Goal: Task Accomplishment & Management: Manage account settings

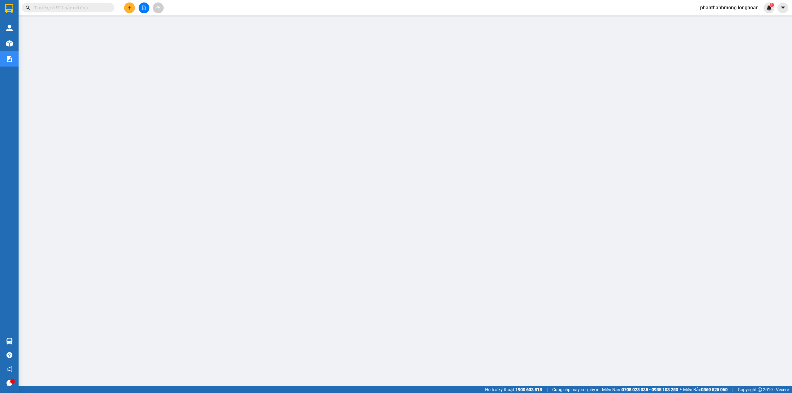
click at [5, 7] on img at bounding box center [9, 8] width 8 height 9
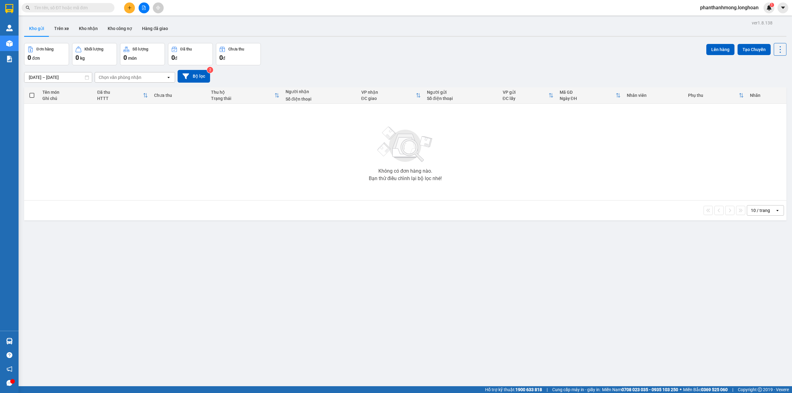
click at [97, 9] on input "text" at bounding box center [70, 7] width 73 height 7
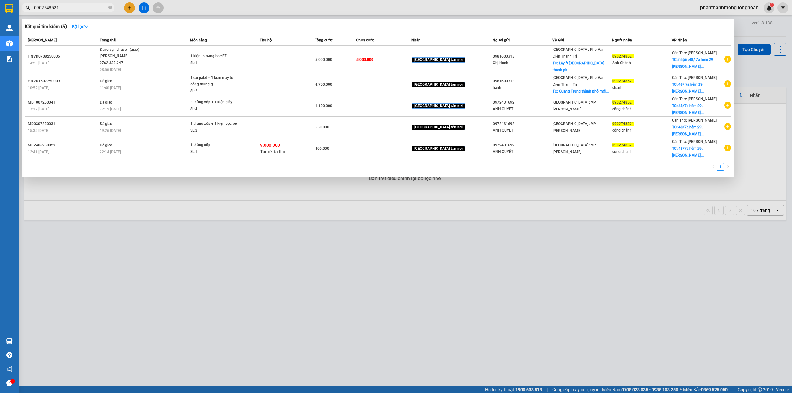
type input "0902748521"
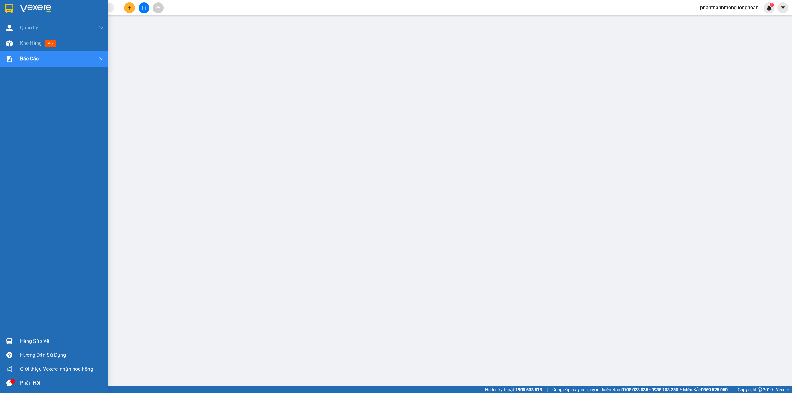
click at [6, 7] on img at bounding box center [9, 8] width 8 height 9
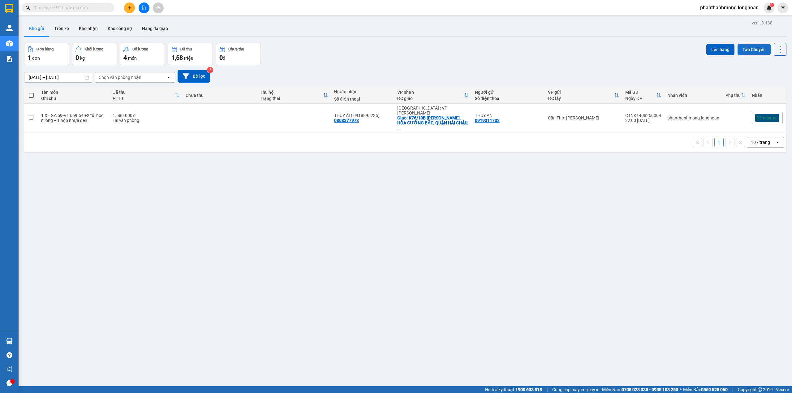
click at [745, 51] on button "Tạo Chuyến" at bounding box center [754, 49] width 33 height 11
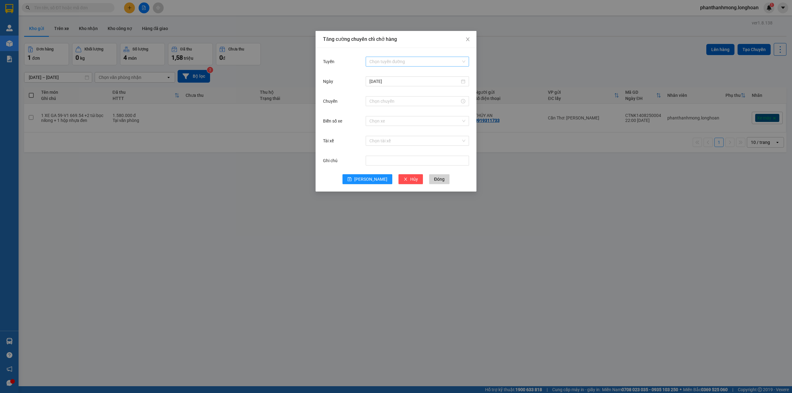
click at [398, 65] on input "Tuyến" at bounding box center [415, 61] width 92 height 9
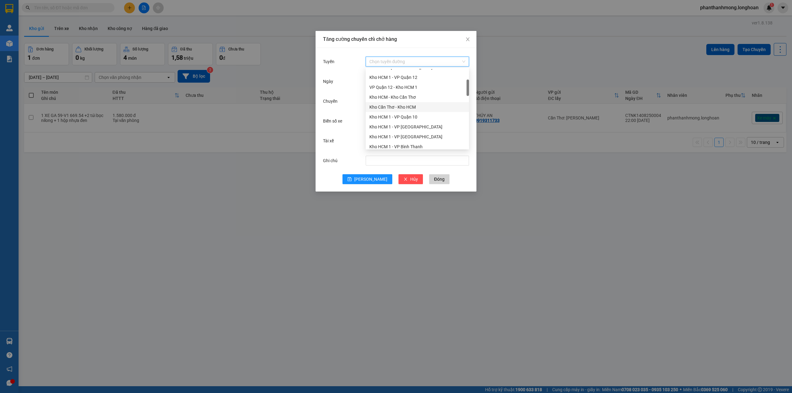
click at [409, 107] on div "Kho Cần Thơ - Kho HCM" at bounding box center [417, 107] width 96 height 7
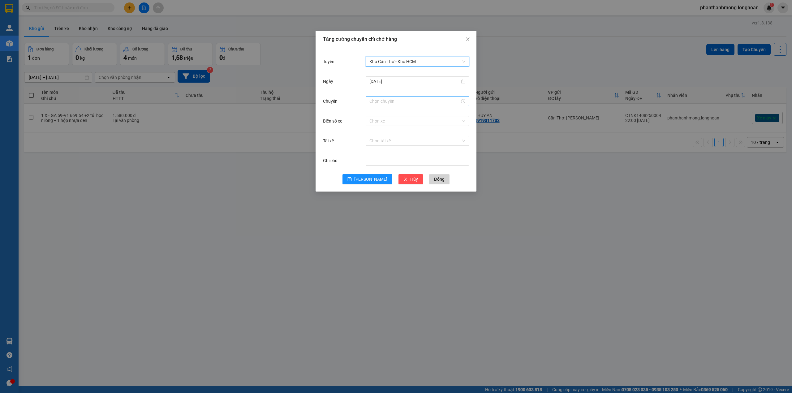
click at [405, 102] on input "Chuyến" at bounding box center [414, 101] width 90 height 7
click at [375, 133] on div "07" at bounding box center [374, 132] width 17 height 9
type input "07:00"
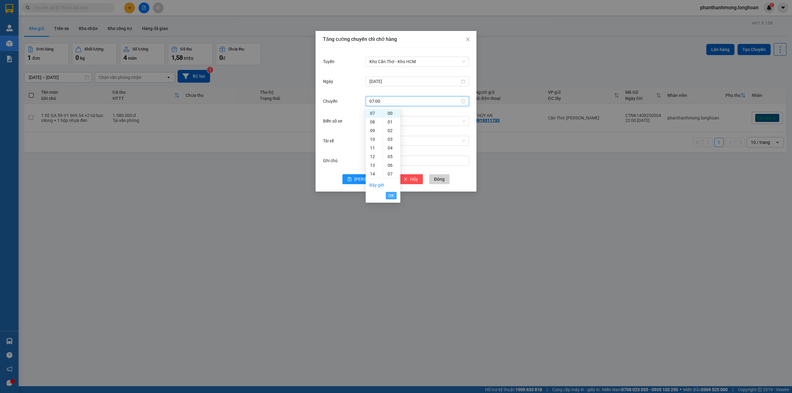
click at [391, 194] on span "OK" at bounding box center [391, 195] width 6 height 7
click at [368, 177] on span "Lưu" at bounding box center [370, 179] width 33 height 7
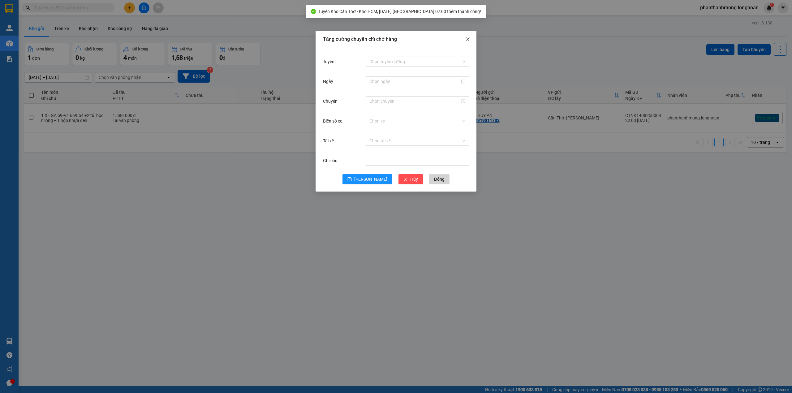
click at [468, 41] on icon "close" at bounding box center [467, 39] width 5 height 5
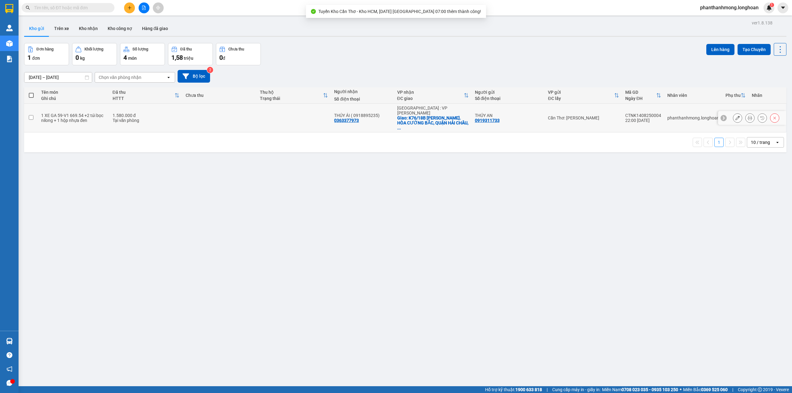
drag, startPoint x: 45, startPoint y: 112, endPoint x: 343, endPoint y: 103, distance: 298.4
click at [44, 113] on div "1 XE GA 59-V1 669.54 +2 túi bọc nilong + 1 hộp nhựa đen" at bounding box center [73, 118] width 65 height 10
checkbox input "true"
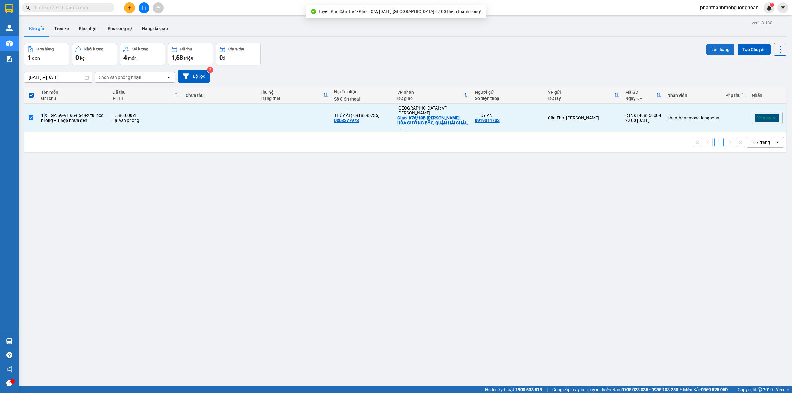
click at [717, 51] on button "Lên hàng" at bounding box center [720, 49] width 28 height 11
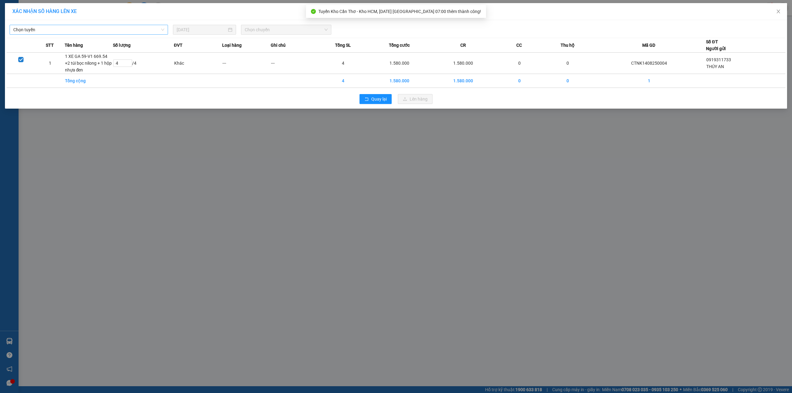
click at [144, 32] on span "Chọn tuyến" at bounding box center [88, 29] width 151 height 9
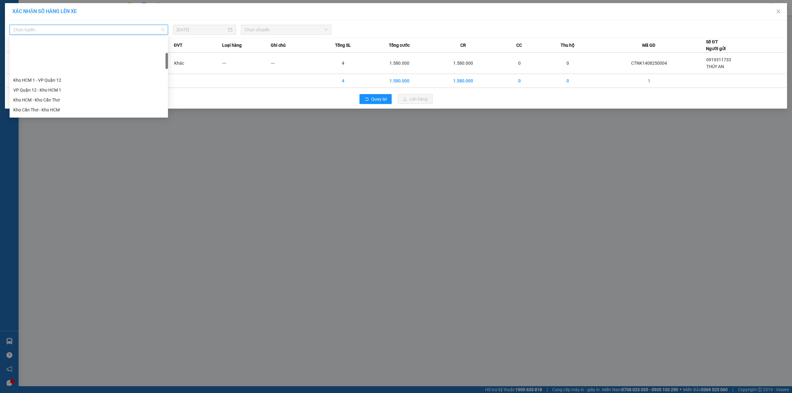
scroll to position [82, 0]
click at [73, 70] on div "Kho Cần Thơ - Kho HCM" at bounding box center [88, 68] width 151 height 7
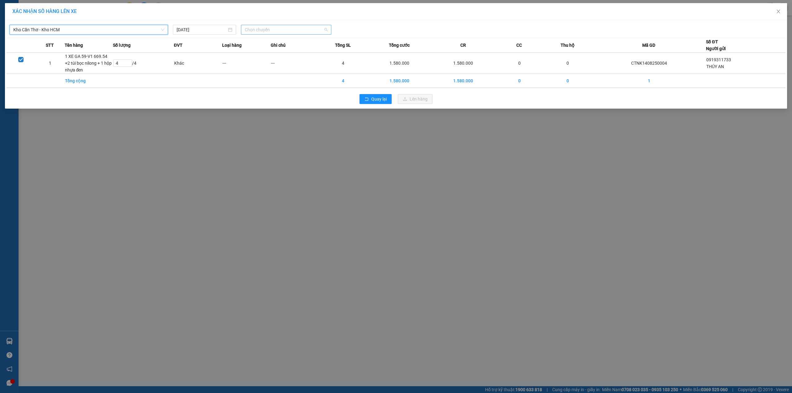
click at [252, 28] on span "Chọn chuyến" at bounding box center [286, 29] width 83 height 9
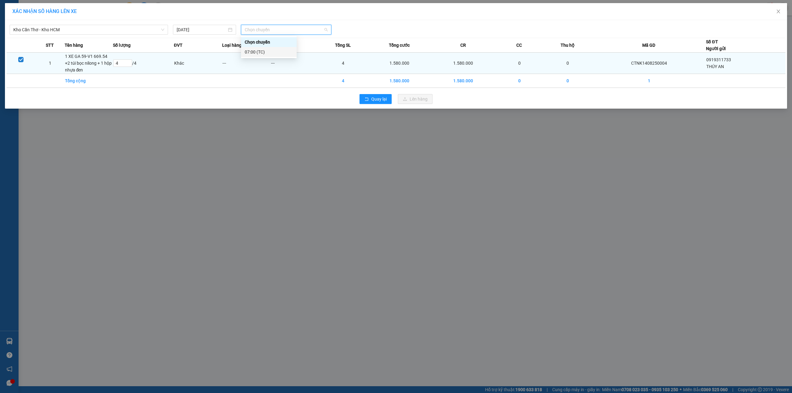
drag, startPoint x: 270, startPoint y: 52, endPoint x: 311, endPoint y: 63, distance: 42.4
click at [269, 52] on div "07:00 (TC)" at bounding box center [269, 52] width 48 height 7
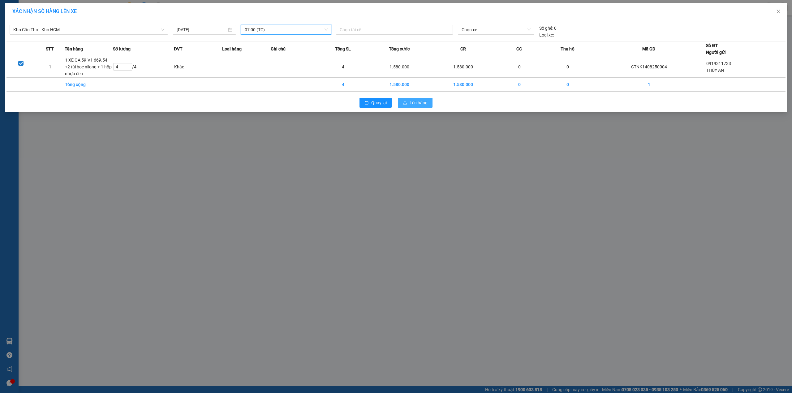
click at [424, 103] on span "Lên hàng" at bounding box center [419, 102] width 18 height 7
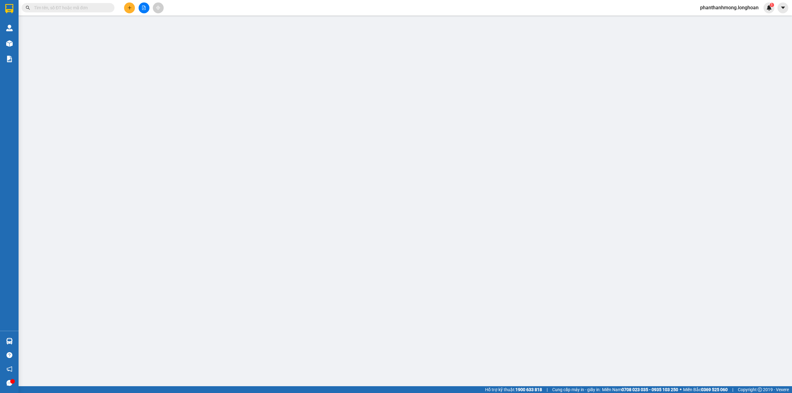
click at [102, 9] on input "text" at bounding box center [70, 7] width 73 height 7
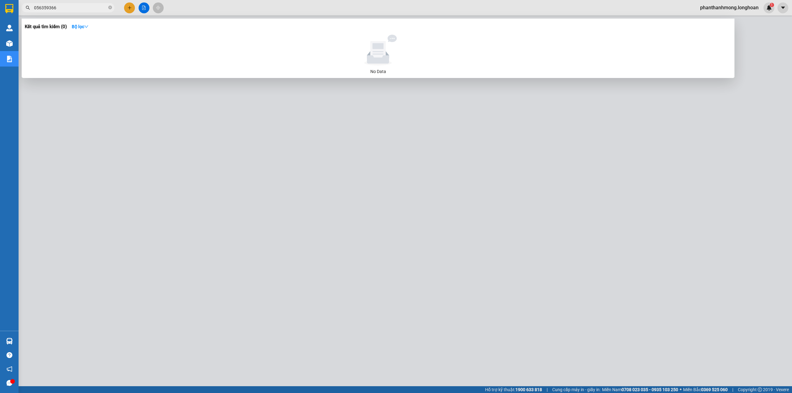
type input "0563593666"
click at [93, 8] on input "0563593666" at bounding box center [70, 7] width 73 height 7
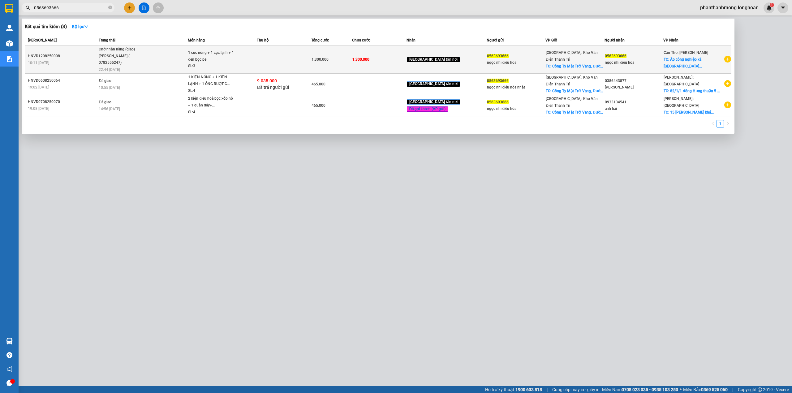
type input "0563693666"
click at [287, 58] on td at bounding box center [284, 60] width 54 height 28
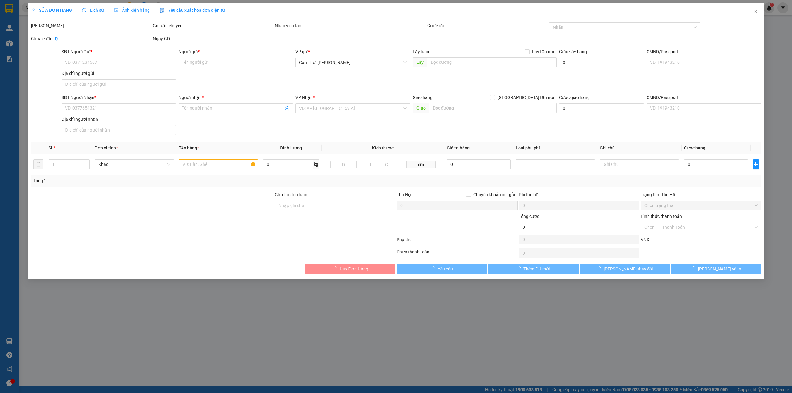
type input "0563693666"
type input "ngọc nhi điều hòa"
checkbox input "true"
type input "Công Ty Mặt Trời Vang, Đường Trại Gà, Khu Công Nghiệp Phú Minh, Phường Cổ Nhuế …"
type input "0563693666"
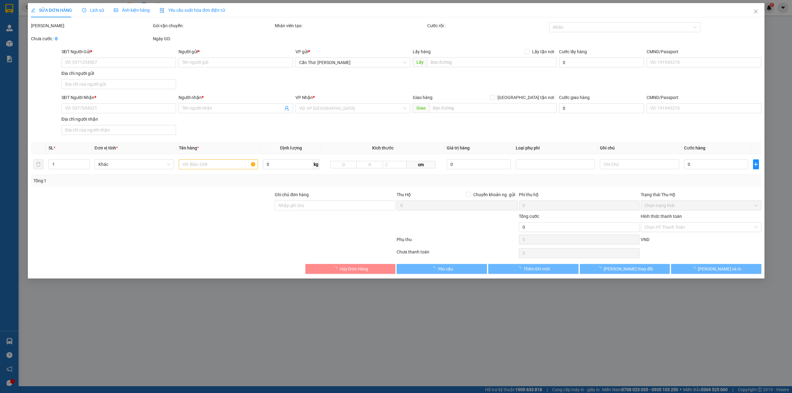
type input "ngọc nhi điều hòa"
checkbox input "true"
type input "Ấp công nghiệp xã Trần Văn thời tỉnh Cà Mau"
type input "hàng giao nguyên kiện, hư vỡ ko đền"
type input "1.300.000"
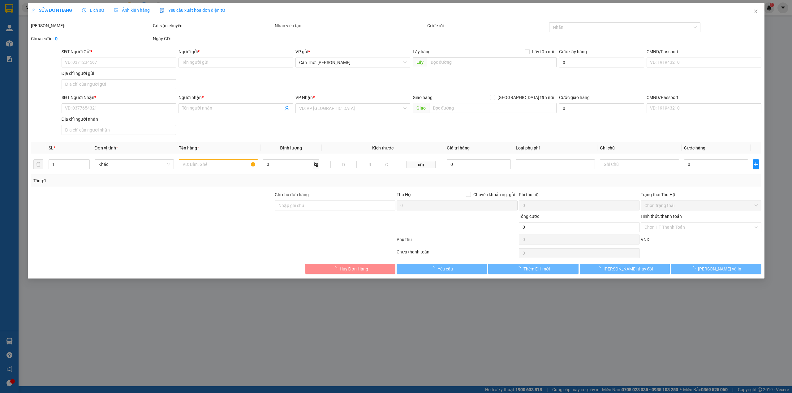
type input "1.300.000"
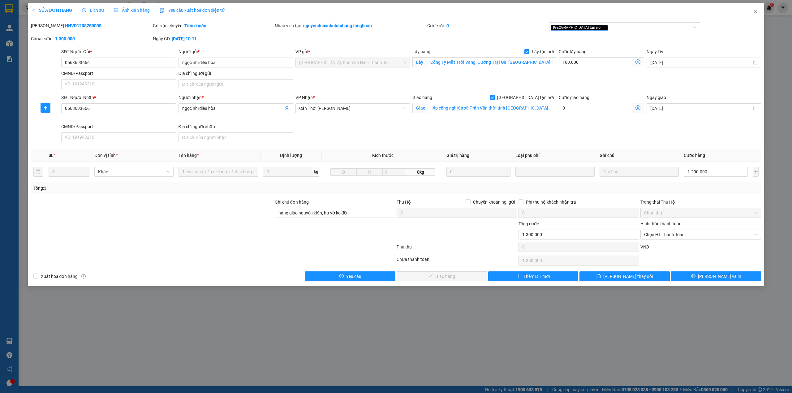
click at [98, 10] on span "Lịch sử" at bounding box center [93, 10] width 22 height 5
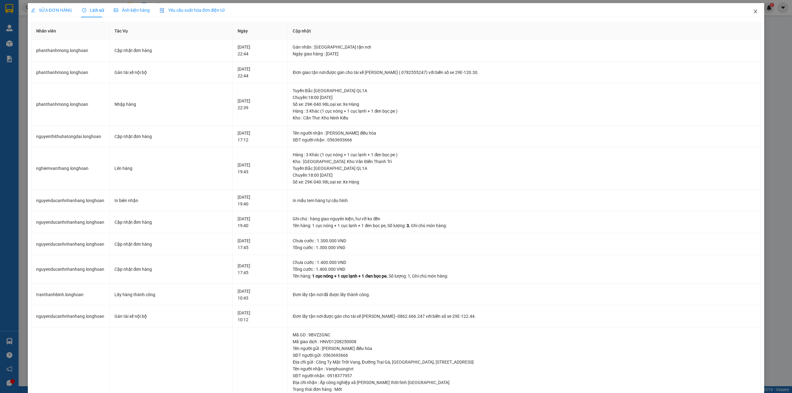
click at [747, 15] on span "Close" at bounding box center [755, 11] width 17 height 17
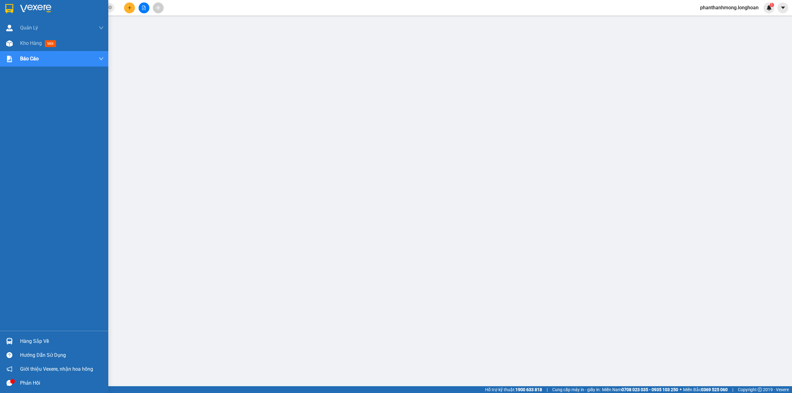
click at [11, 6] on img at bounding box center [9, 8] width 8 height 9
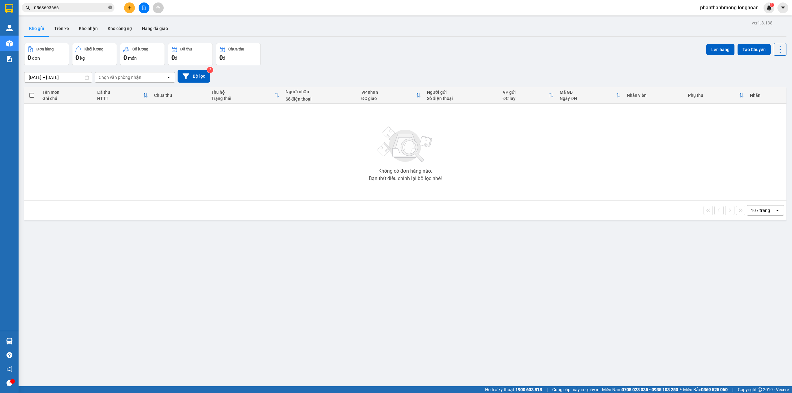
click at [110, 7] on icon "close-circle" at bounding box center [110, 8] width 4 height 4
click at [95, 8] on input "text" at bounding box center [70, 7] width 73 height 7
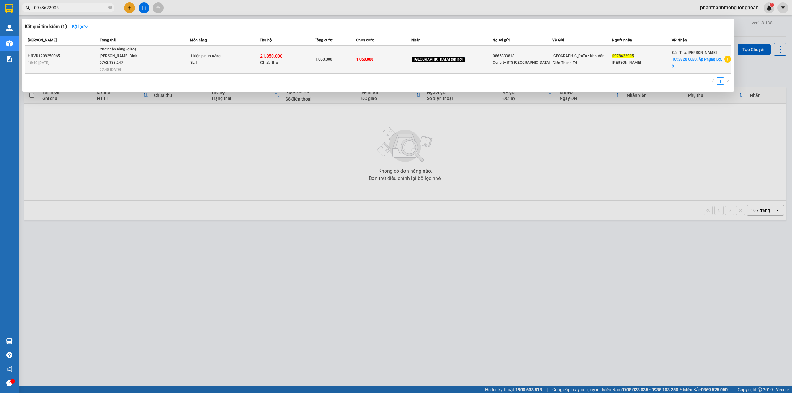
type input "0978622905"
click at [567, 58] on span "[GEOGRAPHIC_DATA]: Kho Văn Điển Thanh Trì" at bounding box center [579, 59] width 52 height 11
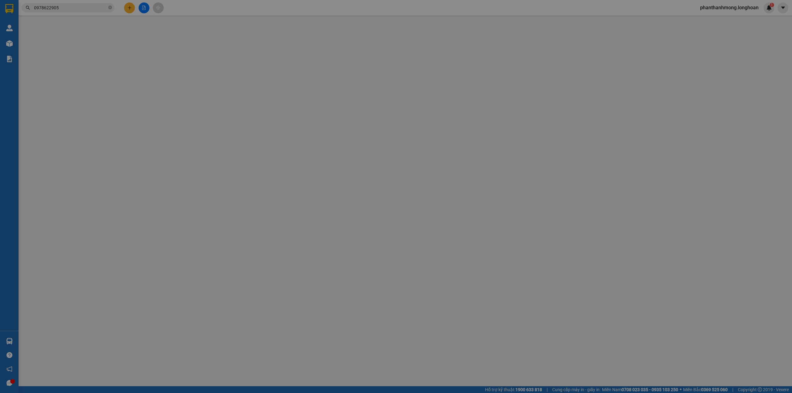
type input "0865833818"
type input "Công ty STS Việt Nam"
type input "0978622905"
type input "Phạm Công Hoan"
checkbox input "true"
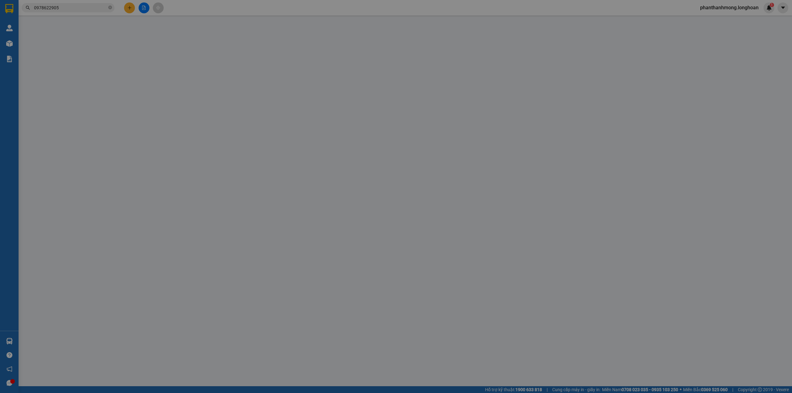
type input "3720 QL80, Ấp Phụng Lợi, Xã Thạnh An, Cần Thơ (mới) 3720 QL80, Ấp Phụng Lợi, tt…"
type input "hàng giao nguyên kiện, hư vỡ ko đền"
type input "1.050.000"
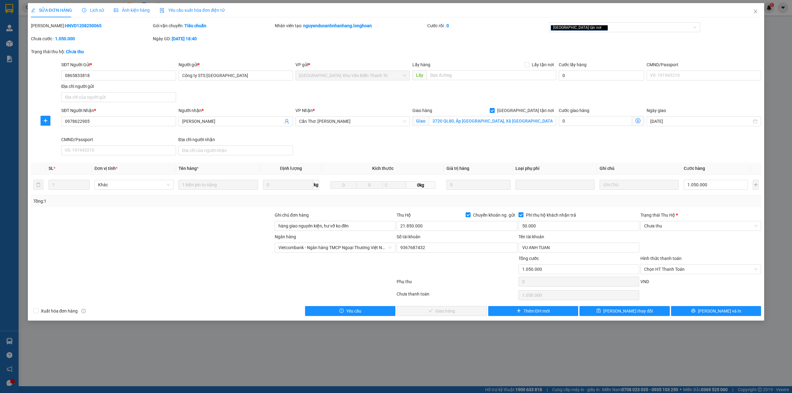
click at [522, 129] on div "Giao hàng Giao tận nơi Giao 3720 QL80, Ấp Phụng Lợi, Xã Thạnh An, Cần Thơ (mới)…" at bounding box center [484, 121] width 146 height 29
click at [525, 126] on input "3720 QL80, Ấp Phụng Lợi, Xã Thạnh An, Cần Thơ (mới) 3720 QL80, Ấp Phụng Lợi, tt…" at bounding box center [492, 121] width 127 height 10
click at [527, 123] on input "3720 QL80, Ấp Phụng Lợi, Xã Thạnh An, Cần Thơ (mới) 3720 QL80, Ấp Phụng Lợi, tt…" at bounding box center [492, 121] width 127 height 10
click at [496, 119] on input "3720 QL80, Ấp Phụng Lợi, Xã Thạnh An, Cần Thơ (mới) 3720 QL80, Ấp Phụng Lợi, tt…" at bounding box center [492, 121] width 127 height 10
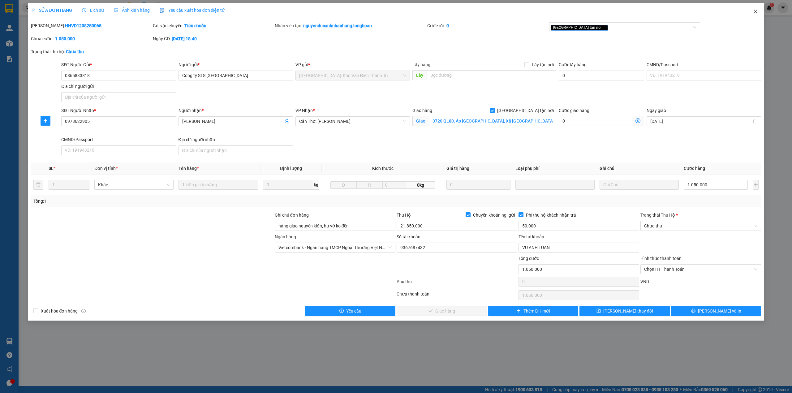
click at [753, 13] on icon "close" at bounding box center [755, 11] width 5 height 5
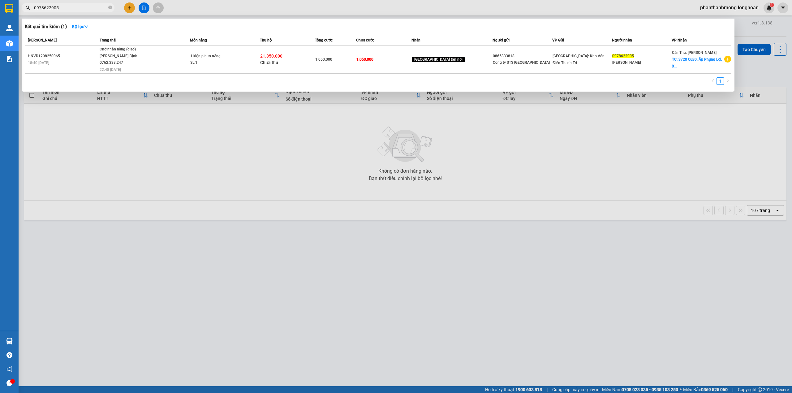
click at [80, 8] on input "0978622905" at bounding box center [70, 7] width 73 height 7
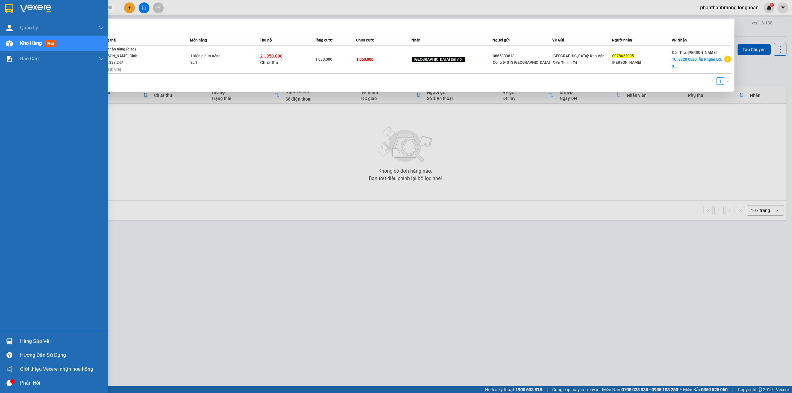
click at [6, 7] on img at bounding box center [9, 8] width 8 height 9
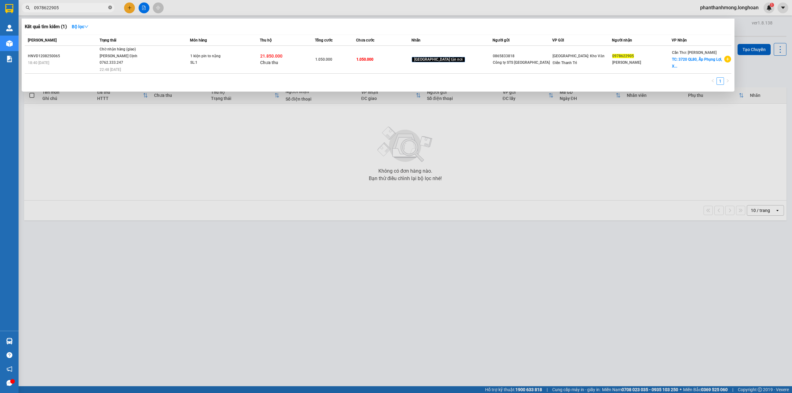
click at [110, 8] on icon "close-circle" at bounding box center [110, 8] width 4 height 4
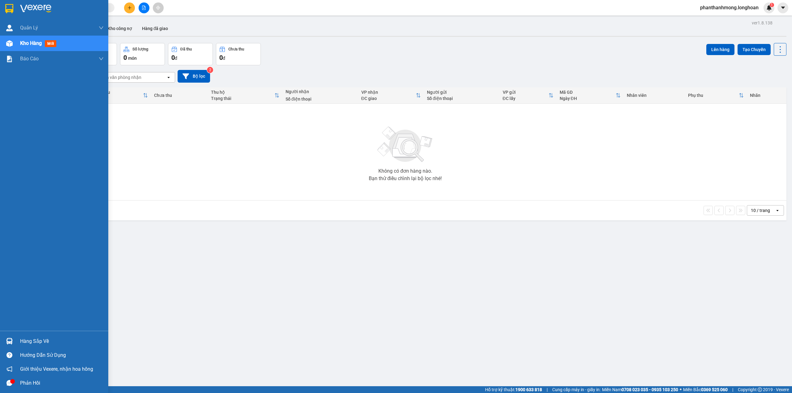
click at [55, 39] on div "Kho hàng mới" at bounding box center [39, 43] width 39 height 8
click at [40, 41] on span "Quản lý giao nhận mới" at bounding box center [52, 43] width 53 height 8
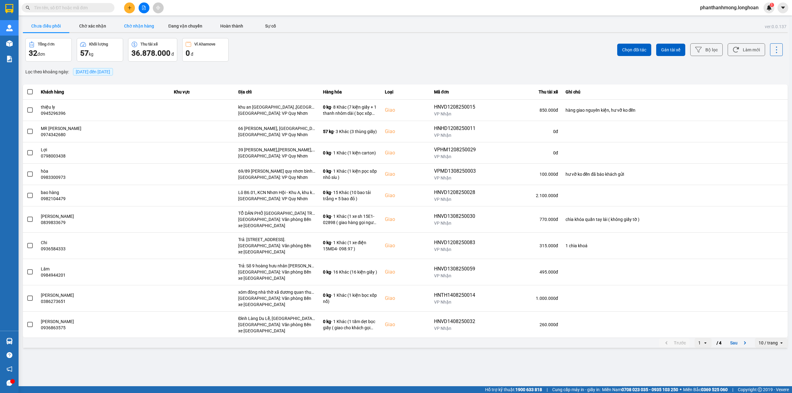
click at [137, 21] on button "Chờ nhận hàng" at bounding box center [139, 26] width 46 height 12
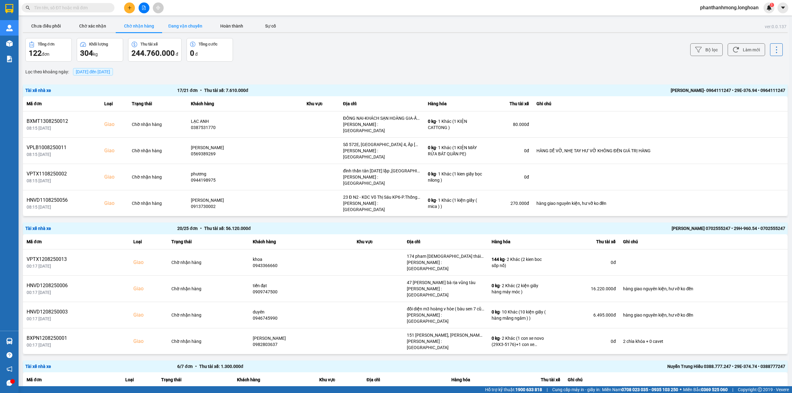
click at [191, 25] on button "Đang vận chuyển" at bounding box center [185, 26] width 46 height 12
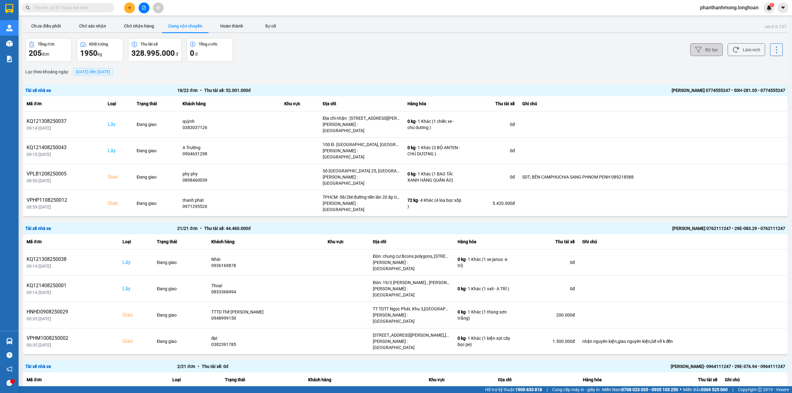
click at [703, 51] on button "Bộ lọc" at bounding box center [706, 49] width 32 height 13
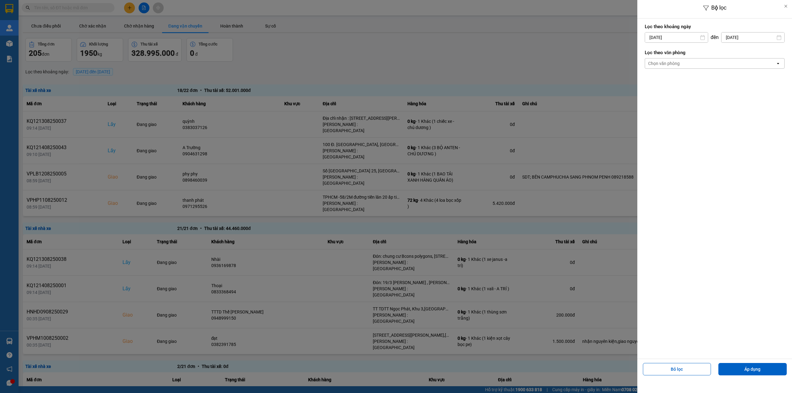
click at [695, 85] on div "1" at bounding box center [698, 82] width 9 height 7
type input "01/08/2025"
click at [696, 66] on div "Chọn văn phòng" at bounding box center [710, 63] width 131 height 10
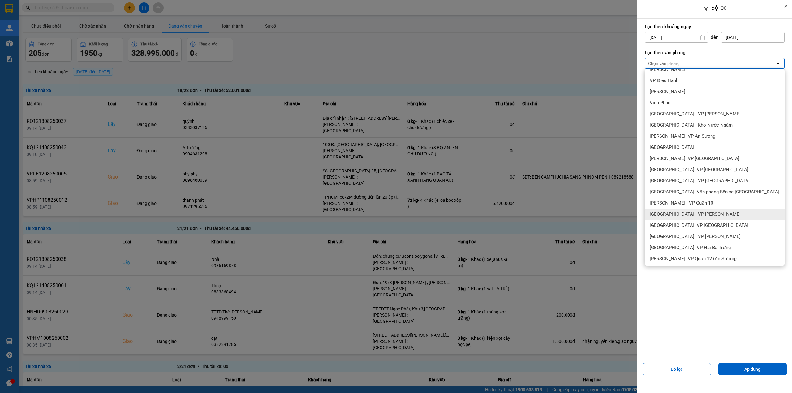
scroll to position [82, 0]
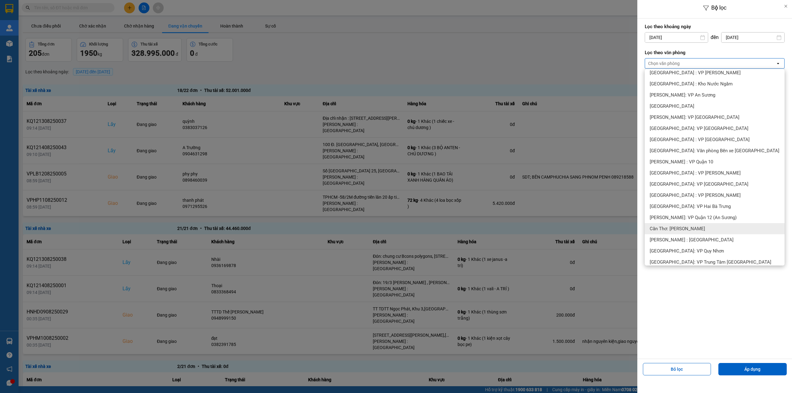
drag, startPoint x: 695, startPoint y: 230, endPoint x: 704, endPoint y: 306, distance: 77.0
click at [695, 230] on span "Cần Thơ: [PERSON_NAME]" at bounding box center [677, 229] width 55 height 6
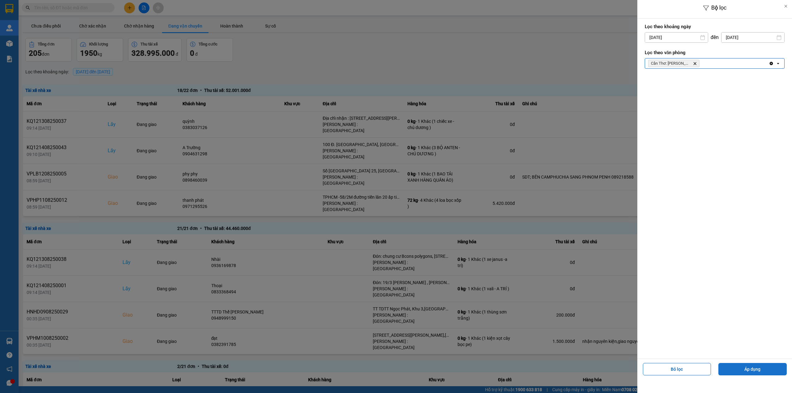
click at [732, 374] on button "Áp dụng" at bounding box center [753, 369] width 68 height 12
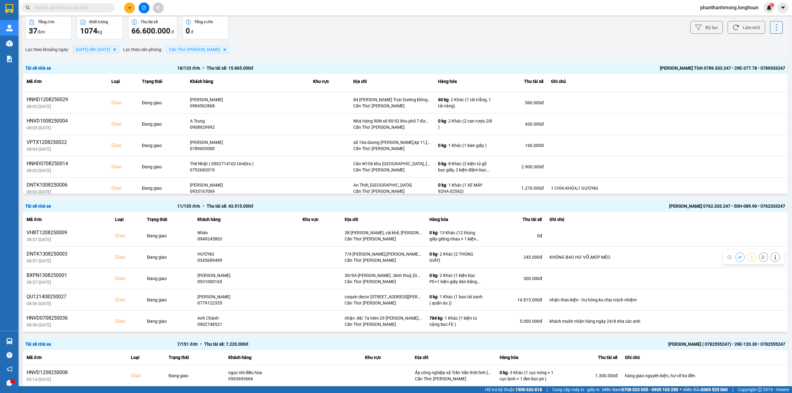
scroll to position [41, 0]
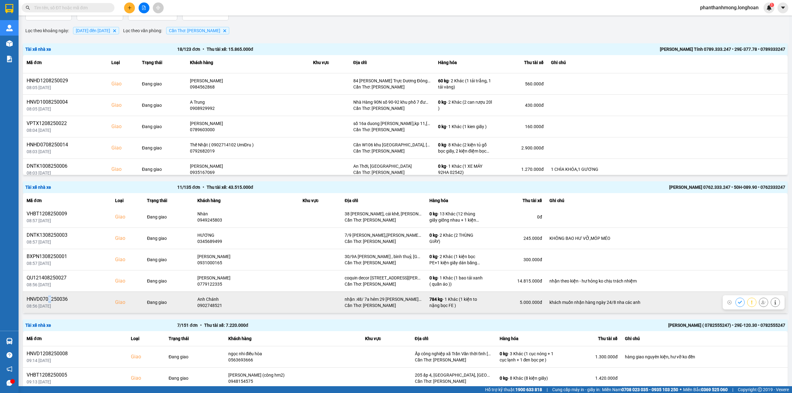
click at [50, 299] on div "HNVD0708250036" at bounding box center [67, 299] width 81 height 7
click at [51, 297] on div "HNVD0708250036" at bounding box center [67, 299] width 81 height 7
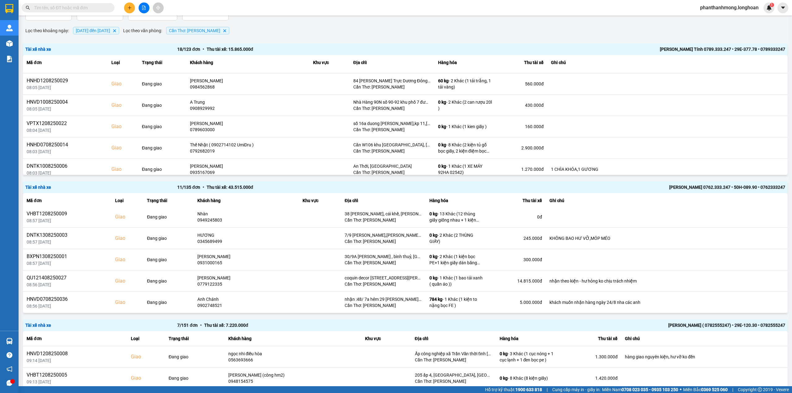
click at [58, 3] on span at bounding box center [68, 7] width 93 height 9
click at [58, 4] on input "text" at bounding box center [70, 7] width 73 height 7
paste input "HNVD0708250036"
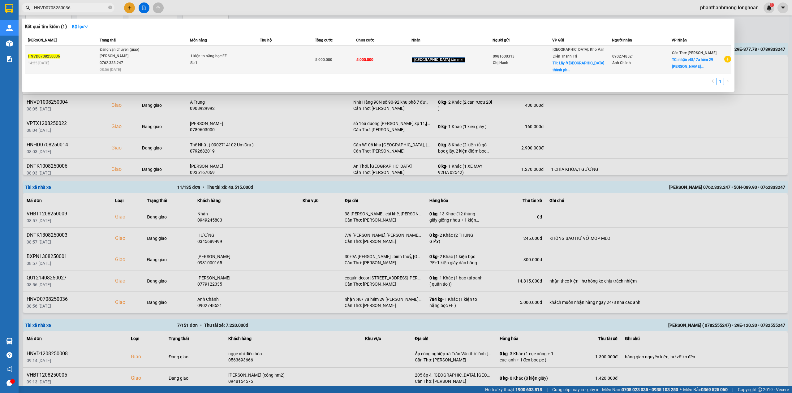
type input "HNVD0708250036"
click at [139, 52] on div "Đang vận chuyển (giao)" at bounding box center [123, 49] width 46 height 7
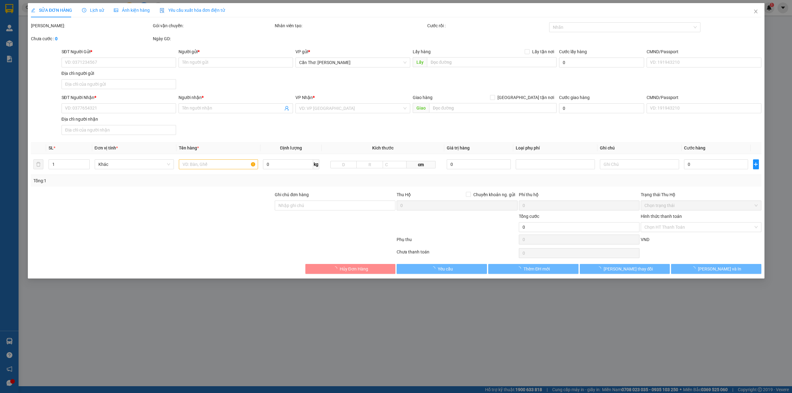
type input "0981600313"
type input "Chị Hạnh"
checkbox input "true"
type input "Lấy ở Quang Trung thành phố mới Quế Võ Bắc Ninh"
type input "0902748521"
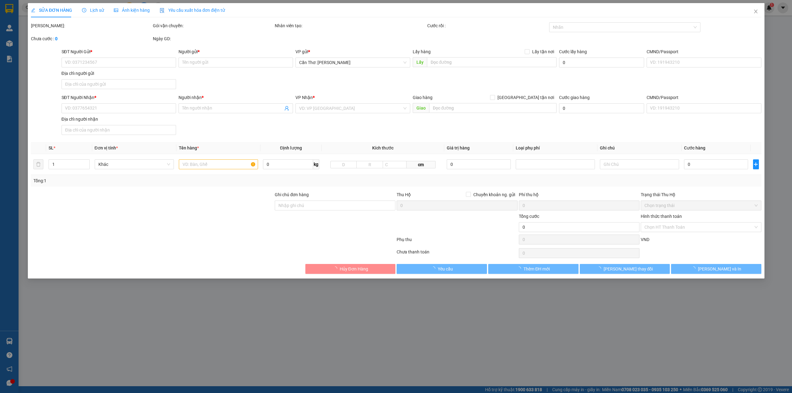
type input "Anh Chánh"
checkbox input "true"
type input "nhận :48/ 7a hẻm 29 lê hồng phong trà nóc bình thuỷ cần thơ"
type input "khách muốn nhận hàng ngày 24/8 nha các anh"
type input "5.000.000"
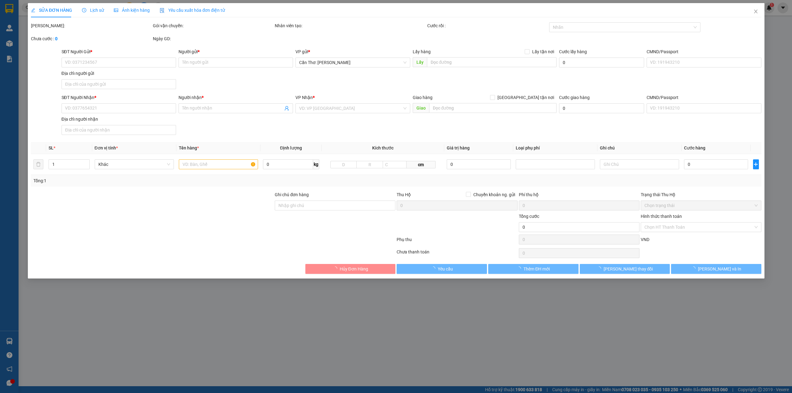
type input "5.000.000"
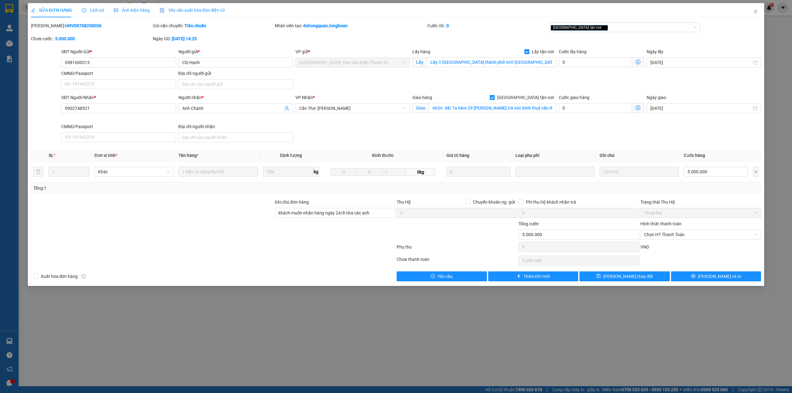
click at [94, 7] on div "Lịch sử" at bounding box center [93, 10] width 22 height 7
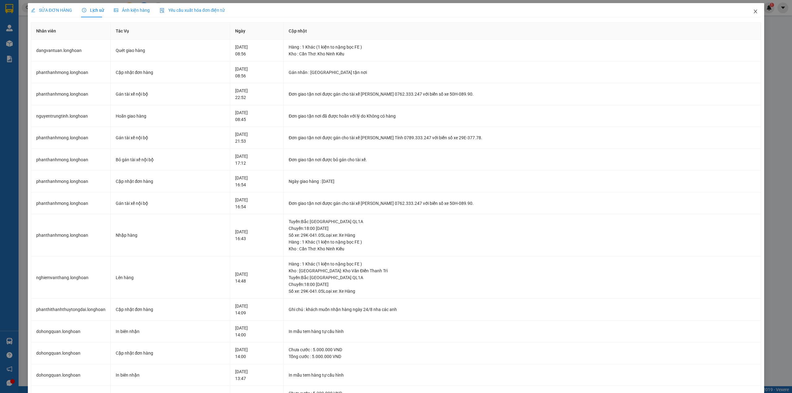
click at [753, 12] on icon "close" at bounding box center [755, 11] width 5 height 5
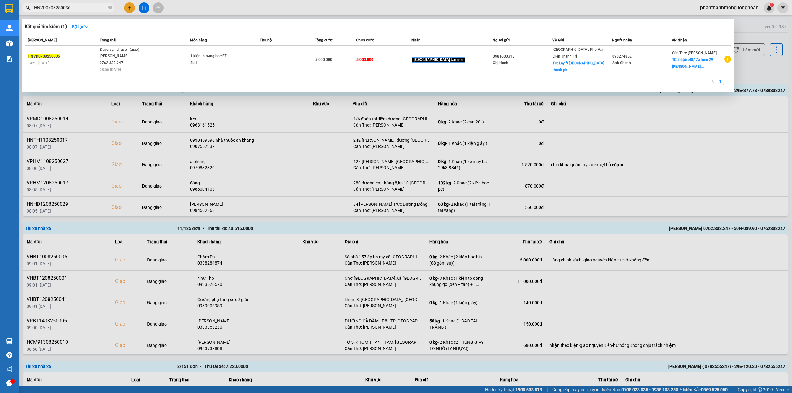
click at [84, 8] on input "HNVD0708250036" at bounding box center [70, 7] width 73 height 7
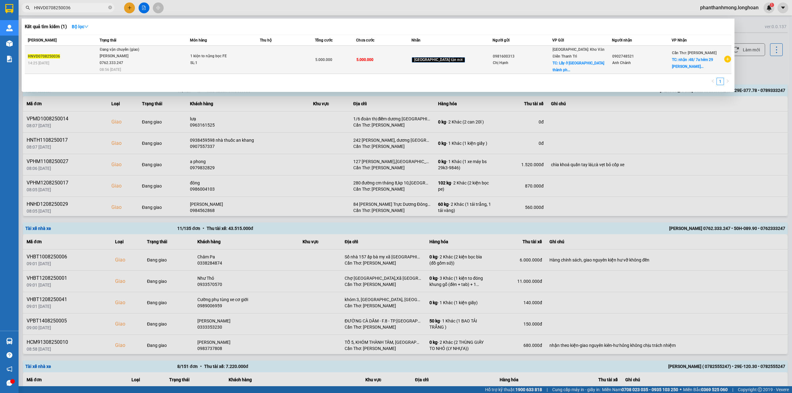
click at [90, 54] on div "HNVD0708250036" at bounding box center [63, 56] width 70 height 6
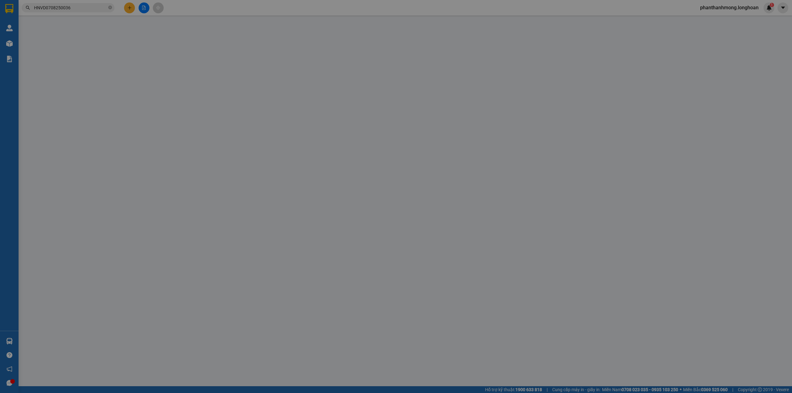
type input "0981600313"
type input "Chị Hạnh"
checkbox input "true"
type input "Lấy ở Quang Trung thành phố mới Quế Võ Bắc Ninh"
type input "0902748521"
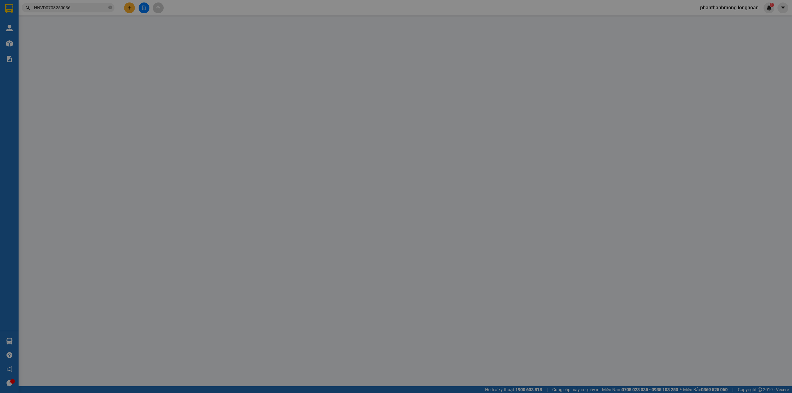
type input "Anh Chánh"
checkbox input "true"
type input "nhận :48/ 7a hẻm 29 lê hồng phong trà nóc bình thuỷ cần thơ"
type input "khách muốn nhận hàng ngày 24/8 nha các anh"
type input "5.000.000"
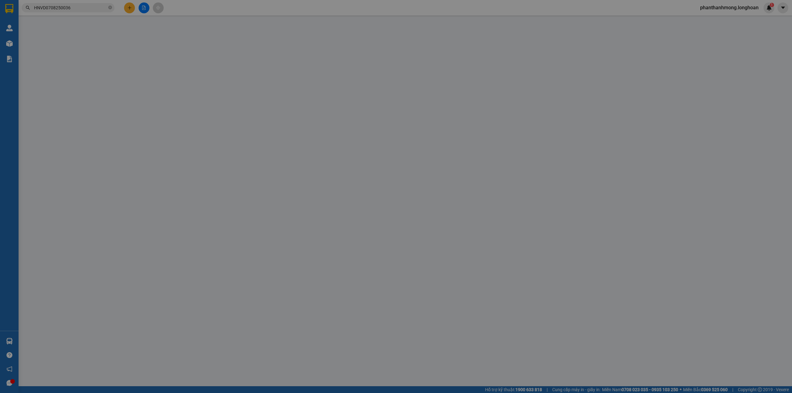
type input "5.000.000"
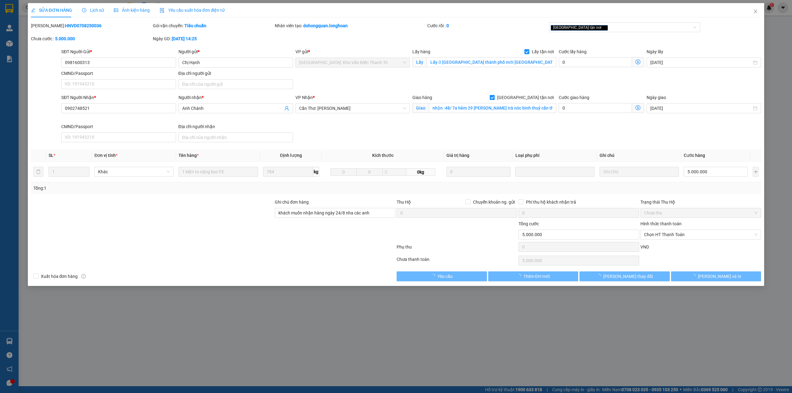
click at [96, 6] on div "Lịch sử" at bounding box center [93, 10] width 22 height 14
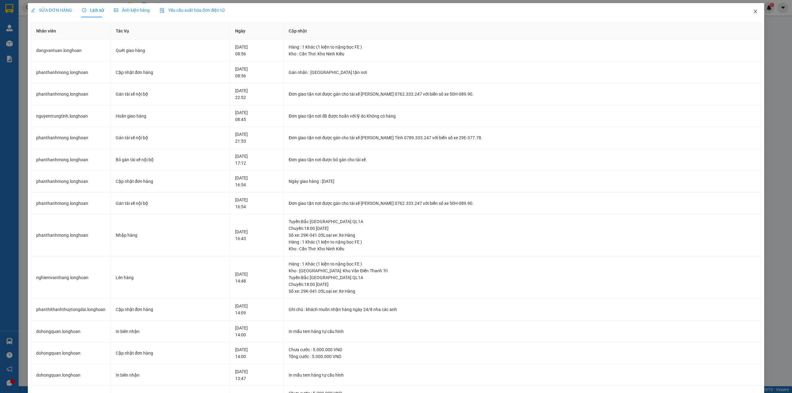
click at [753, 14] on icon "close" at bounding box center [755, 11] width 5 height 5
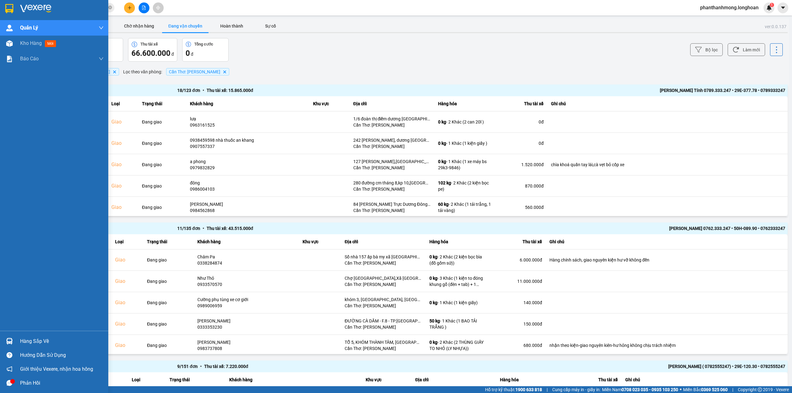
click at [10, 10] on img at bounding box center [9, 8] width 8 height 9
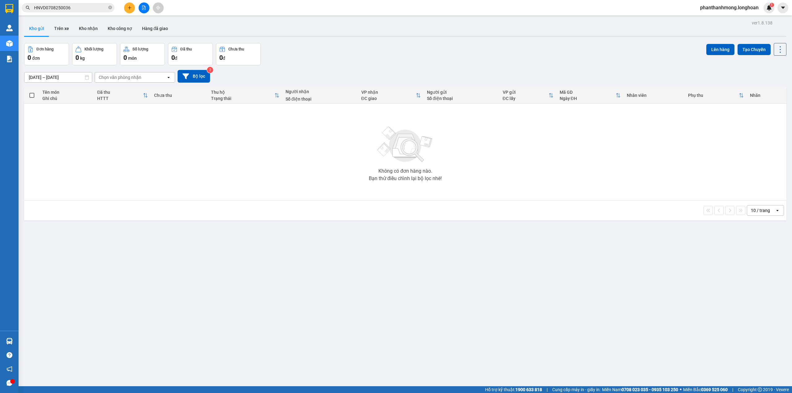
click at [129, 7] on icon "plus" at bounding box center [129, 7] width 0 height 3
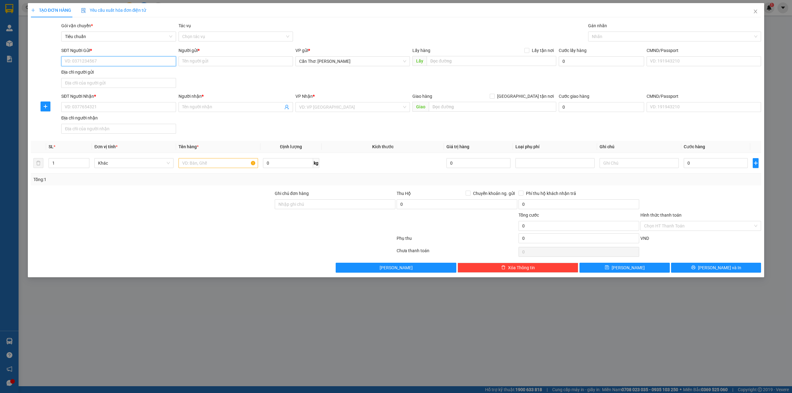
click at [129, 63] on input "SĐT Người Gửi *" at bounding box center [118, 61] width 114 height 10
paste input "0939.006.007"
drag, startPoint x: 133, startPoint y: 65, endPoint x: 205, endPoint y: 70, distance: 72.6
click at [138, 65] on input "0939006007" at bounding box center [118, 61] width 114 height 10
type input "0939006007"
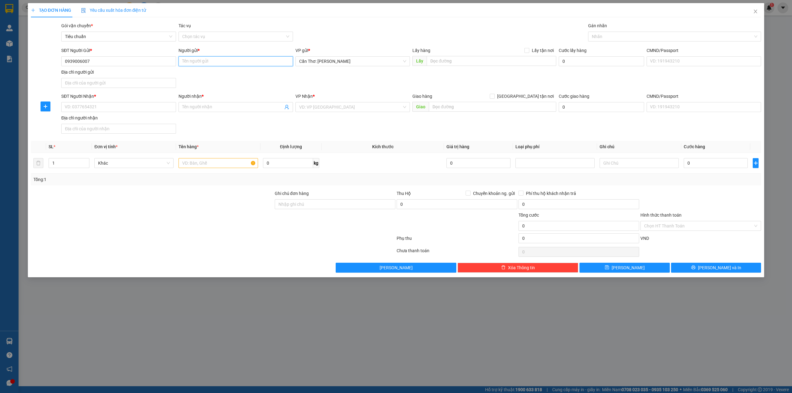
click at [208, 62] on input "Người gửi *" at bounding box center [236, 61] width 114 height 10
click at [224, 60] on input "Người gửi *" at bounding box center [236, 61] width 114 height 10
paste input "TÂN HƯNG PHÁT"
click at [184, 62] on input "TÂN HƯNG PHÁT" at bounding box center [236, 61] width 114 height 10
click at [240, 61] on input "C.TY TÂN HƯNG PHÁT" at bounding box center [236, 61] width 114 height 10
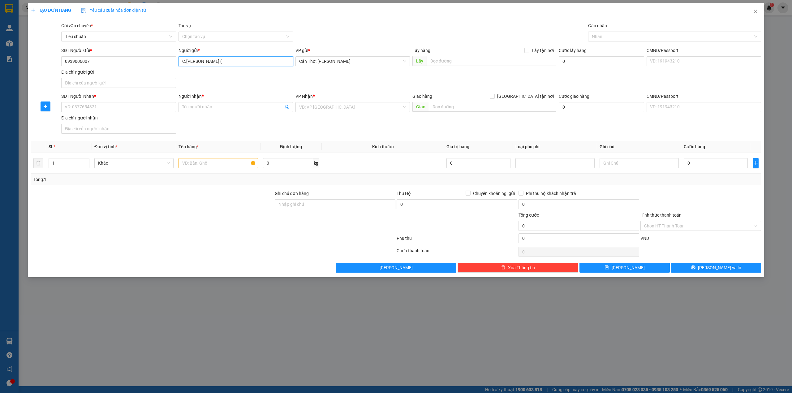
click at [245, 58] on input "C.TY TÂN HƯNG PHÁT (" at bounding box center [236, 61] width 114 height 10
paste input "1900.866.868"
type input "C.TY TÂN HƯNG PHÁT (1900.866.868)"
click at [139, 115] on div "Địa chỉ người nhận" at bounding box center [118, 117] width 114 height 7
click at [139, 124] on input "Địa chỉ người nhận" at bounding box center [118, 129] width 114 height 10
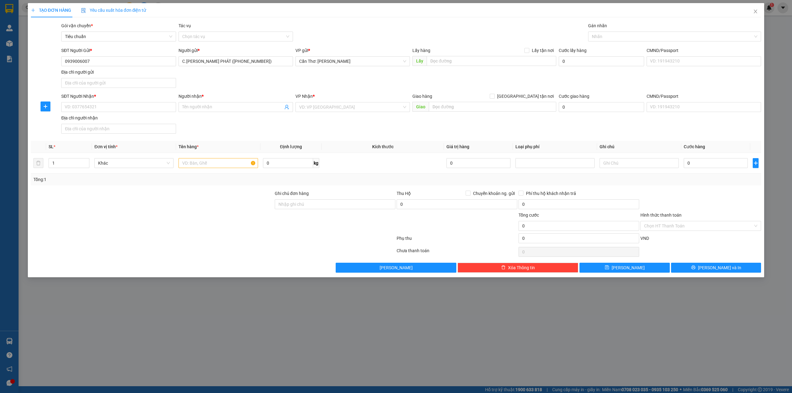
click at [140, 113] on div "SĐT Người Nhận * VD: 0377654321" at bounding box center [118, 104] width 114 height 22
click at [140, 109] on input "SĐT Người Nhận *" at bounding box center [118, 107] width 114 height 10
click at [153, 109] on input "SĐT Người Nhận *" at bounding box center [118, 107] width 114 height 10
paste input "0374380481"
type input "0374380481"
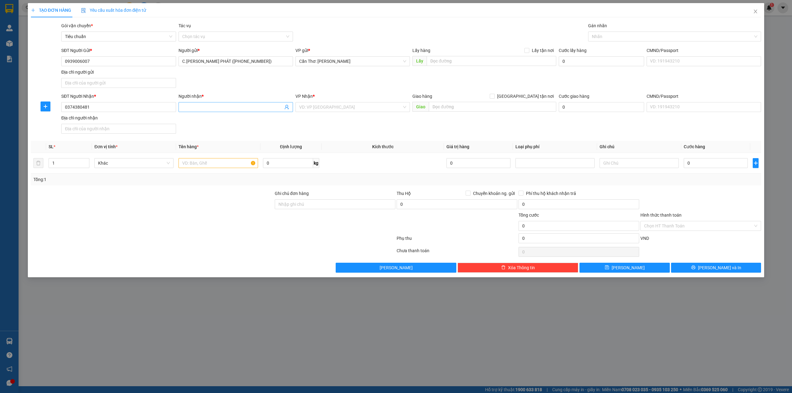
click at [196, 110] on input "Người nhận *" at bounding box center [232, 107] width 101 height 7
type input "A"
type input "E"
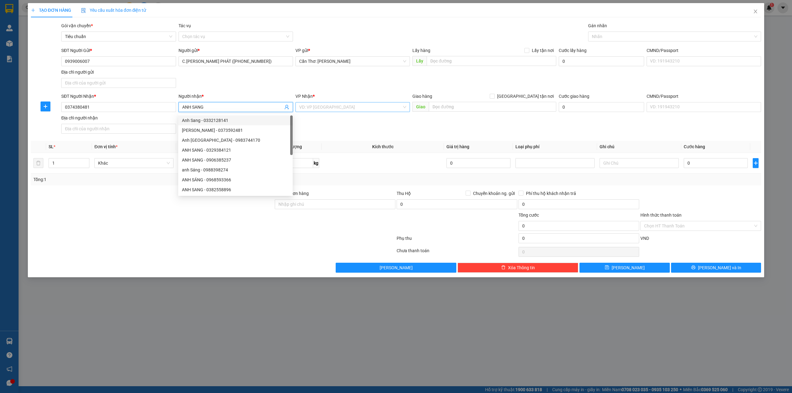
type input "ANH SANG"
click at [332, 105] on input "search" at bounding box center [350, 106] width 103 height 9
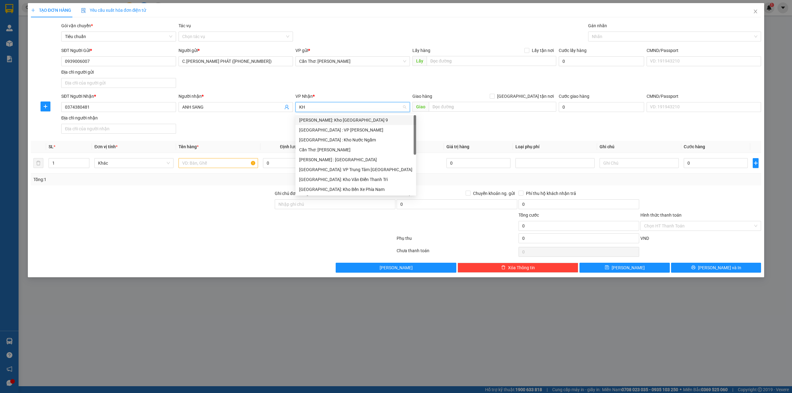
type input "KHO"
click at [370, 172] on div "Nha Trang: Kho Bến Xe Phía Nam" at bounding box center [352, 169] width 107 height 7
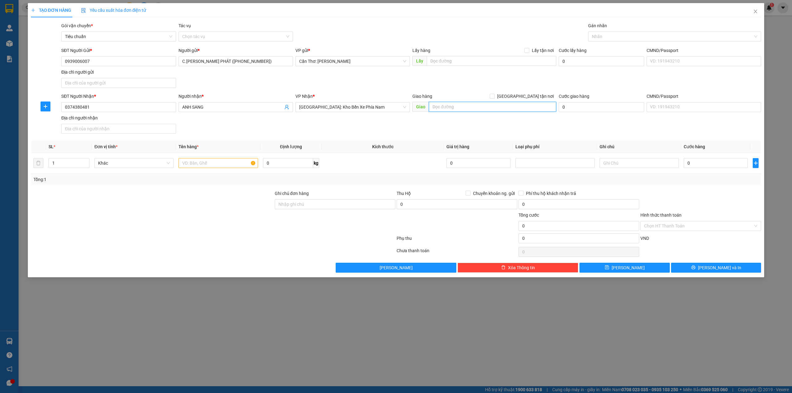
click at [451, 108] on input "text" at bounding box center [492, 107] width 127 height 10
drag, startPoint x: 478, startPoint y: 118, endPoint x: 486, endPoint y: 112, distance: 9.9
click at [481, 116] on div "SĐT Người Nhận * 0374380481 Người nhận * ANH SANG VP Nhận * Nha Trang: Kho Bến …" at bounding box center [411, 114] width 702 height 43
click at [489, 110] on input "text" at bounding box center [492, 107] width 127 height 10
paste input "Công ty A.Q Khánh Hòa - Đường Đỗ Xuân Hợp, Thôn Phước Lộc, Phường Nam Nha Trang…"
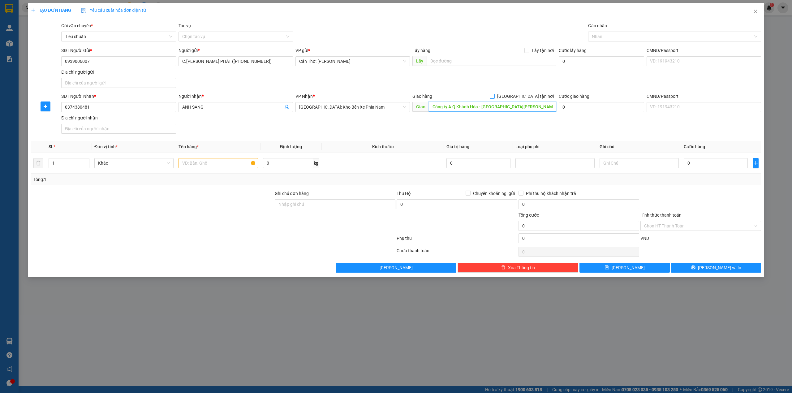
scroll to position [0, 91]
type input "Công ty A.Q Khánh Hòa - Đường Đỗ Xuân Hợp, Thôn Phước Lộc, Phường Nam Nha Trang…"
click at [494, 95] on input "[GEOGRAPHIC_DATA] tận nơi" at bounding box center [492, 96] width 4 height 4
checkbox input "true"
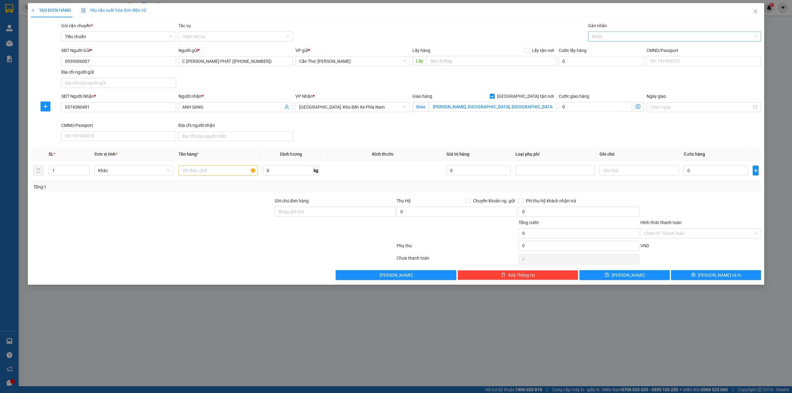
scroll to position [0, 0]
click at [611, 34] on div at bounding box center [672, 36] width 164 height 7
type input "GTN"
click at [597, 49] on div "[GEOGRAPHIC_DATA] tận nơi" at bounding box center [675, 49] width 166 height 7
click at [201, 170] on input "text" at bounding box center [218, 171] width 79 height 10
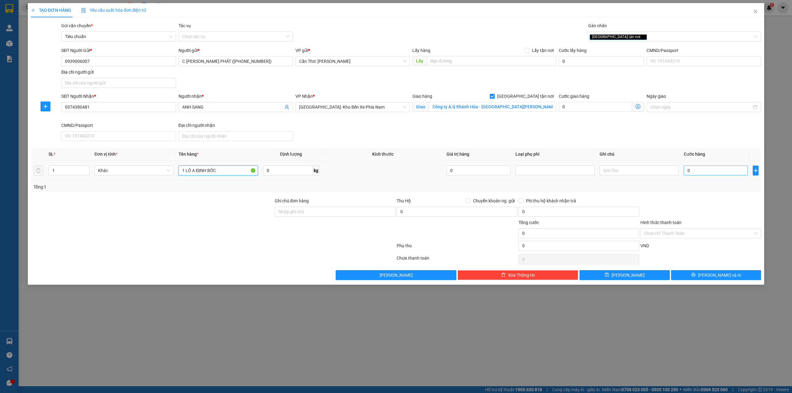
type input "1 LÔ A ĐỊNH BỐC"
click at [689, 168] on input "0" at bounding box center [716, 171] width 64 height 10
type input "1"
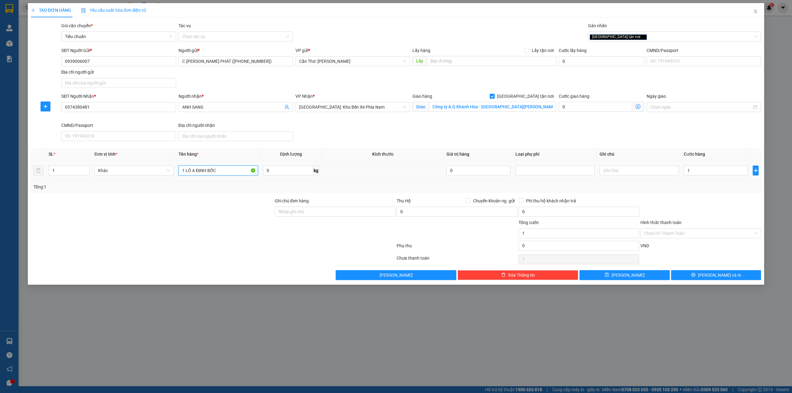
type input "1.000"
click at [231, 171] on input "1 LÔ A ĐỊNH BỐC" at bounding box center [218, 171] width 79 height 10
click at [482, 59] on input "text" at bounding box center [492, 61] width 130 height 10
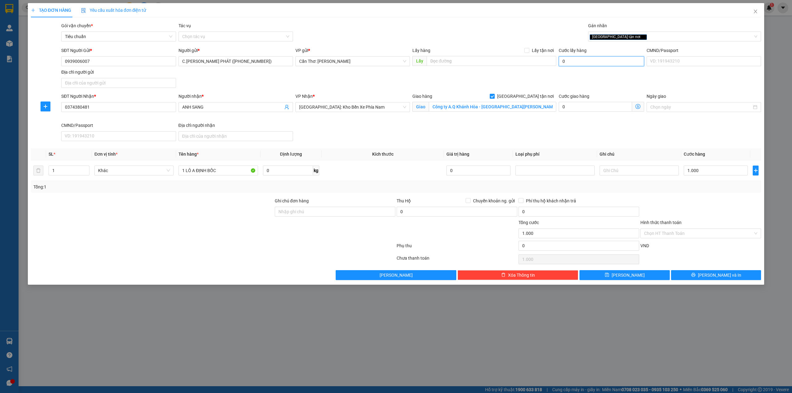
click at [569, 60] on input "0" at bounding box center [601, 61] width 85 height 10
type input "1"
type input "1.001"
type input "15"
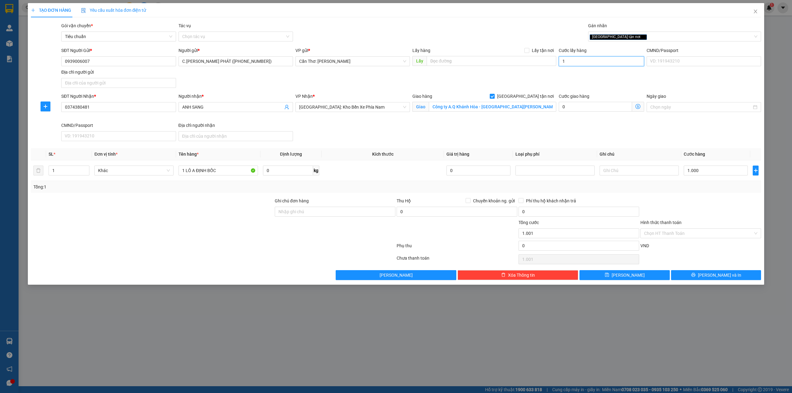
type input "1.015"
type input "150"
type input "1.150"
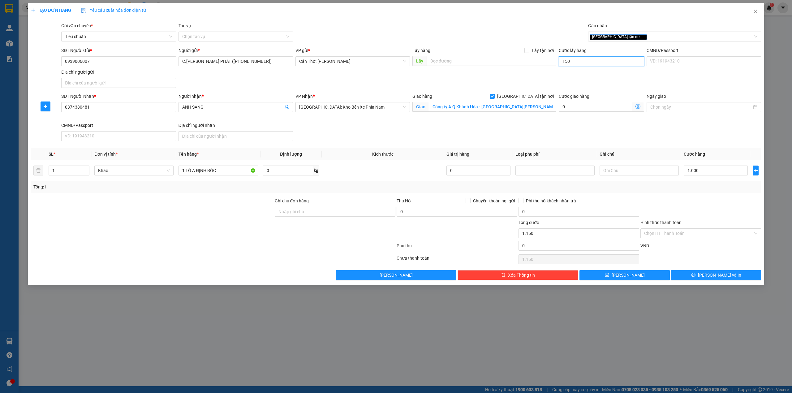
type input "1.500"
type input "2.500"
type input "15.000"
type input "16.000"
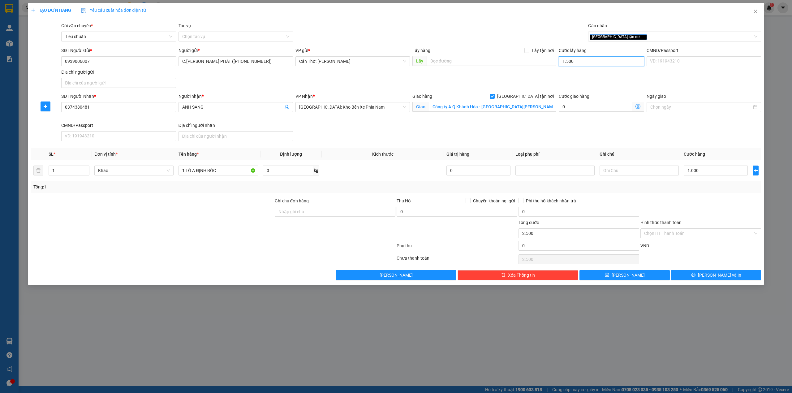
type input "16.000"
type input "150.000"
type input "151.000"
type input "150.000"
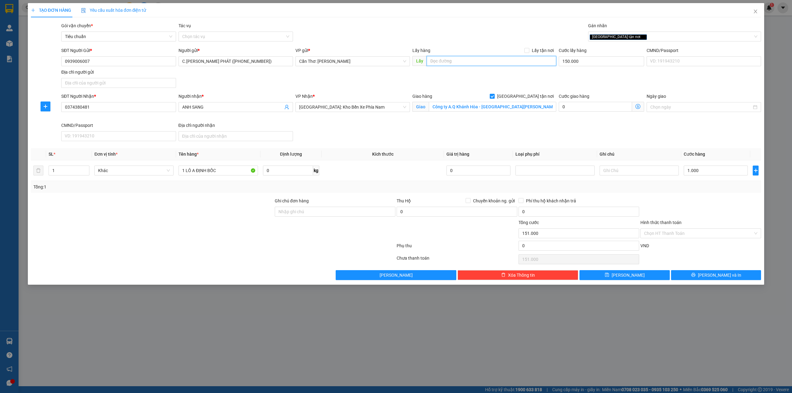
click at [493, 62] on input "text" at bounding box center [492, 61] width 130 height 10
click at [513, 62] on input "text" at bounding box center [492, 61] width 130 height 10
paste input "64-64A Lý Tự Trọng, Phường Ninh Kiều, TP. Cần Thơ"
type input "64-64A Lý Tự Trọng, Phường Ninh Kiều, TP. Cần Thơ"
click at [534, 52] on span "Lấy tận nơi" at bounding box center [542, 50] width 27 height 7
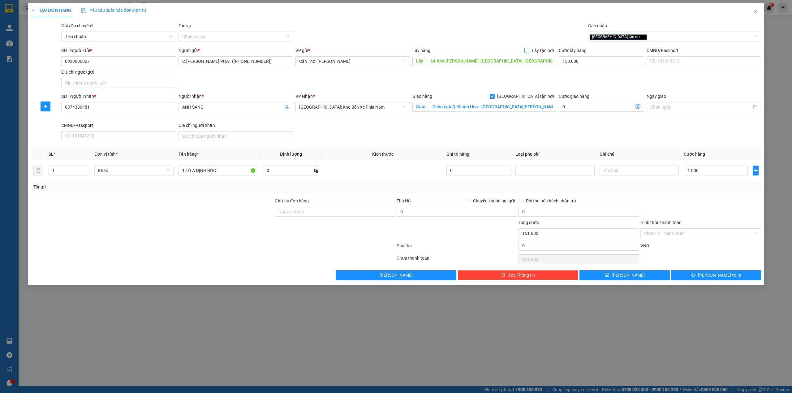
click at [529, 52] on input "Lấy tận nơi" at bounding box center [527, 50] width 4 height 4
checkbox input "true"
click at [652, 276] on button "Lưu" at bounding box center [625, 275] width 90 height 10
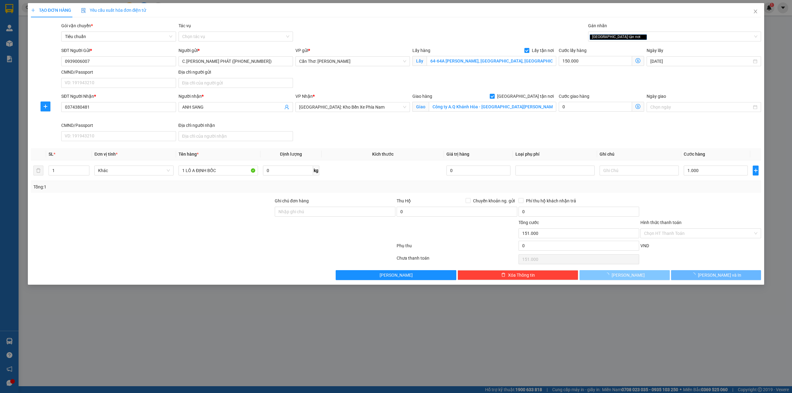
checkbox input "false"
type input "0"
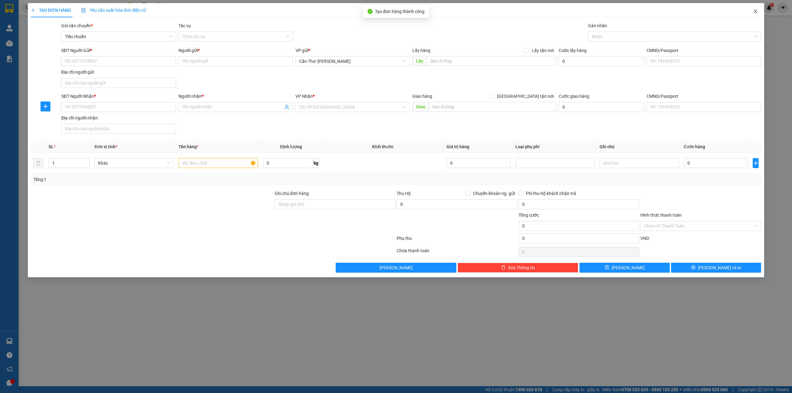
click at [757, 12] on icon "close" at bounding box center [755, 11] width 5 height 5
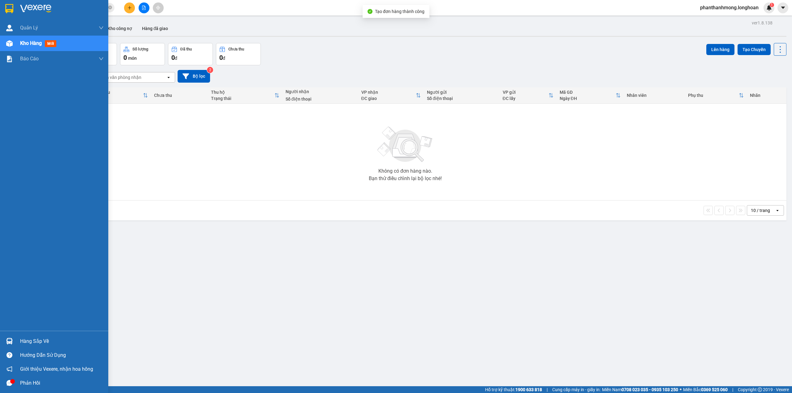
click at [9, 6] on img at bounding box center [9, 8] width 8 height 9
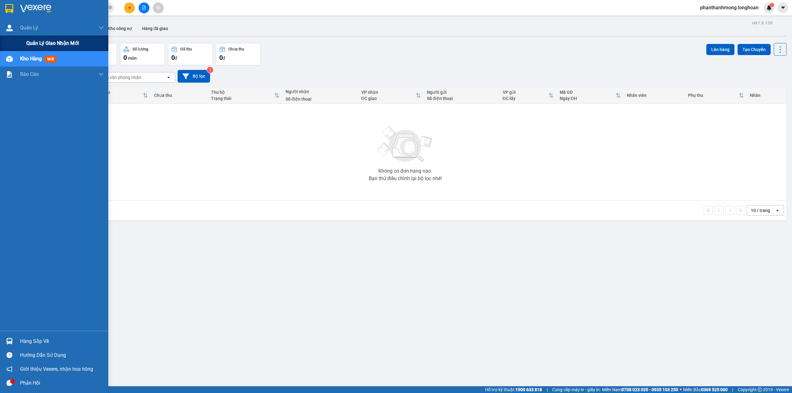
click at [29, 45] on span "Quản lý giao nhận mới" at bounding box center [52, 43] width 53 height 8
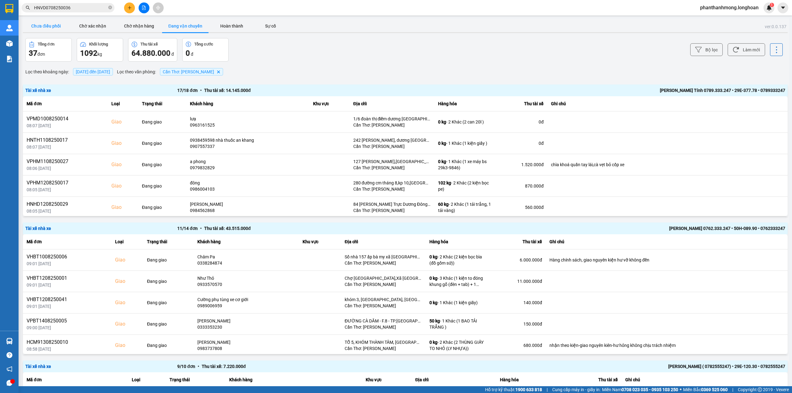
click at [63, 28] on button "Chưa điều phối" at bounding box center [46, 26] width 46 height 12
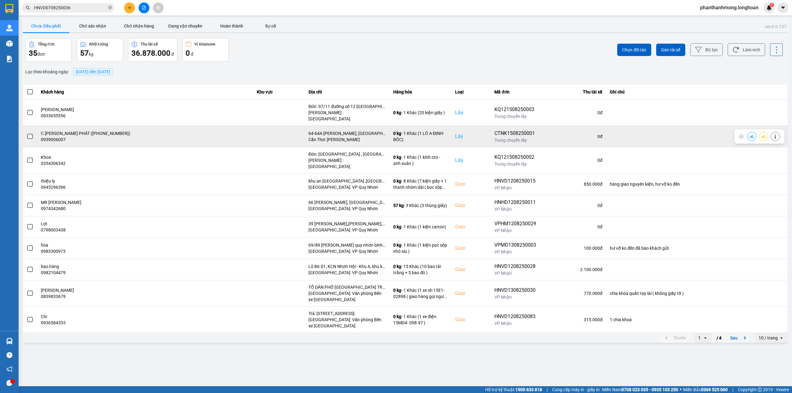
click at [29, 134] on span at bounding box center [30, 137] width 6 height 6
click at [27, 133] on input "checkbox" at bounding box center [27, 133] width 0 height 0
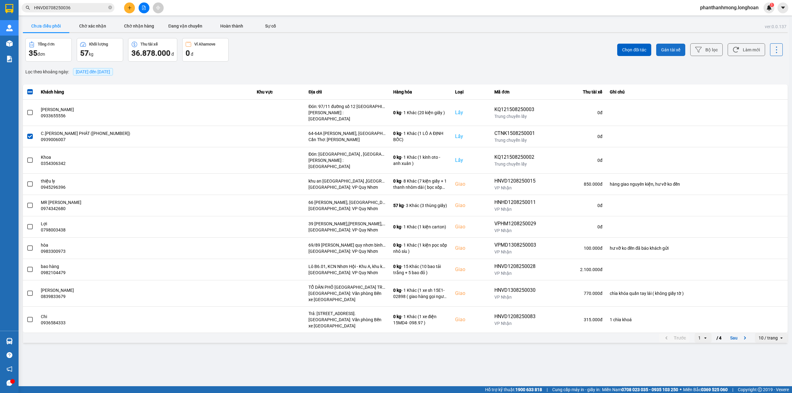
click at [673, 50] on span "Gán tài xế" at bounding box center [670, 50] width 19 height 6
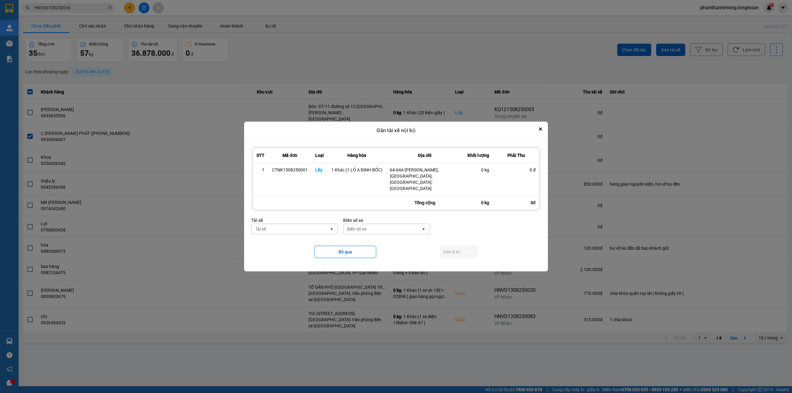
click at [296, 226] on div "Tài xế" at bounding box center [291, 229] width 78 height 10
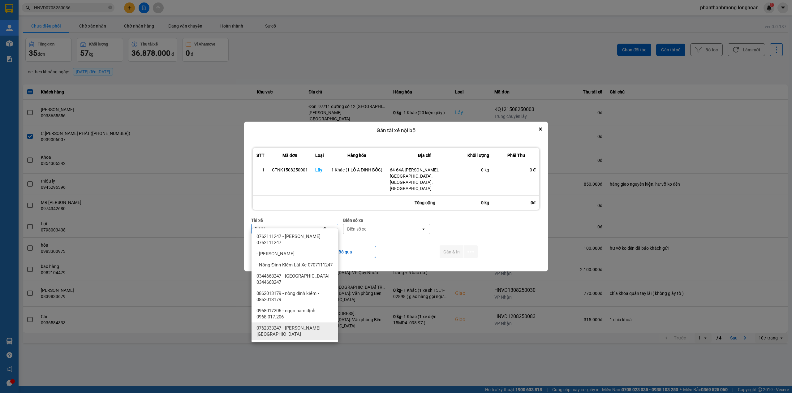
type input "DINH"
click at [294, 335] on span "0762333247 - Nguyễn Bình Định 0762.333.247" at bounding box center [296, 331] width 79 height 12
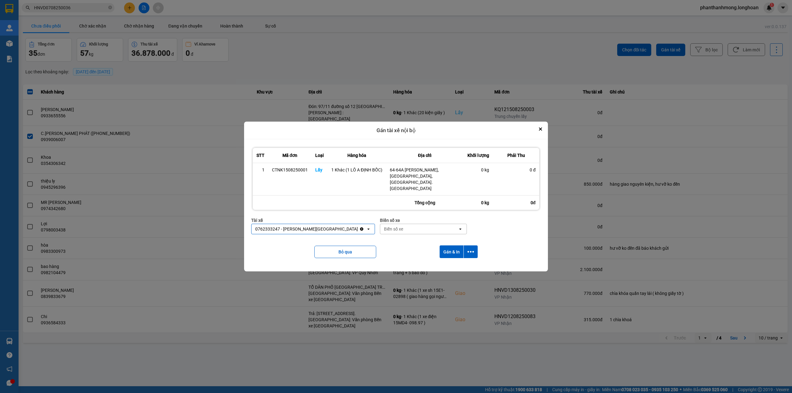
click at [395, 217] on div "Biển số xe" at bounding box center [423, 220] width 87 height 7
click at [396, 224] on div "Biển số xe" at bounding box center [419, 229] width 78 height 10
type input "95"
click at [407, 260] on div "29E-080.95" at bounding box center [410, 258] width 87 height 11
drag, startPoint x: 469, startPoint y: 243, endPoint x: 465, endPoint y: 246, distance: 4.6
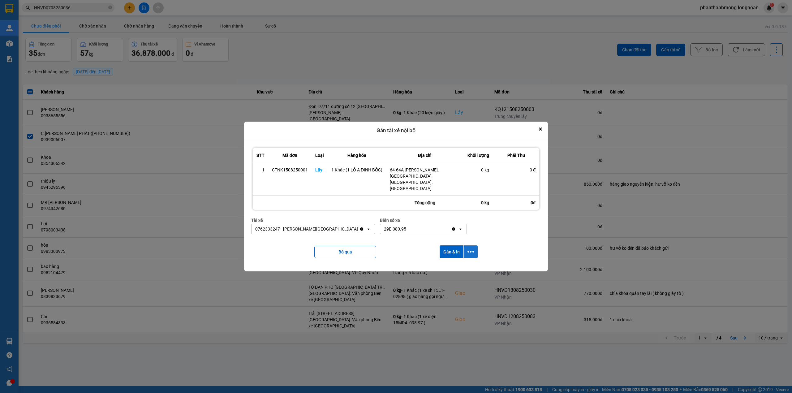
click at [469, 248] on icon "dialog" at bounding box center [471, 251] width 6 height 6
click at [435, 261] on li "Chỉ gán tài" at bounding box center [454, 262] width 46 height 11
click at [467, 245] on button "dialog" at bounding box center [471, 251] width 14 height 13
click at [448, 260] on span "Chỉ gán tài" at bounding box center [446, 263] width 20 height 6
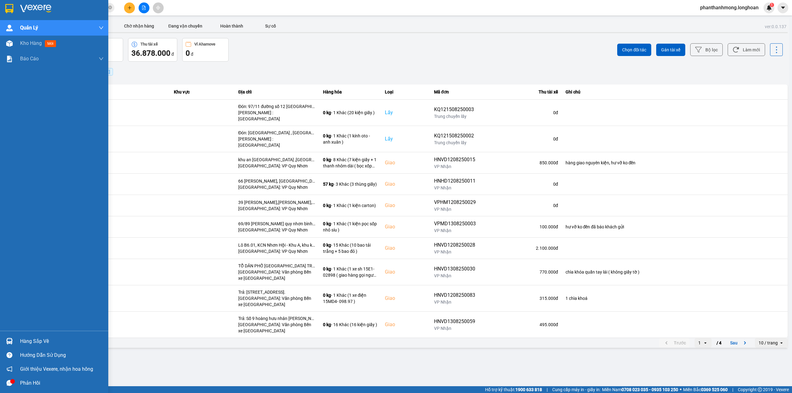
click at [4, 6] on div at bounding box center [9, 8] width 11 height 11
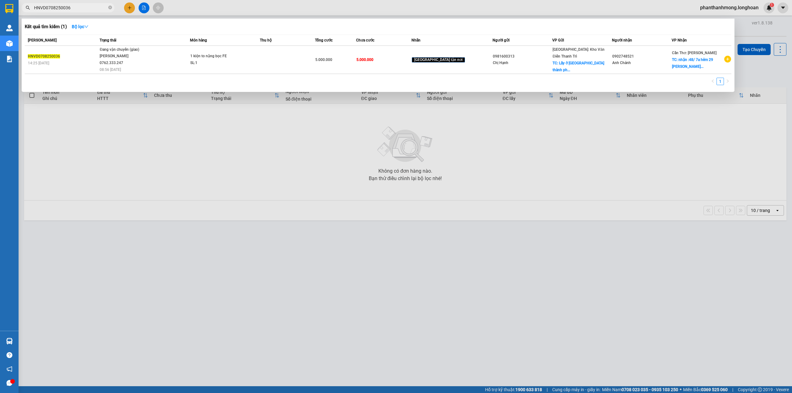
click at [76, 4] on input "HNVD0708250036" at bounding box center [70, 7] width 73 height 7
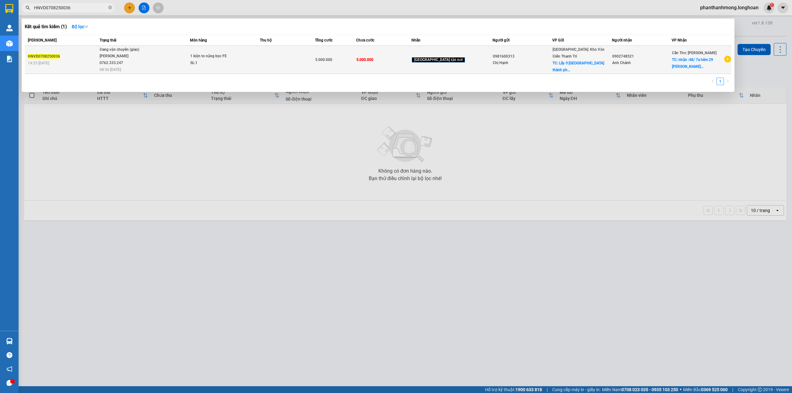
click at [167, 64] on span "Đang vận chuyển (giao) Đặng Văn Tuấn 0762.333.247 08:56 - 15/08" at bounding box center [145, 59] width 90 height 26
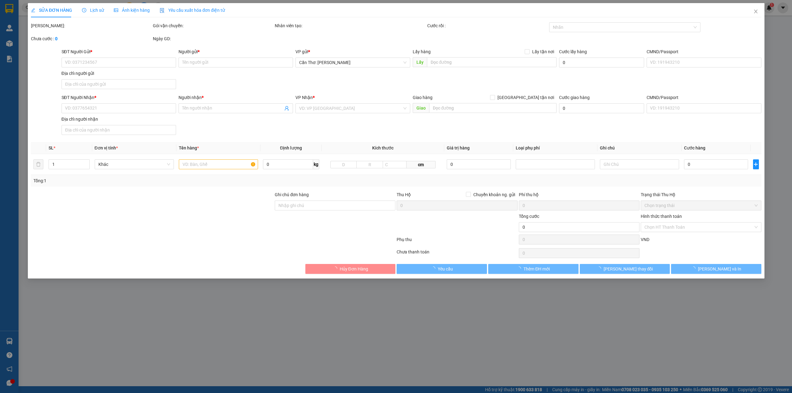
type input "0981600313"
type input "Chị Hạnh"
checkbox input "true"
type input "Lấy ở Quang Trung thành phố mới Quế Võ Bắc Ninh"
type input "0902748521"
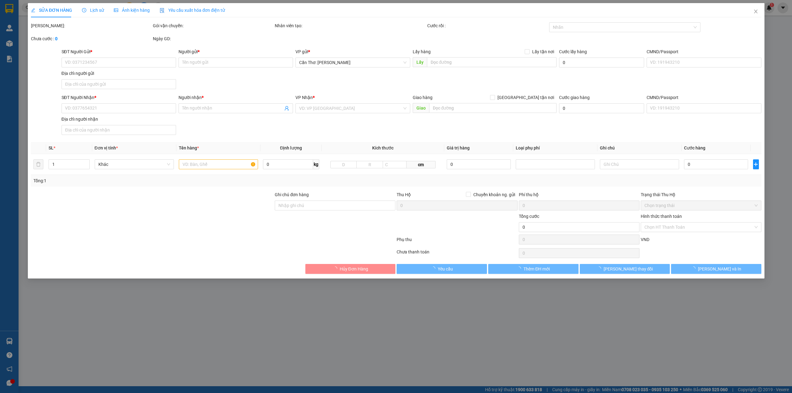
type input "Anh Chánh"
checkbox input "true"
type input "nhận :48/ 7a hẻm 29 lê hồng phong trà nóc bình thuỷ cần thơ"
type input "khách muốn nhận hàng ngày 24/8 nha các anh"
type input "5.000.000"
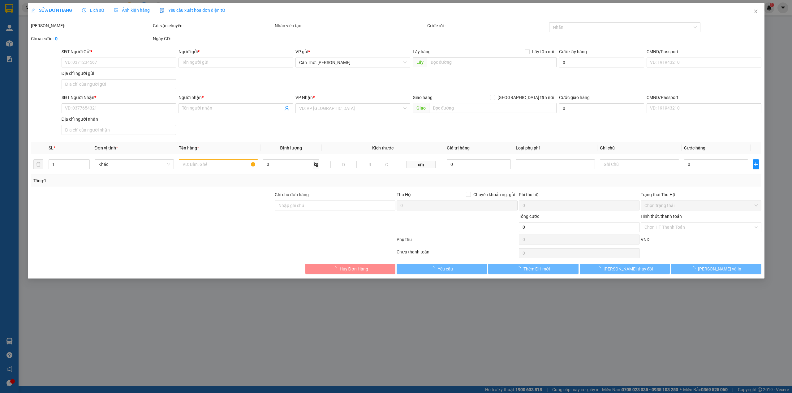
type input "5.000.000"
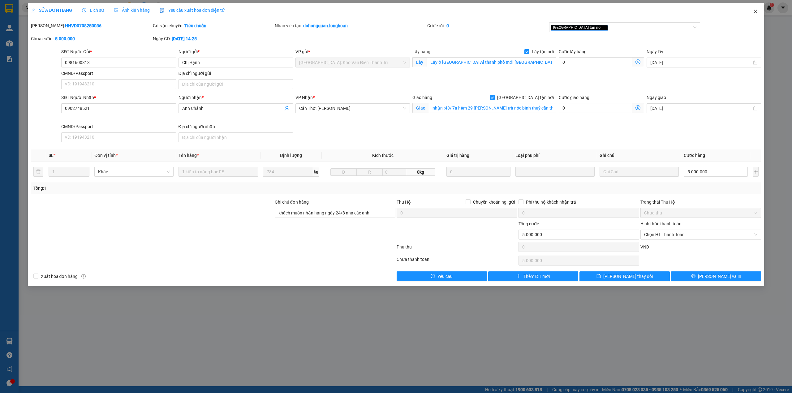
click at [757, 13] on icon "close" at bounding box center [755, 12] width 3 height 4
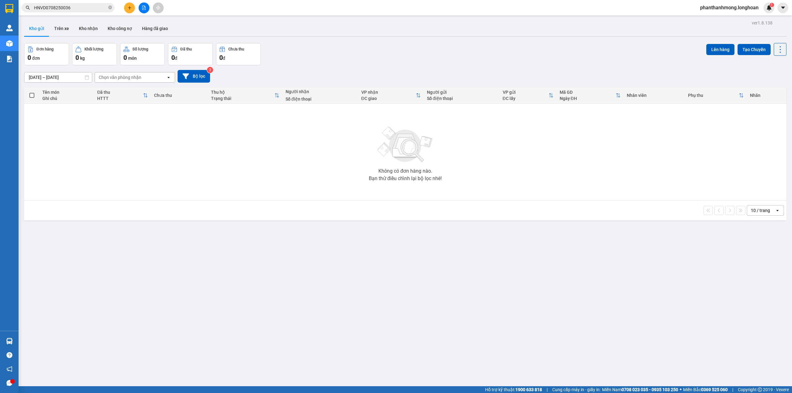
click at [81, 5] on input "HNVD0708250036" at bounding box center [70, 7] width 73 height 7
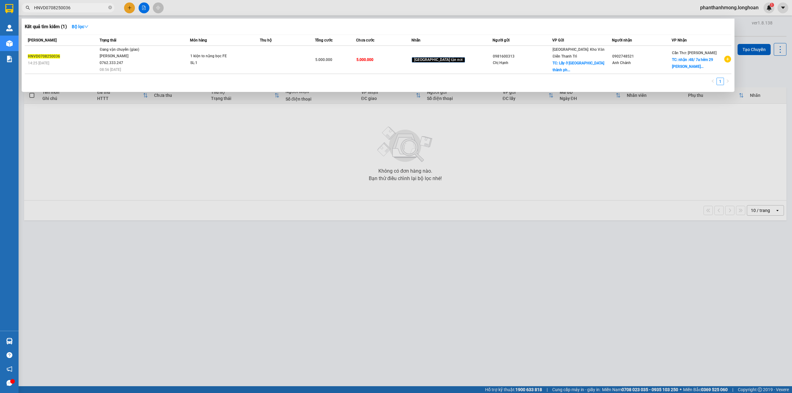
click at [81, 5] on input "HNVD0708250036" at bounding box center [70, 7] width 73 height 7
click at [109, 7] on icon "close-circle" at bounding box center [110, 8] width 4 height 4
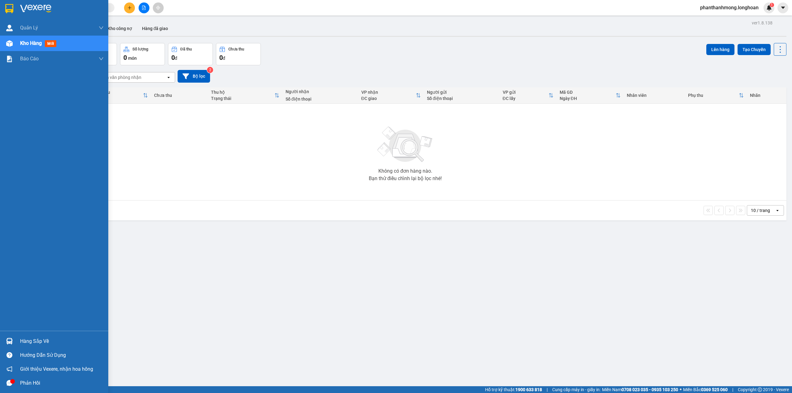
click at [12, 10] on img at bounding box center [9, 8] width 8 height 9
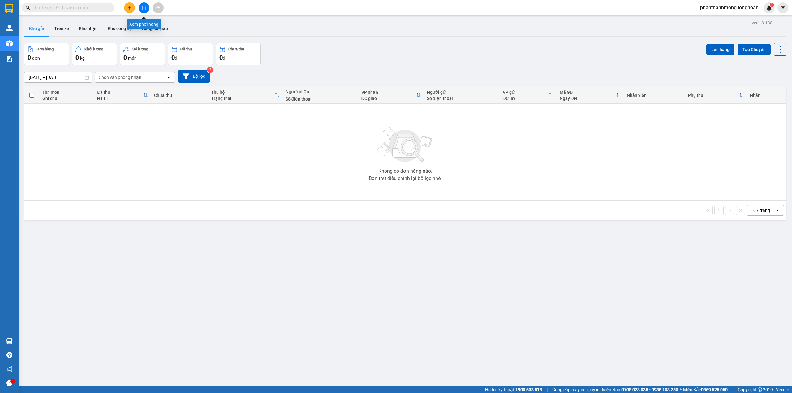
click at [130, 14] on div "Kết quả tìm kiếm ( 1 ) Bộ lọc Mã ĐH Trạng thái Món hàng Thu hộ Tổng cước Chưa c…" at bounding box center [396, 7] width 792 height 15
click at [131, 12] on button at bounding box center [129, 7] width 11 height 11
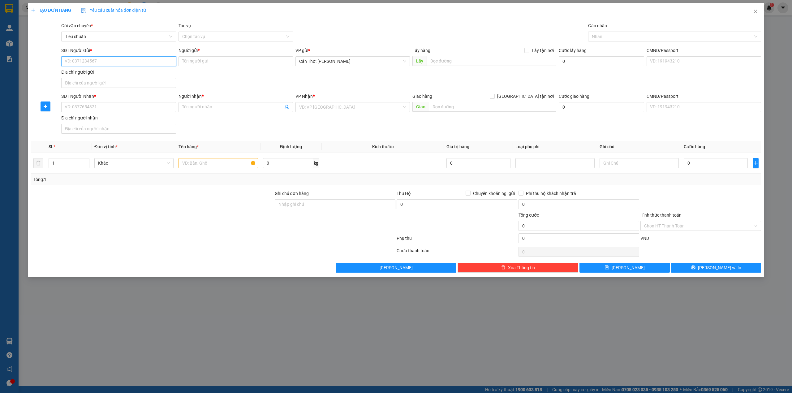
click at [116, 57] on input "SĐT Người Gửi *" at bounding box center [118, 61] width 114 height 10
paste input "0949274485"
type input "0949274485"
click at [235, 63] on input "Người gửi *" at bounding box center [236, 61] width 114 height 10
click at [226, 63] on input "ANH THÀNH (" at bounding box center [236, 61] width 114 height 10
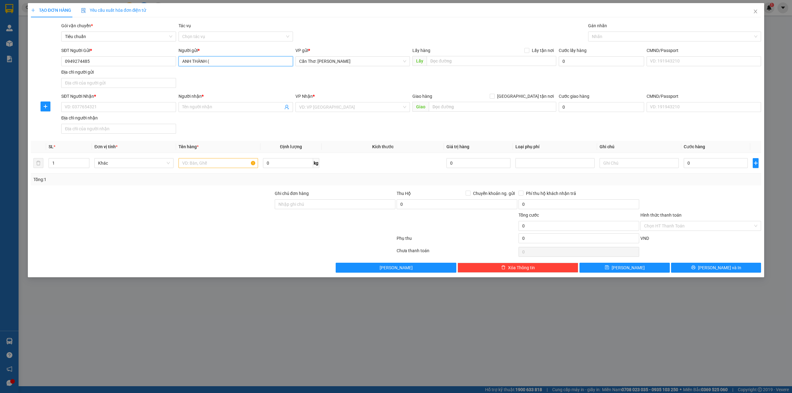
paste input "0855049232"
type input "ANH THÀNH ( 0855049232)"
click at [109, 109] on input "SĐT Người Nhận *" at bounding box center [118, 107] width 114 height 10
click at [130, 105] on input "SĐT Người Nhận *" at bounding box center [118, 107] width 114 height 10
paste input "0967900776"
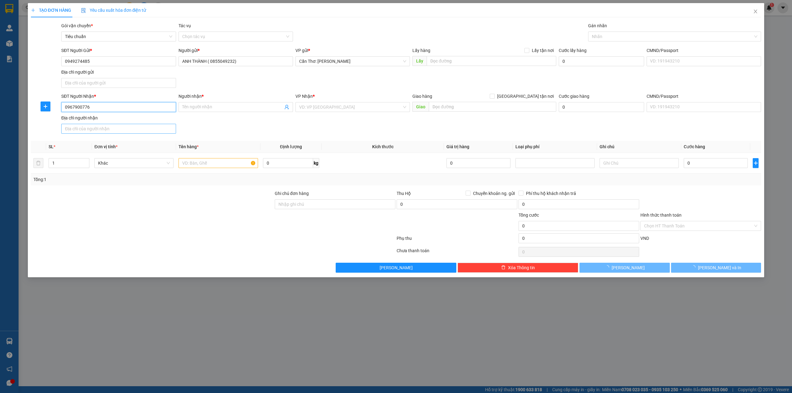
type input "0967900776"
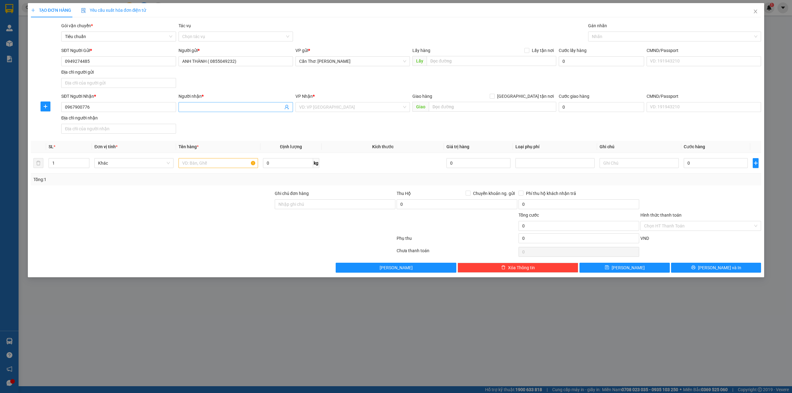
click at [219, 108] on input "Người nhận *" at bounding box center [232, 107] width 101 height 7
click at [242, 110] on input "A THẮNG (" at bounding box center [232, 107] width 101 height 7
paste input "0842227405"
type input "A THẮNG ( 0842227405 A KHANH )"
click at [311, 108] on input "search" at bounding box center [350, 106] width 103 height 9
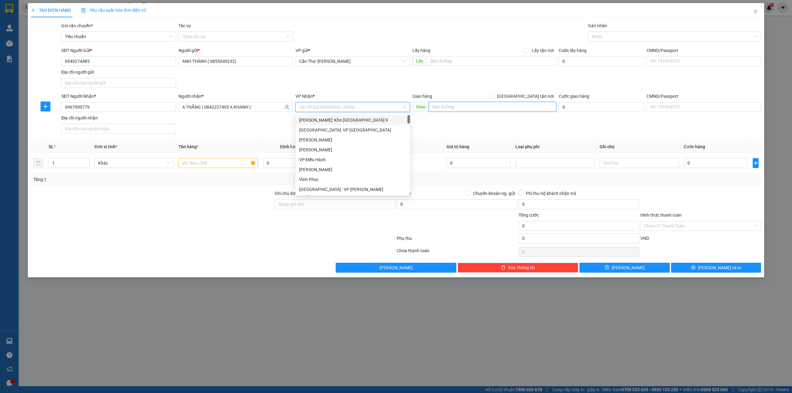
click at [460, 108] on input "text" at bounding box center [492, 107] width 127 height 10
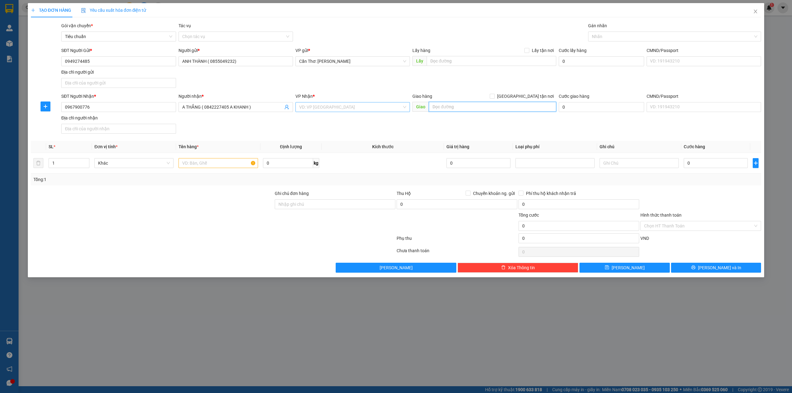
paste input "19 Chân Cầm - Phường Hàng Trống - Quận Hoàn Kiếm - Hà Nội""
type input "19 Chân Cầm - Phường Hàng Trống - Quận Hoàn Kiếm - Hà Nội""
click at [348, 106] on input "search" at bounding box center [350, 106] width 103 height 9
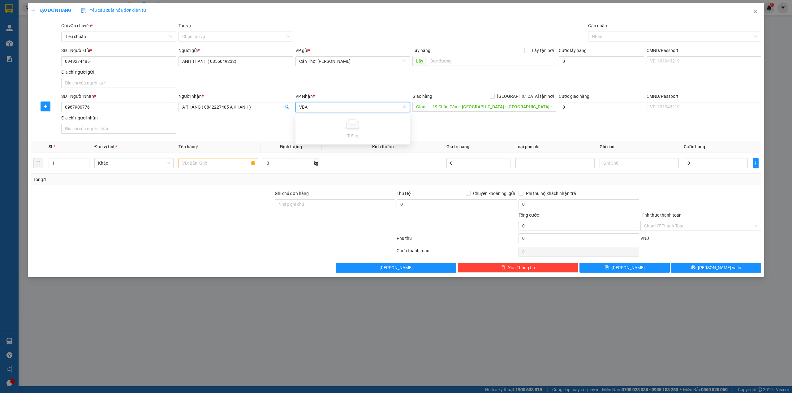
click at [348, 106] on input "VBA" at bounding box center [350, 106] width 103 height 9
click at [343, 109] on input "VĂNB" at bounding box center [350, 106] width 103 height 9
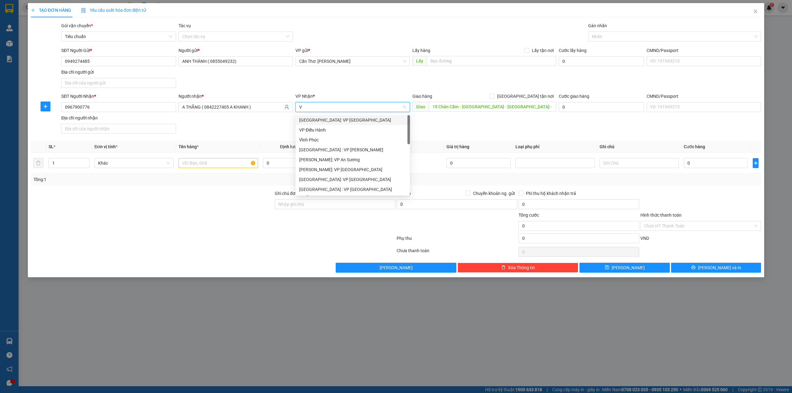
type input "VĂ"
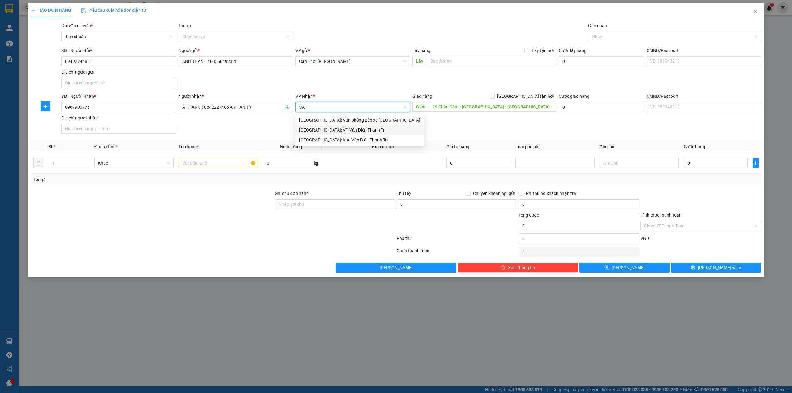
click at [341, 134] on div "Hà Nội: VP Văn Điển Thanh Trì" at bounding box center [360, 130] width 128 height 10
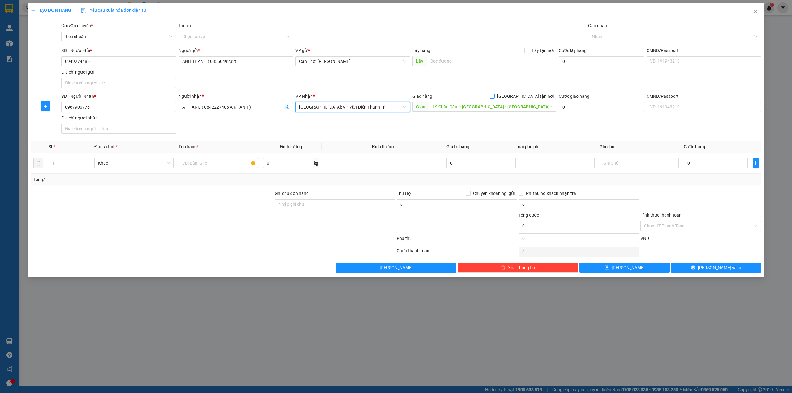
click at [529, 98] on span "[GEOGRAPHIC_DATA] tận nơi" at bounding box center [526, 96] width 62 height 7
click at [494, 98] on input "[GEOGRAPHIC_DATA] tận nơi" at bounding box center [492, 96] width 4 height 4
checkbox input "true"
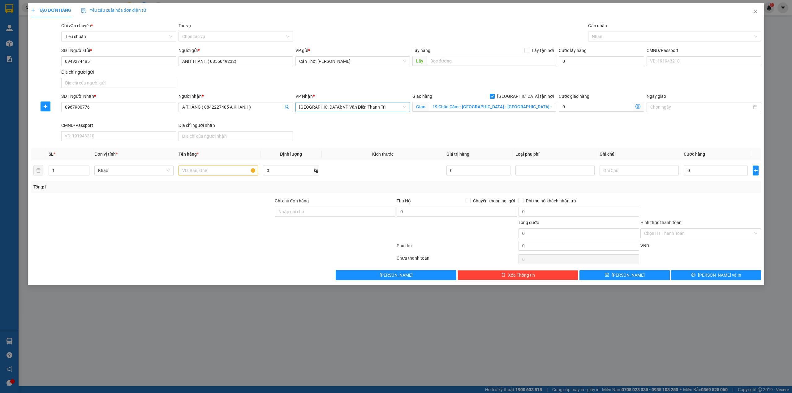
click at [342, 103] on span "Hà Nội: VP Văn Điển Thanh Trì" at bounding box center [352, 106] width 107 height 9
type input "VĂ"
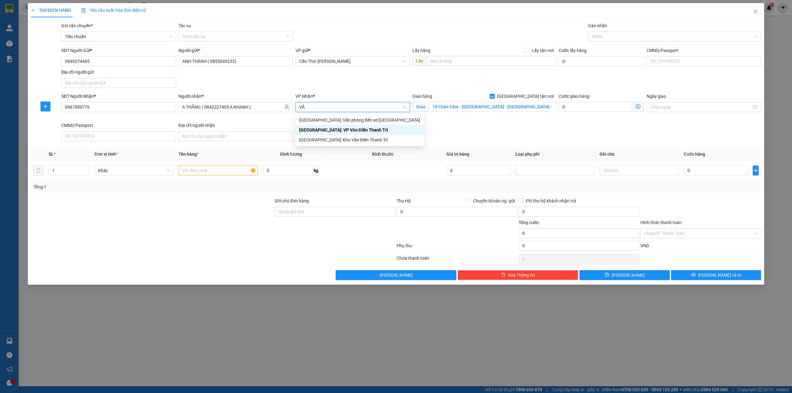
click at [336, 135] on div "Hải Phòng: Văn phòng Bến xe Thượng Lý Hà Nội: VP Văn Điển Thanh Trì Hà Nội: Kho…" at bounding box center [360, 130] width 128 height 30
click at [337, 138] on div "[GEOGRAPHIC_DATA]: Kho Văn Điển Thanh Trì" at bounding box center [359, 139] width 121 height 7
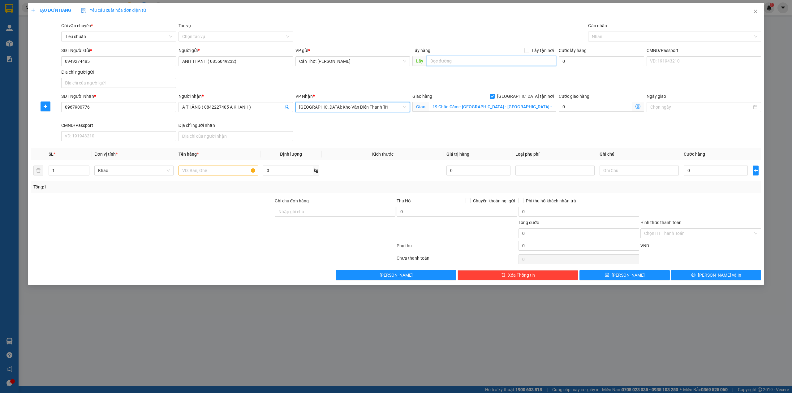
click at [437, 64] on input "text" at bounding box center [492, 61] width 130 height 10
click at [476, 64] on input "text" at bounding box center [492, 61] width 130 height 10
paste input "Suối Mây - Dương Tơ - Phú Quốc"
type input "Suối Mây - Dương Tơ - Phú Quốc"
click at [528, 51] on input "Lấy tận nơi" at bounding box center [527, 50] width 4 height 4
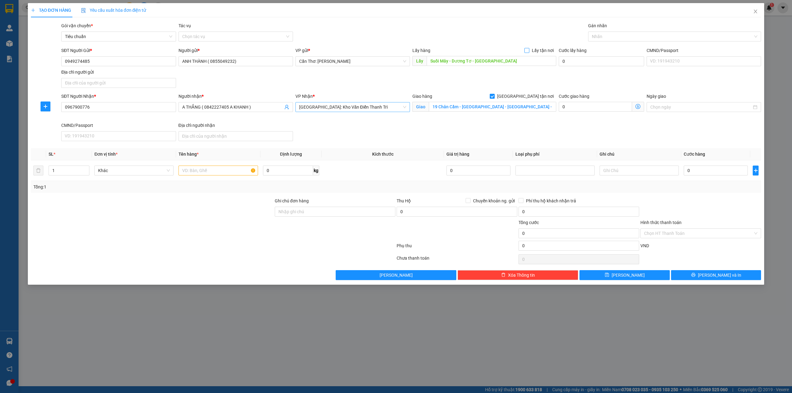
checkbox input "true"
click at [694, 170] on input "0" at bounding box center [716, 171] width 64 height 10
type input "1"
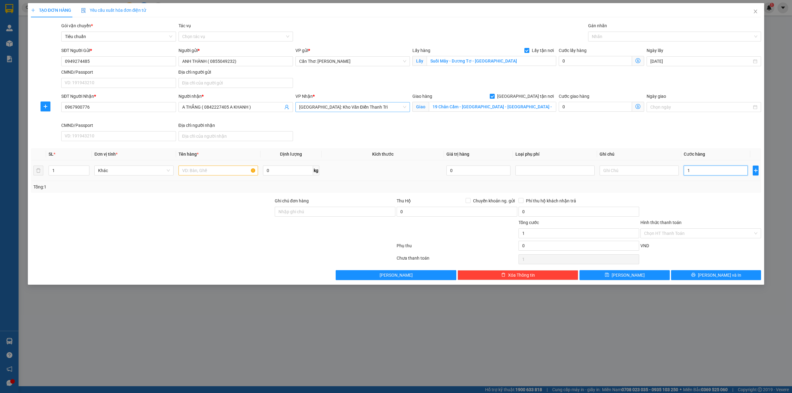
type input "15"
type input "153"
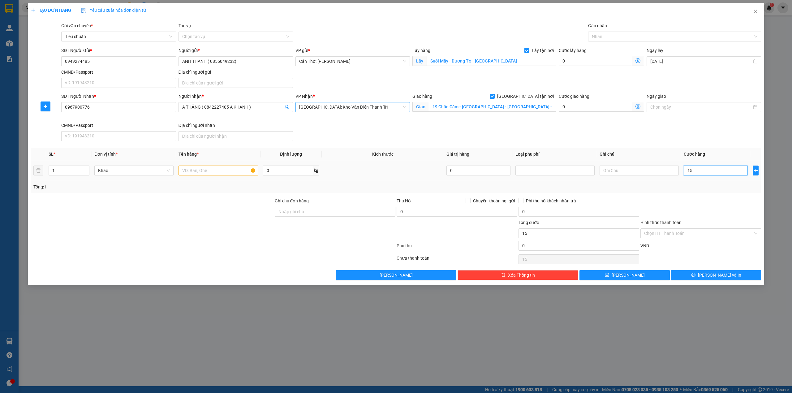
type input "153"
type input "1.530"
type input "15.300"
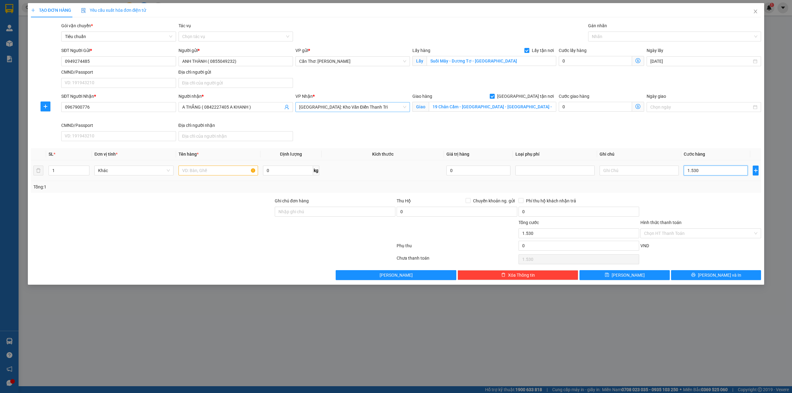
type input "15.300"
type input "153.000"
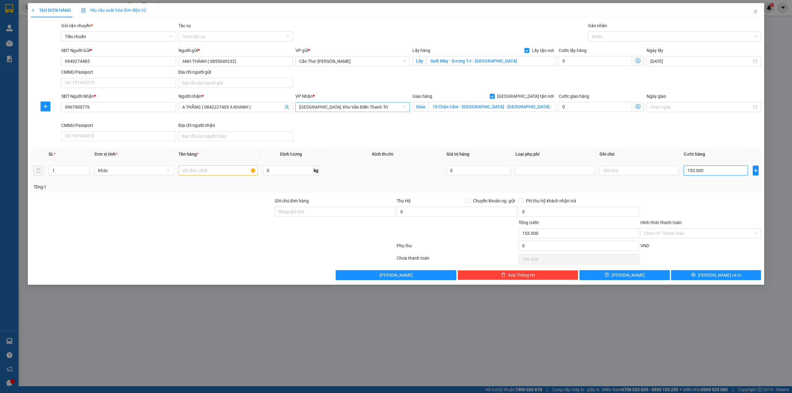
type input "1.530.000"
click at [626, 41] on div "Gán nhãn Nhãn" at bounding box center [674, 33] width 173 height 22
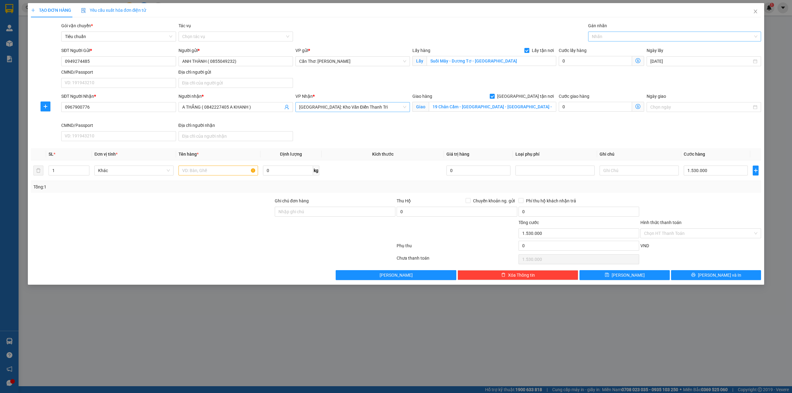
click at [627, 39] on div at bounding box center [672, 36] width 164 height 7
type input "X"
click at [610, 47] on div "LX HN" at bounding box center [675, 49] width 166 height 7
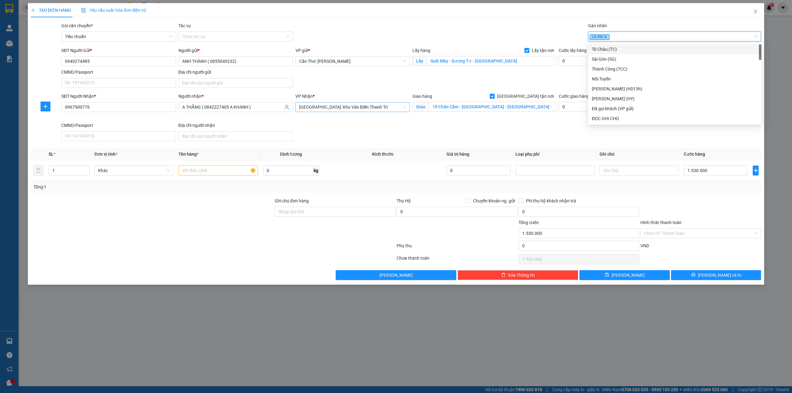
click at [606, 37] on icon "close" at bounding box center [605, 37] width 2 height 2
click at [606, 37] on div at bounding box center [672, 36] width 164 height 7
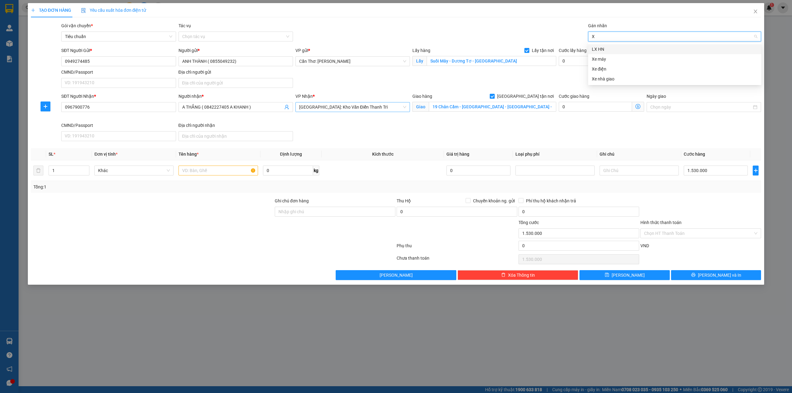
type input "XE"
click at [604, 50] on div "Xe máy" at bounding box center [675, 49] width 166 height 7
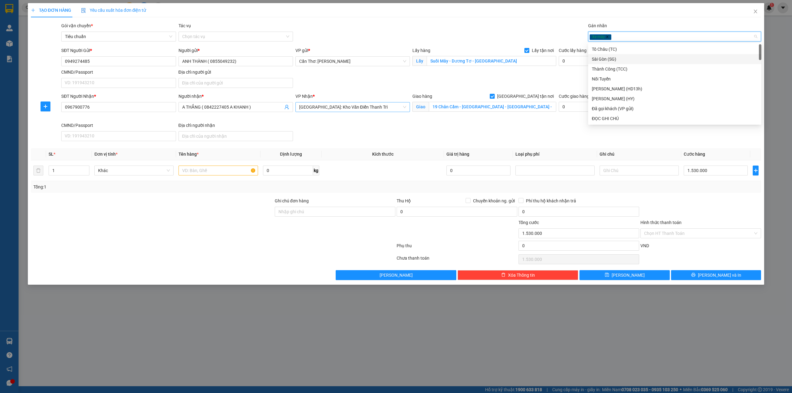
click at [607, 37] on icon "close" at bounding box center [607, 36] width 3 height 3
click at [607, 35] on div at bounding box center [672, 36] width 164 height 7
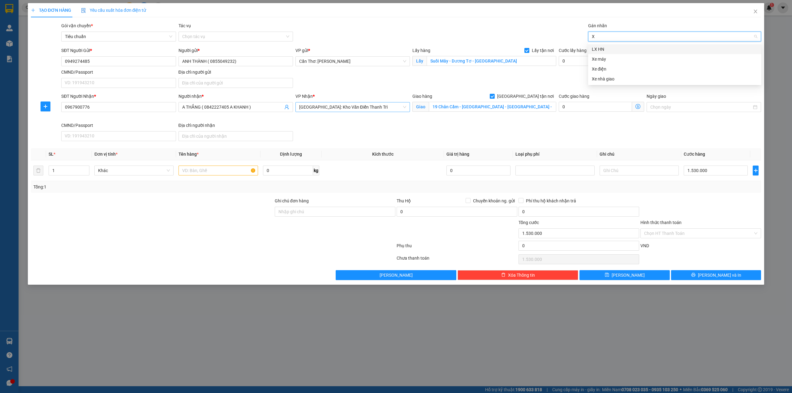
type input "XE"
click at [607, 59] on div "Xe điện" at bounding box center [675, 59] width 166 height 7
click at [196, 173] on input "text" at bounding box center [218, 171] width 79 height 10
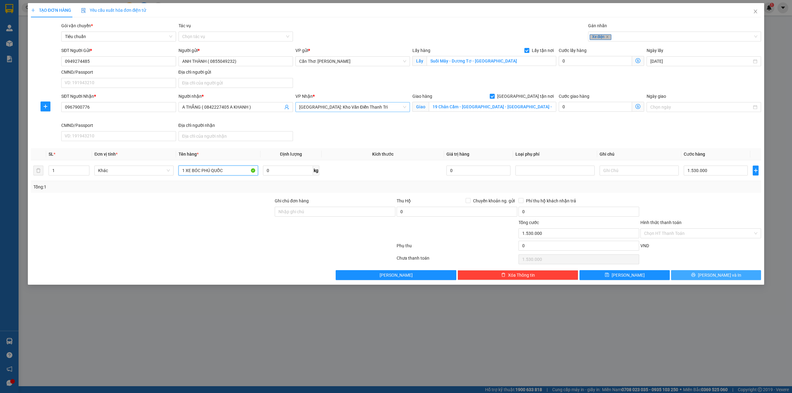
type input "1 XE BÓC PHÚ QUỐC"
click at [686, 274] on button "Lưu và In" at bounding box center [716, 275] width 90 height 10
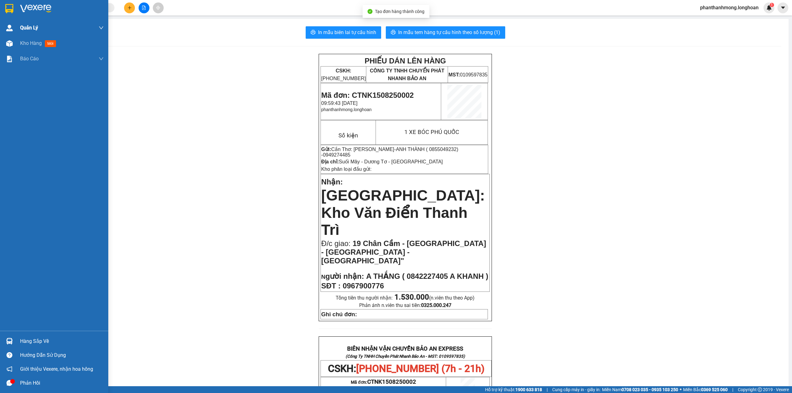
click at [10, 11] on img at bounding box center [9, 8] width 8 height 9
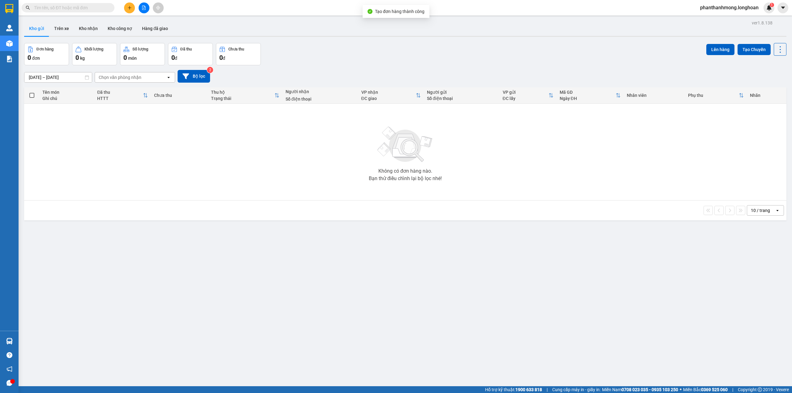
click at [27, 42] on div "ver 1.8.138 Kho gửi Trên xe Kho nhận Kho công nợ Hàng đã giao Đơn hàng 0 đơn Kh…" at bounding box center [405, 215] width 767 height 393
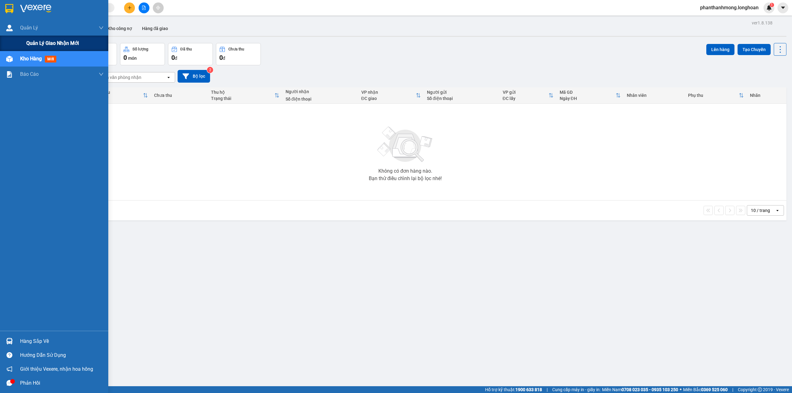
click at [36, 40] on span "Quản lý giao nhận mới" at bounding box center [52, 43] width 53 height 8
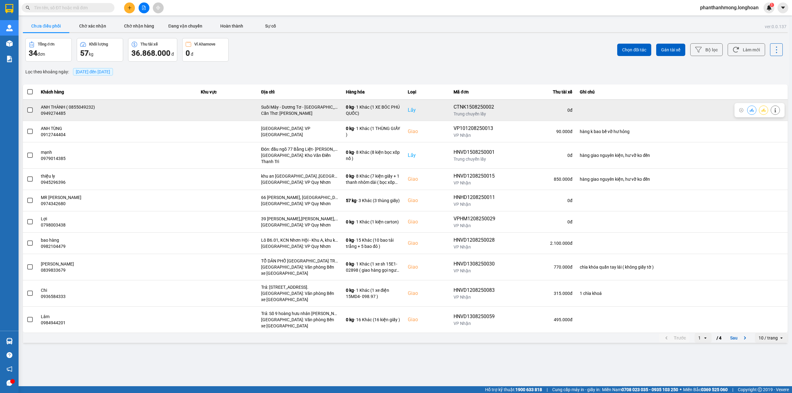
click at [31, 109] on span at bounding box center [30, 110] width 6 height 6
click at [27, 107] on input "checkbox" at bounding box center [27, 107] width 0 height 0
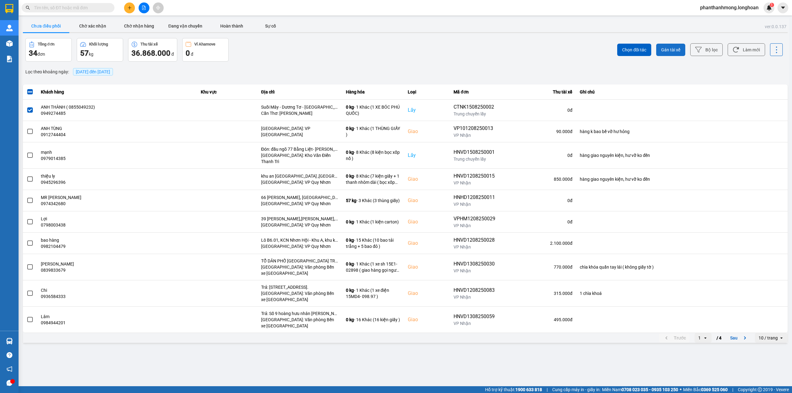
click at [677, 44] on button "Gán tài xế" at bounding box center [670, 50] width 29 height 12
click at [658, 52] on button "Gán tài xế" at bounding box center [670, 50] width 29 height 12
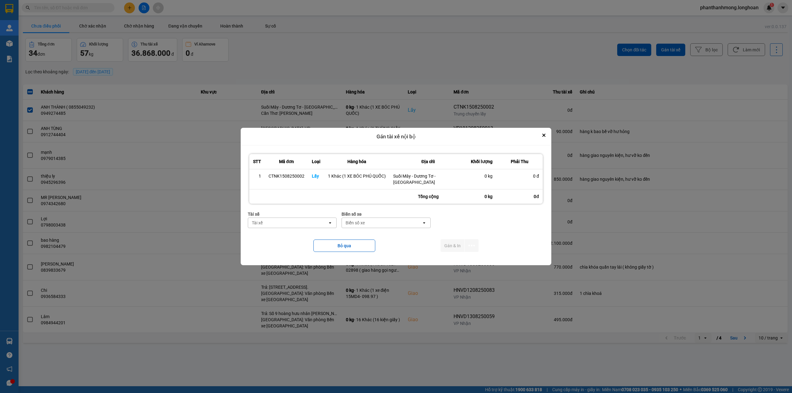
click at [309, 218] on div "Tài xế open" at bounding box center [292, 223] width 89 height 11
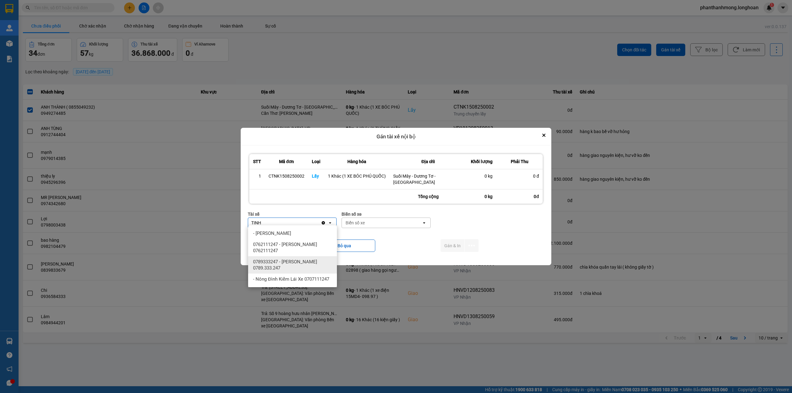
type input "TINH"
click at [303, 265] on span "0789333247 - Nguyễn Trung Tính 0789.333.247" at bounding box center [293, 265] width 81 height 12
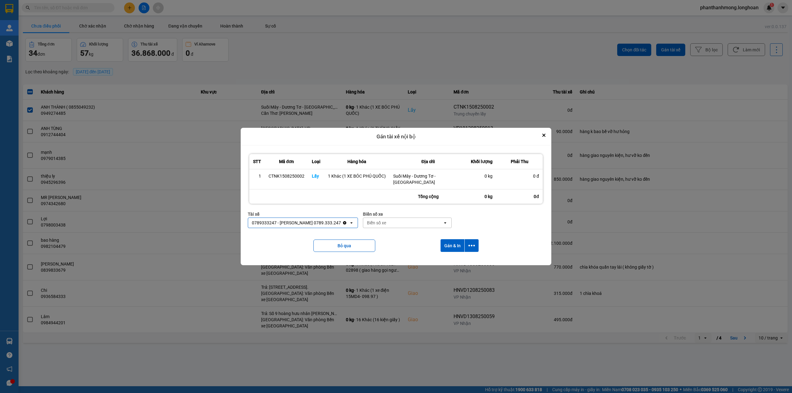
click at [385, 220] on div "Biển số xe" at bounding box center [376, 223] width 19 height 6
type input "778"
click at [404, 253] on div "29E-377.78" at bounding box center [410, 255] width 89 height 11
click at [471, 243] on icon "dialog" at bounding box center [471, 245] width 6 height 6
click at [444, 258] on span "Chỉ gán tài" at bounding box center [447, 260] width 20 height 6
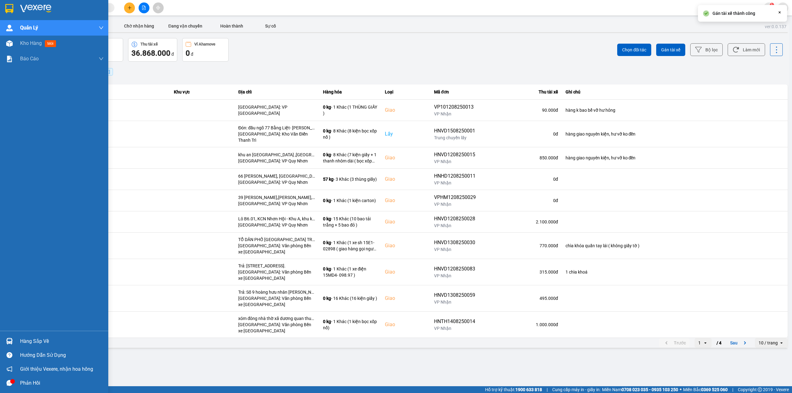
click at [9, 9] on img at bounding box center [9, 8] width 8 height 9
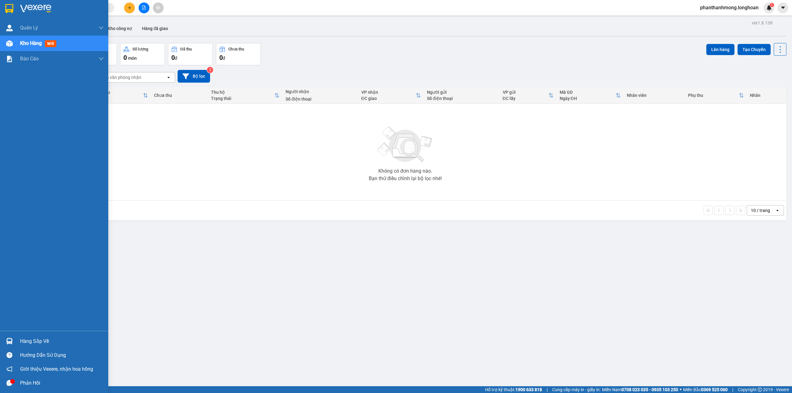
click at [11, 342] on img at bounding box center [9, 341] width 6 height 6
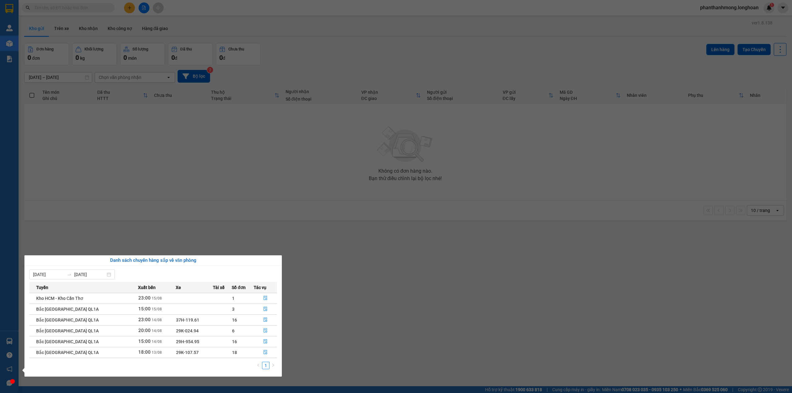
click at [165, 209] on section "Kết quả tìm kiếm ( 1 ) Bộ lọc Mã ĐH Trạng thái Món hàng Thu hộ Tổng cước Chưa c…" at bounding box center [396, 196] width 792 height 393
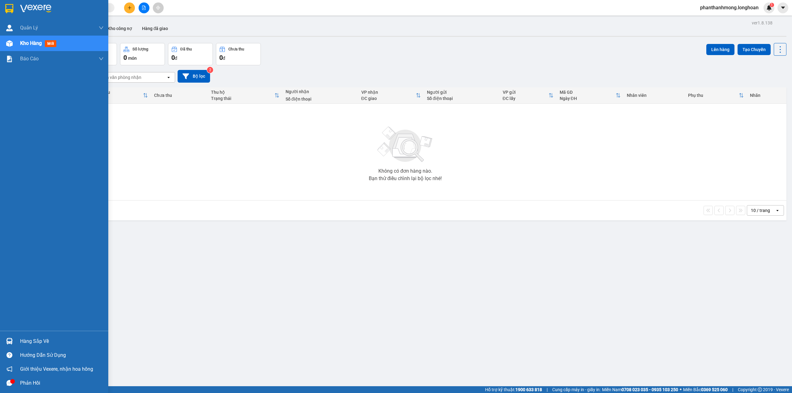
click at [2, 5] on div at bounding box center [54, 10] width 108 height 20
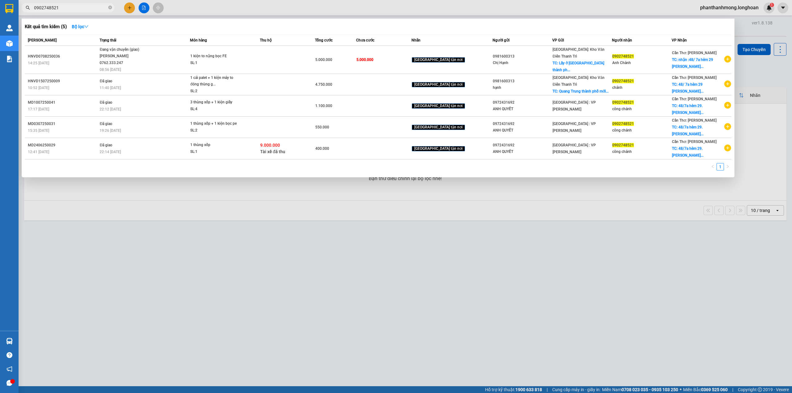
click at [248, 230] on div at bounding box center [396, 196] width 792 height 393
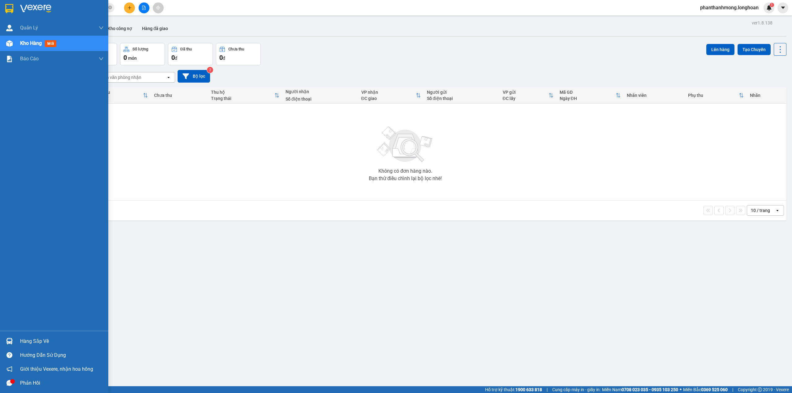
click at [15, 11] on div at bounding box center [54, 10] width 108 height 20
click at [12, 10] on img at bounding box center [9, 8] width 8 height 9
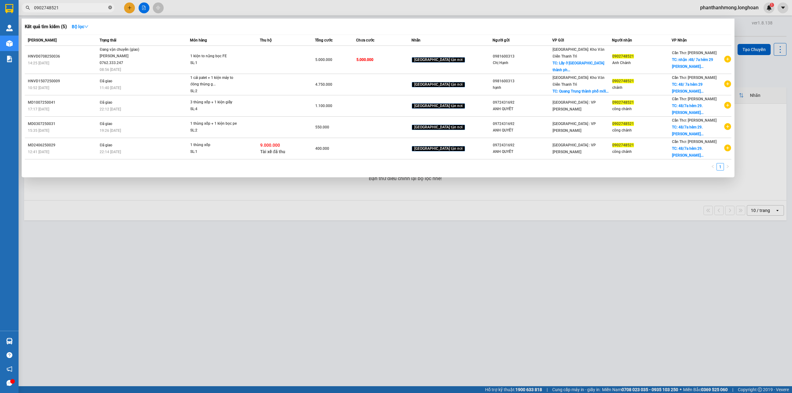
click at [110, 5] on span at bounding box center [110, 8] width 4 height 6
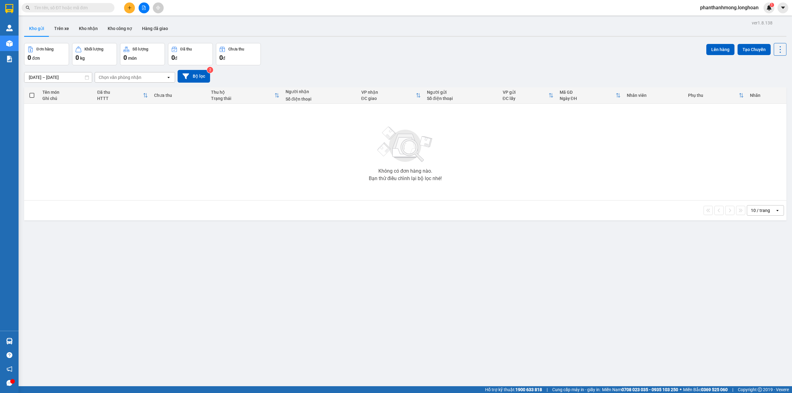
click at [127, 10] on button at bounding box center [129, 7] width 11 height 11
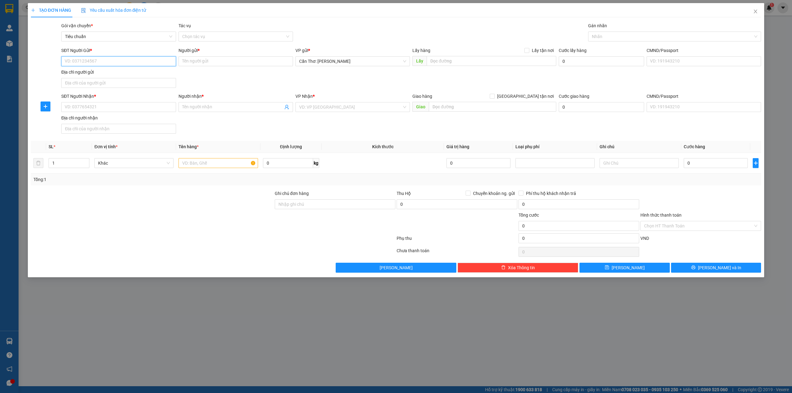
click at [105, 65] on input "SĐT Người Gửi *" at bounding box center [118, 61] width 114 height 10
click at [109, 61] on input "SĐT Người Gửi *" at bounding box center [118, 61] width 114 height 10
paste input "094 5616833"
type input "094 5616833"
click at [205, 67] on div "Người gửi * Tên người gửi" at bounding box center [236, 58] width 114 height 22
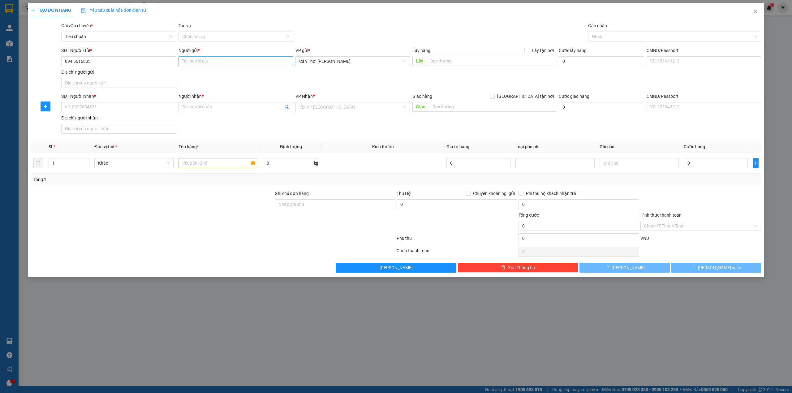
click at [205, 66] on div "Người gửi * Tên người gửi" at bounding box center [236, 58] width 114 height 22
click at [206, 64] on input "Người gửi *" at bounding box center [236, 61] width 114 height 10
type input "c"
type input "CHỊ MỸ"
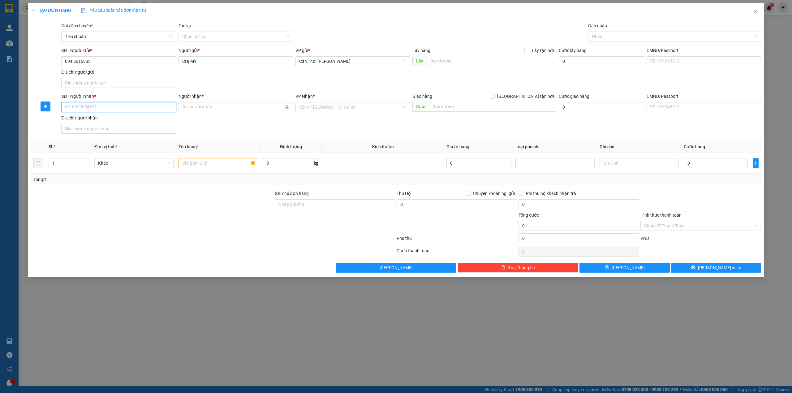
click at [106, 110] on input "SĐT Người Nhận *" at bounding box center [118, 107] width 114 height 10
click at [465, 63] on input "text" at bounding box center [492, 61] width 130 height 10
paste input "Nhà máy Rice farm- số 68, QL80, ấp Thạnh Phú, xã Tân Phú Trung, tỉnh Đồng Tháp"
type input "Nhà máy Rice farm- số 68, QL80, ấp Thạnh Phú, xã Tân Phú Trung, tỉnh Đồng Tháp"
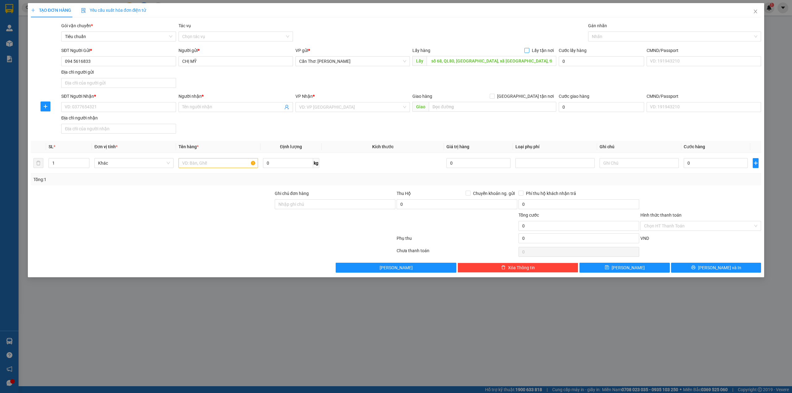
click at [531, 50] on span "Lấy tận nơi" at bounding box center [542, 50] width 27 height 7
click at [529, 50] on input "Lấy tận nơi" at bounding box center [527, 50] width 4 height 4
checkbox input "true"
click at [131, 108] on input "SĐT Người Nhận *" at bounding box center [118, 107] width 114 height 10
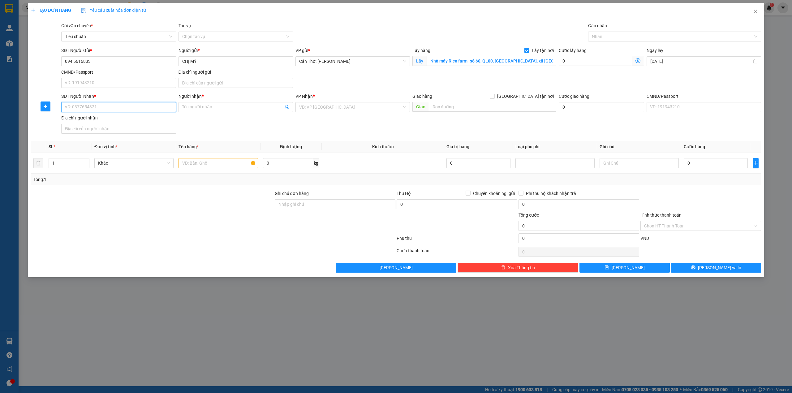
paste input "093 220 0221"
click at [82, 108] on input "093 220 0221" at bounding box center [118, 107] width 114 height 10
type input "0932200221"
click at [191, 103] on span at bounding box center [236, 107] width 114 height 10
type input "D"
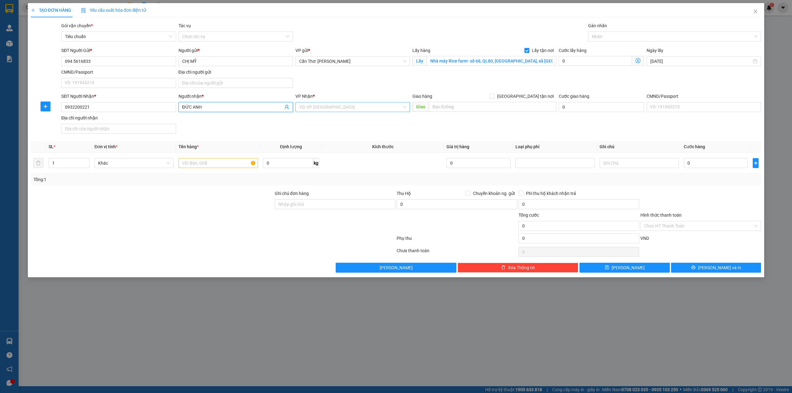
type input "ĐỨC ANH"
click at [309, 111] on input "search" at bounding box center [350, 106] width 103 height 9
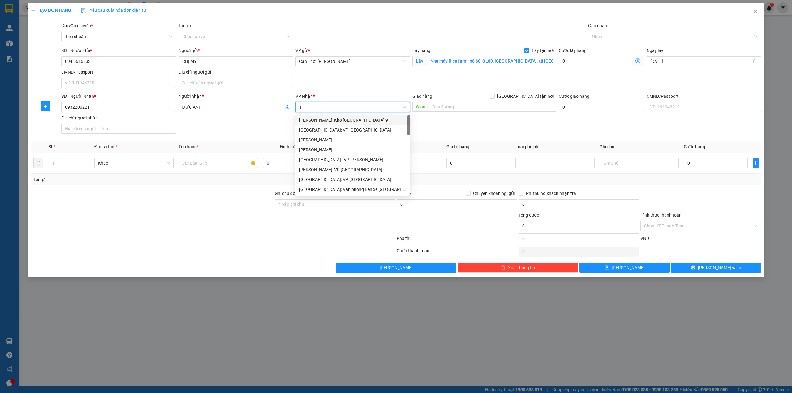
type input "TH"
click at [361, 159] on div "Hải Phòng: Văn phòng Bến xe Thượng Lý" at bounding box center [352, 159] width 107 height 7
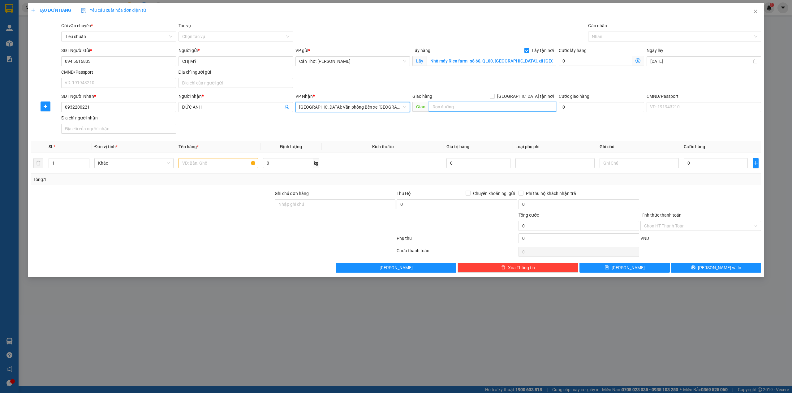
click at [446, 111] on input "text" at bounding box center [492, 107] width 127 height 10
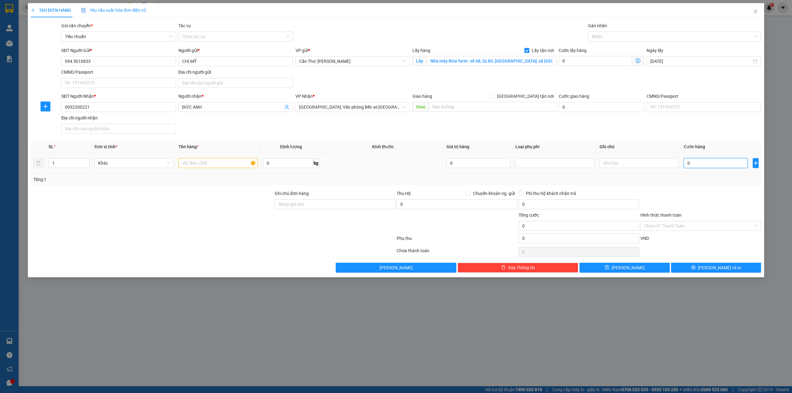
click at [706, 163] on input "0" at bounding box center [716, 163] width 64 height 10
type input "1"
type input "13"
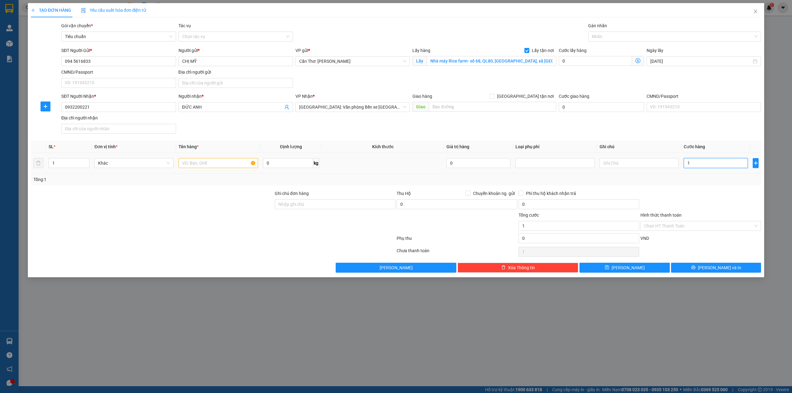
type input "13"
type input "130"
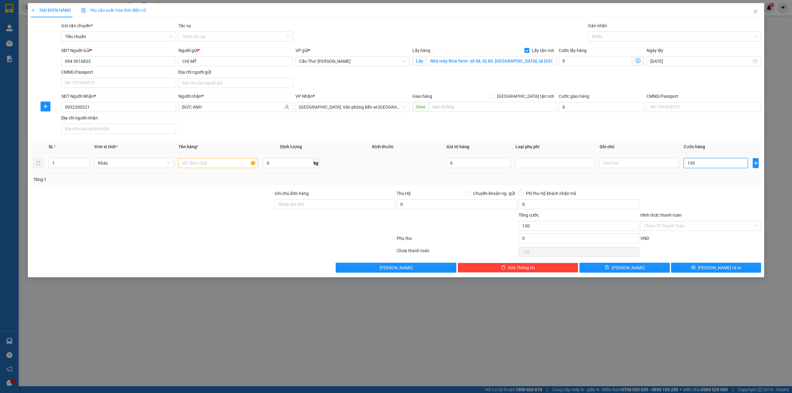
type input "1.300"
type input "13.000"
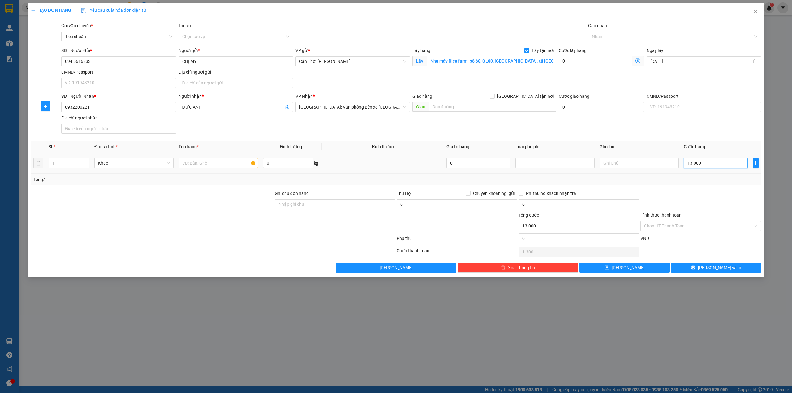
type input "13.000"
type input "130.000"
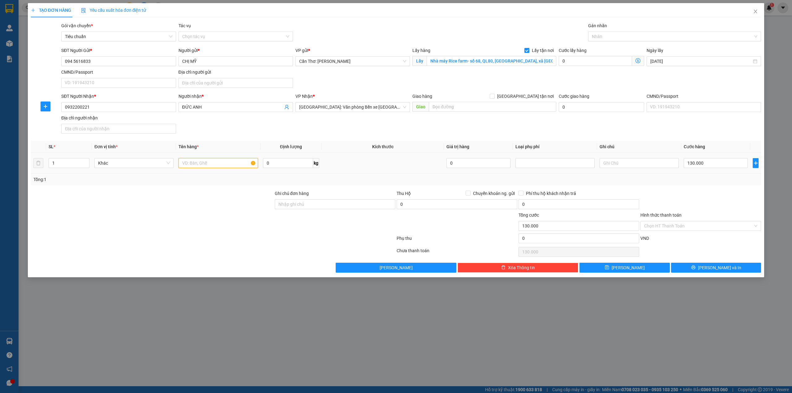
click at [221, 166] on input "text" at bounding box center [218, 163] width 79 height 10
type input "1 KIỆN CARTON 10KG A ĐỊNH BỐC"
click at [728, 269] on button "Lưu và In" at bounding box center [716, 268] width 90 height 10
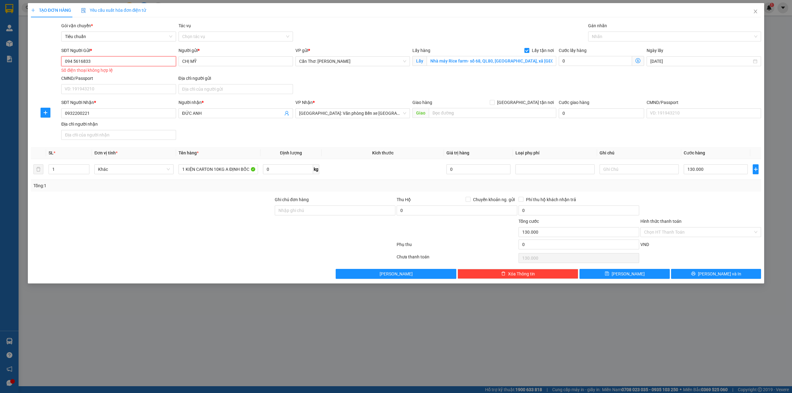
click at [72, 61] on input "094 5616833" at bounding box center [118, 61] width 114 height 10
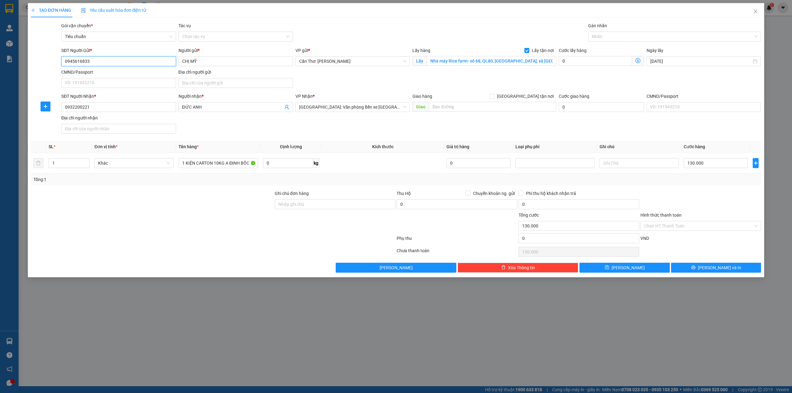
click at [66, 62] on input "0945616833" at bounding box center [118, 61] width 114 height 10
type input "0945616833"
click at [695, 268] on button "Lưu và In" at bounding box center [716, 268] width 90 height 10
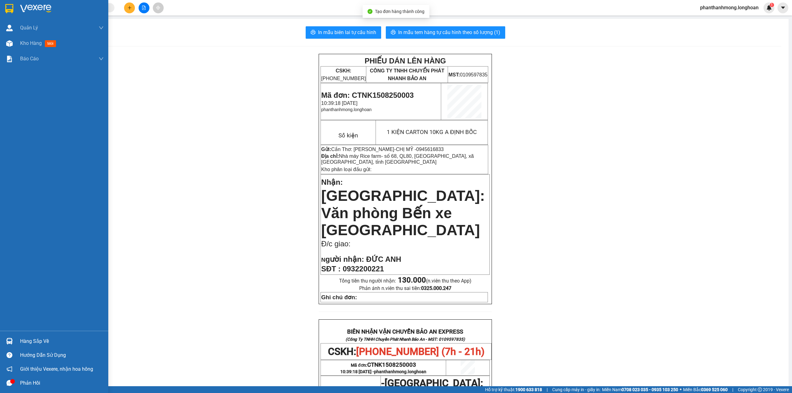
click at [4, 9] on div at bounding box center [9, 8] width 11 height 11
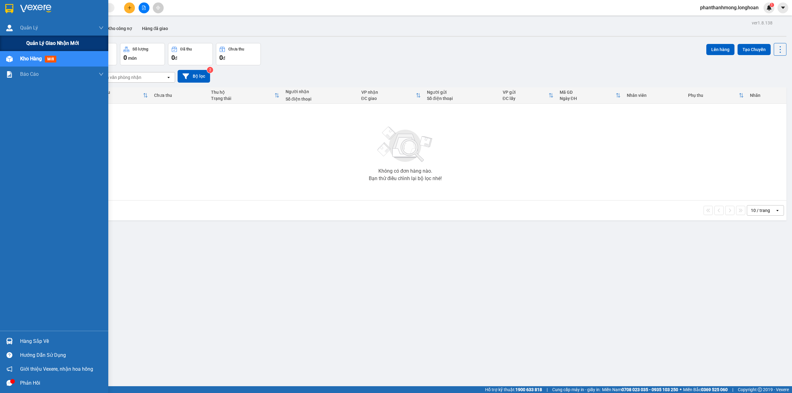
click at [32, 45] on span "Quản lý giao nhận mới" at bounding box center [52, 43] width 53 height 8
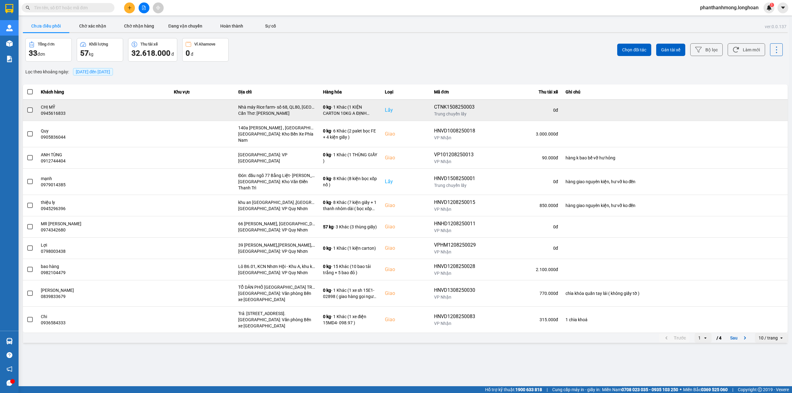
click at [30, 108] on span at bounding box center [30, 110] width 6 height 6
click at [27, 107] on input "checkbox" at bounding box center [27, 107] width 0 height 0
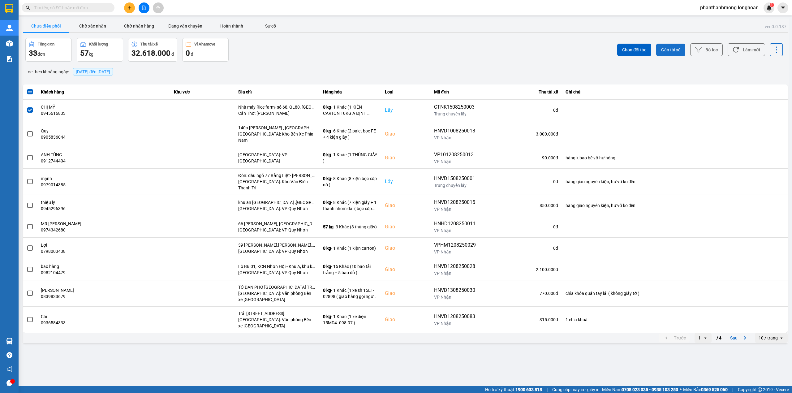
click at [671, 53] on button "Gán tài xế" at bounding box center [670, 50] width 29 height 12
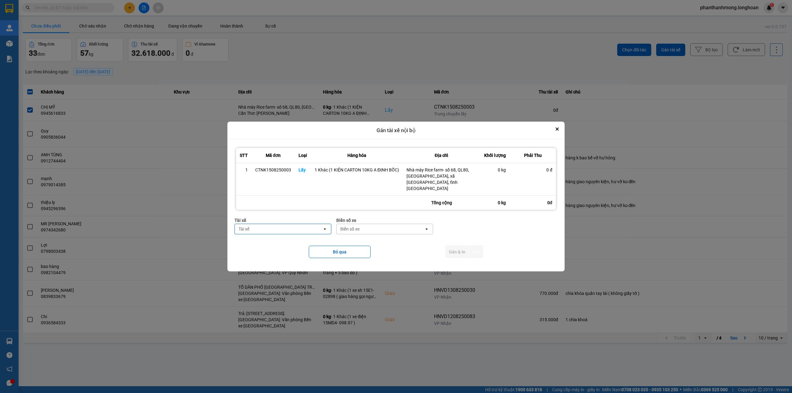
click at [281, 228] on div "Tài xế" at bounding box center [279, 229] width 88 height 10
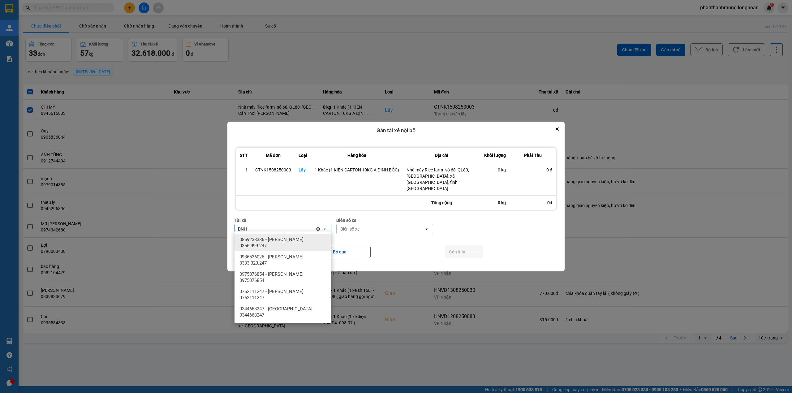
type input "DNH"
click at [280, 228] on div "DNH" at bounding box center [275, 229] width 81 height 10
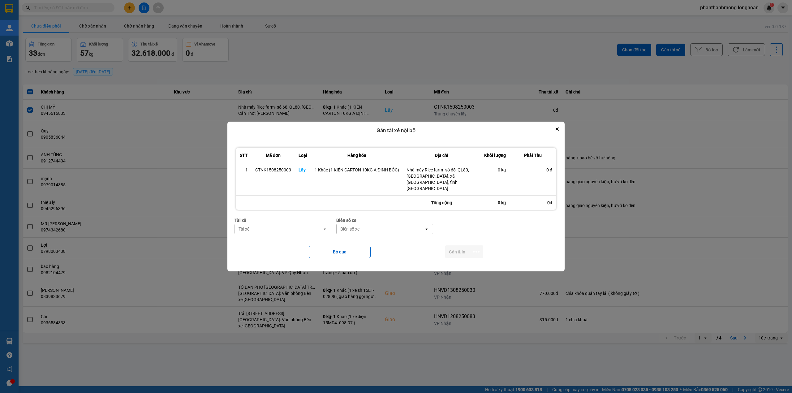
click at [280, 228] on div "Tài xế" at bounding box center [279, 229] width 88 height 10
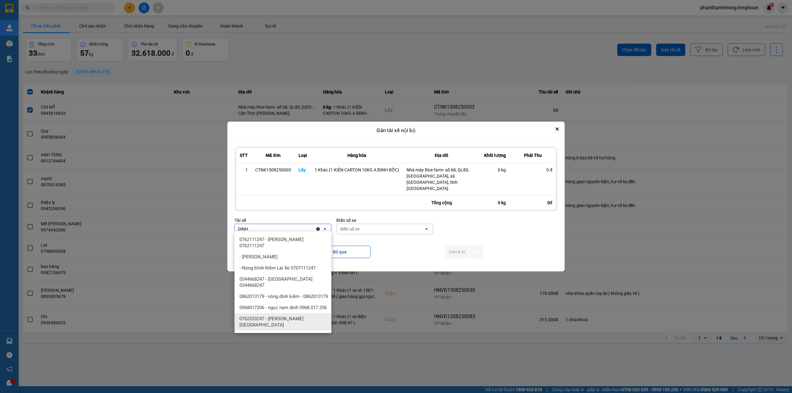
type input "DINH"
click at [290, 323] on span "0762333247 - Nguyễn Bình Định 0762.333.247" at bounding box center [284, 322] width 89 height 12
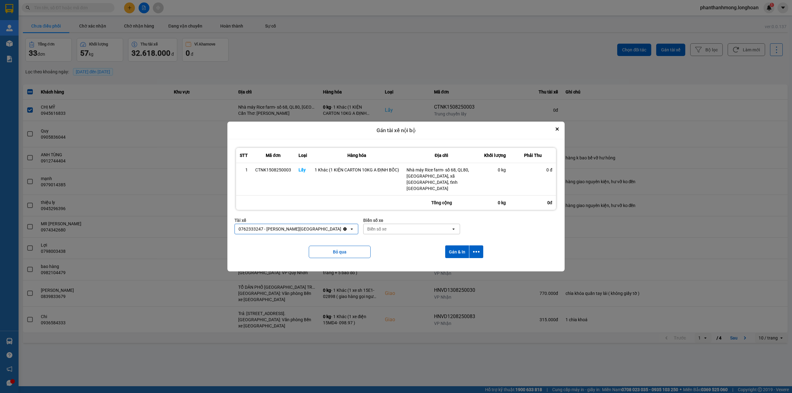
click at [373, 226] on div "Biển số xe" at bounding box center [376, 229] width 19 height 6
type input "95"
click at [369, 261] on span "29E-080.95" at bounding box center [366, 262] width 23 height 6
click at [473, 248] on icon "dialog" at bounding box center [476, 251] width 6 height 6
click at [455, 264] on span "Chỉ gán tài" at bounding box center [452, 266] width 20 height 6
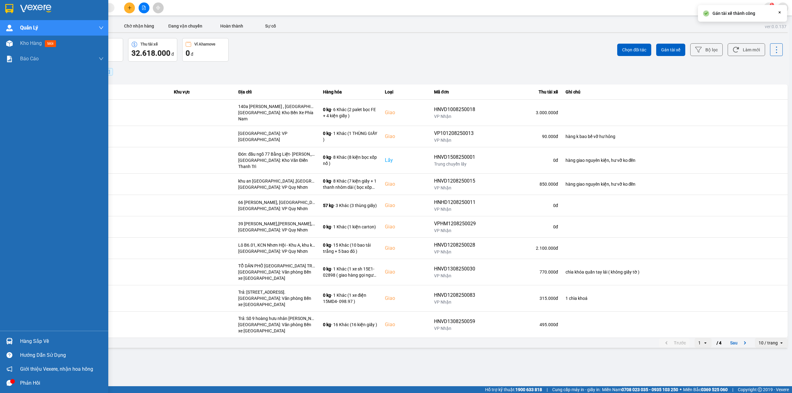
click at [13, 9] on img at bounding box center [9, 8] width 8 height 9
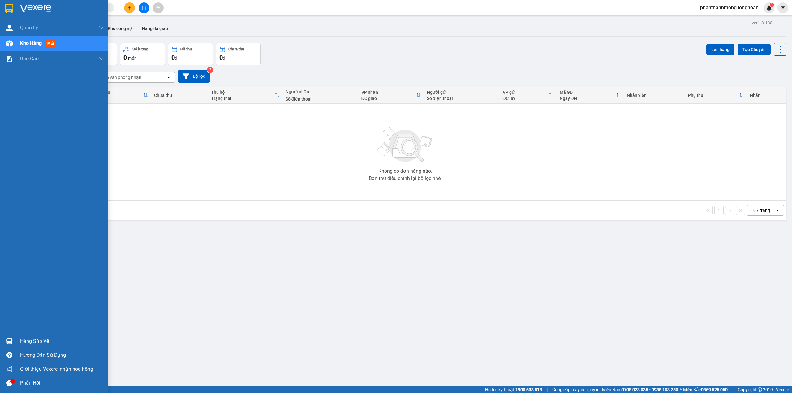
click at [11, 6] on img at bounding box center [9, 8] width 8 height 9
click at [11, 3] on div at bounding box center [54, 10] width 108 height 20
click at [9, 12] on img at bounding box center [9, 8] width 8 height 9
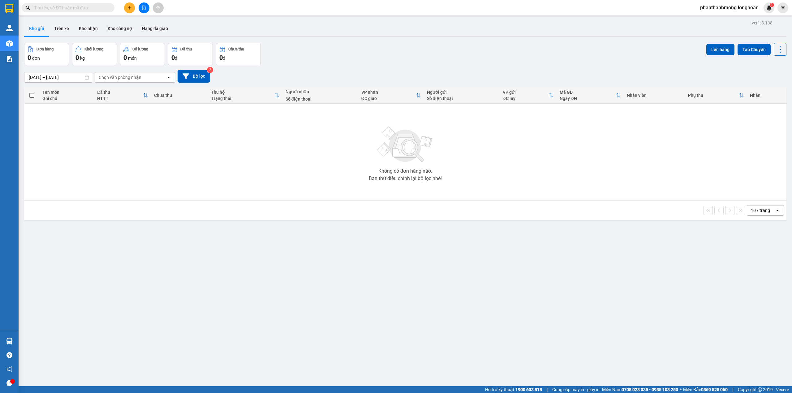
click at [30, 3] on span at bounding box center [68, 7] width 93 height 9
click at [37, 6] on input "text" at bounding box center [70, 7] width 73 height 7
paste input "0982728919"
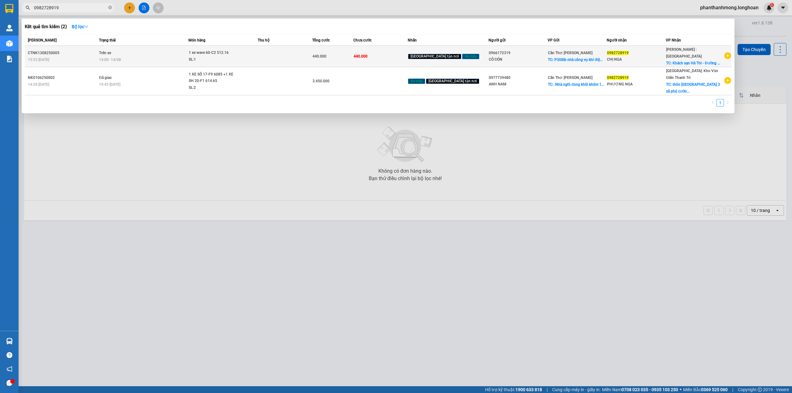
type input "0982728919"
click at [156, 51] on td "Trên xe 14:00 - 14/08" at bounding box center [142, 56] width 91 height 21
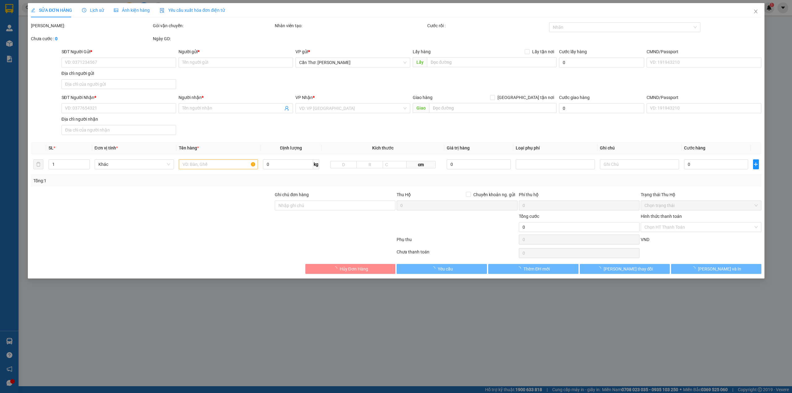
type input "0966172319"
type input "CÔ ĐÓN"
checkbox input "true"
type input "P308ib nhà công vụ khí điện đạm ..Ngô Quyền phường 1 tp cà mau"
type input "0982728919"
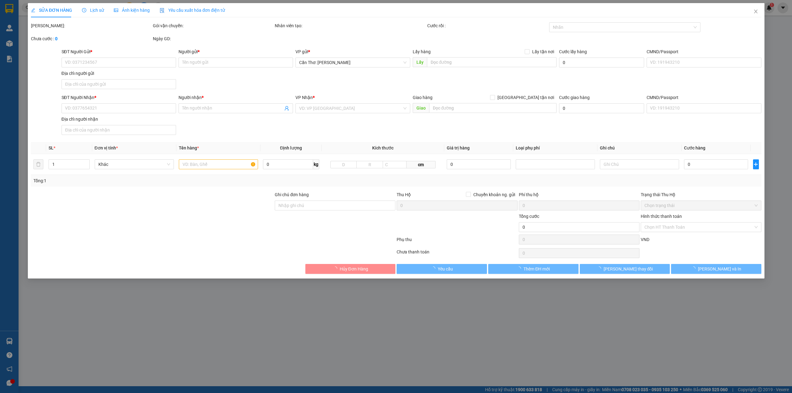
type input "CHỊ NGA"
checkbox input "true"
type input "Khách sạn Hà Thi - Đường Hùng Vương - Tt Gia Ray - H. Xuân Lộc ( cũ )"
type input "440.000"
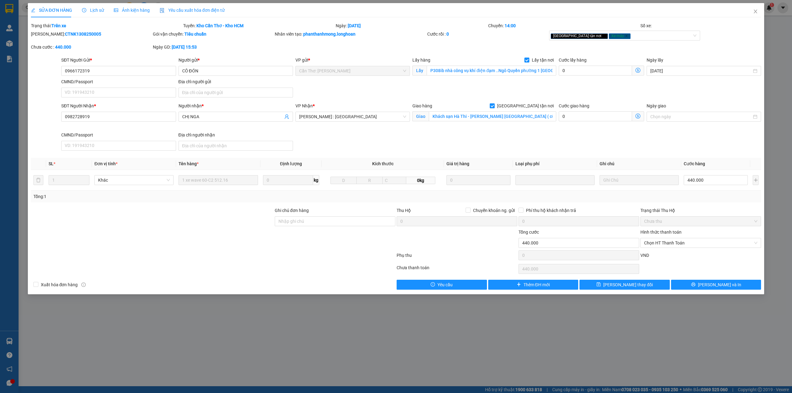
click at [97, 12] on span "Lịch sử" at bounding box center [93, 10] width 22 height 5
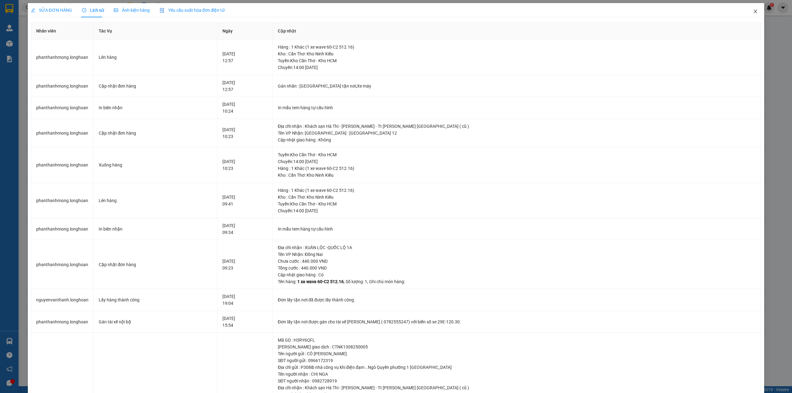
click at [754, 11] on icon "close" at bounding box center [755, 12] width 3 height 4
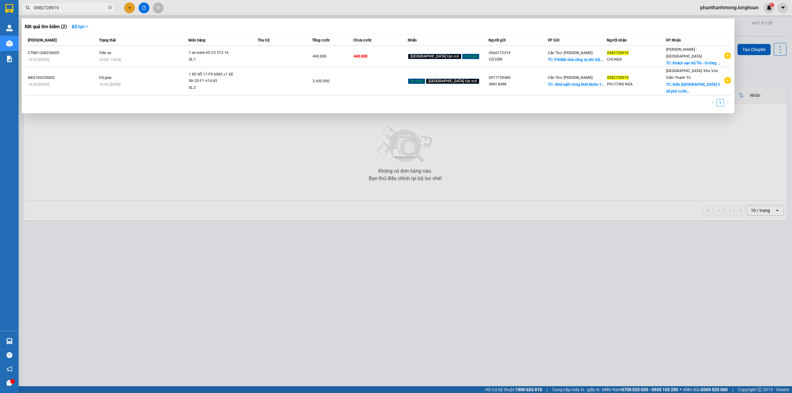
click at [76, 9] on input "0982728919" at bounding box center [70, 7] width 73 height 7
click at [293, 227] on div at bounding box center [396, 196] width 792 height 393
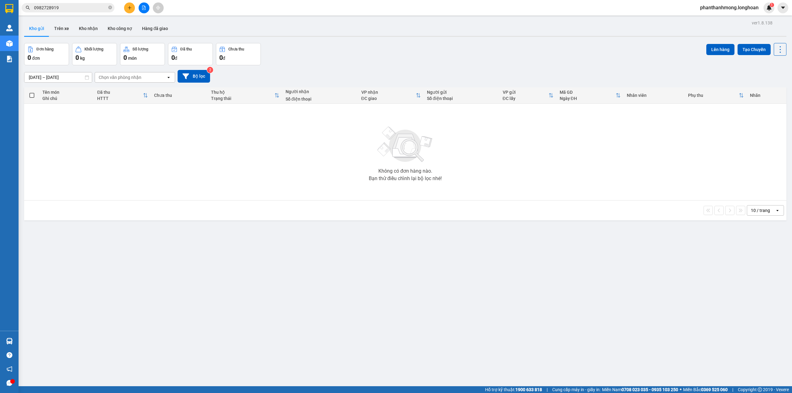
click at [84, 6] on input "0982728919" at bounding box center [70, 7] width 73 height 7
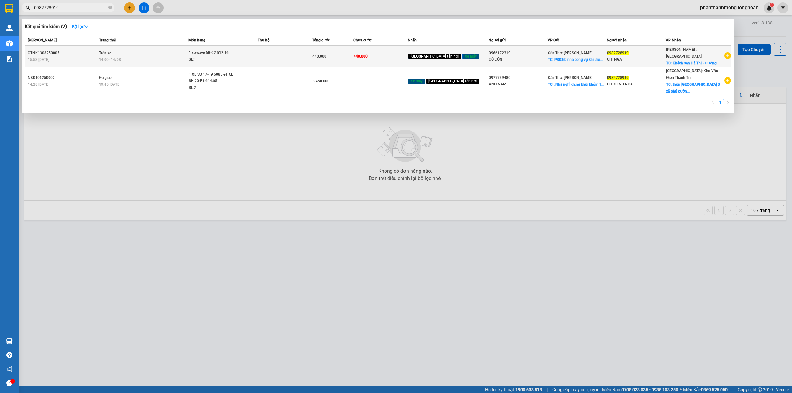
click at [180, 52] on td "Trên xe 14:00 - 14/08" at bounding box center [142, 56] width 91 height 21
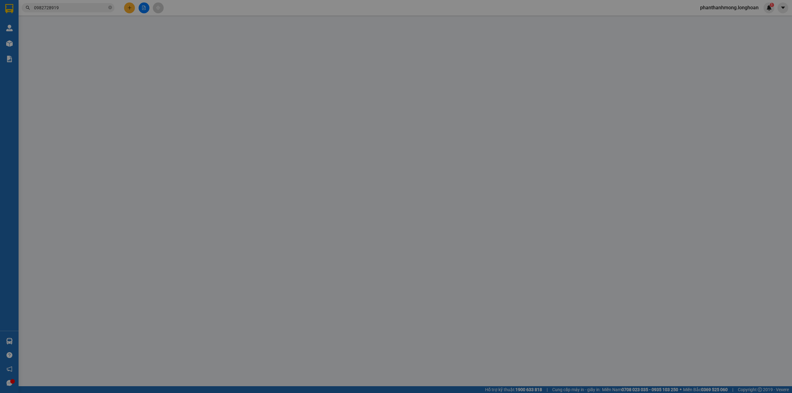
type input "0966172319"
type input "CÔ ĐÓN"
checkbox input "true"
type input "P308ib nhà công vụ khí điện đạm ..Ngô Quyền phường 1 tp cà mau"
type input "0982728919"
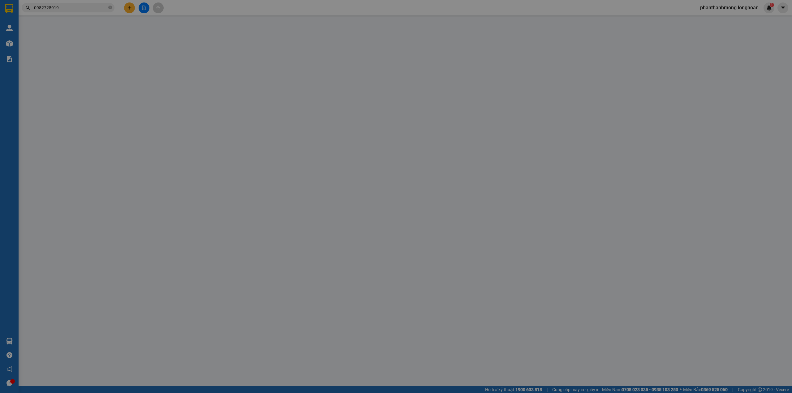
type input "CHỊ NGA"
checkbox input "true"
type input "Khách sạn Hà Thi - Đường Hùng Vương - Tt Gia Ray - H. Xuân Lộc ( cũ )"
type input "440.000"
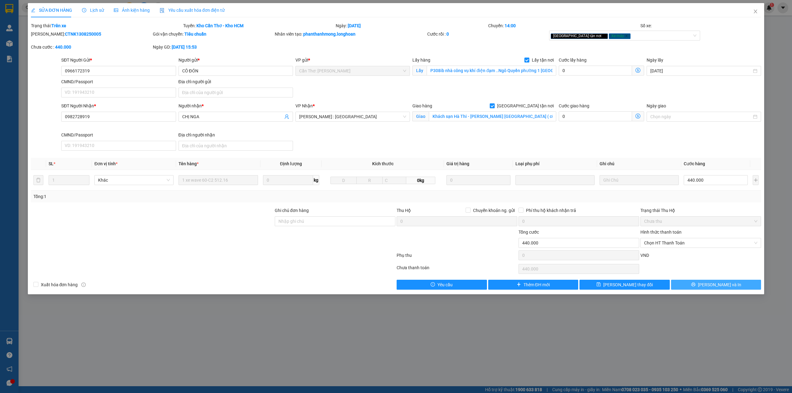
click at [691, 285] on button "Lưu và In" at bounding box center [716, 285] width 90 height 10
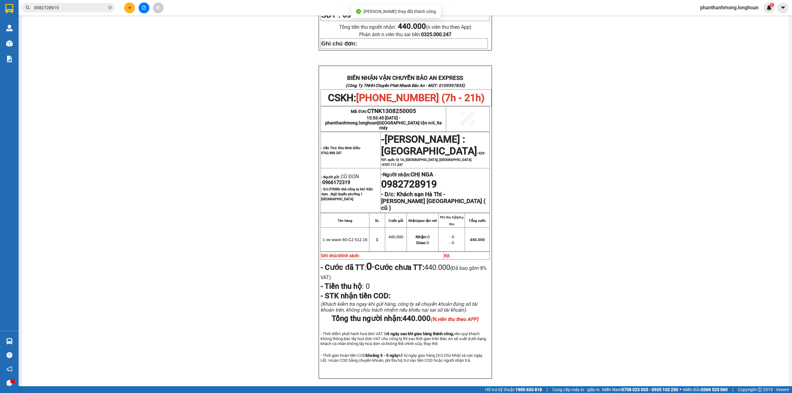
scroll to position [235, 0]
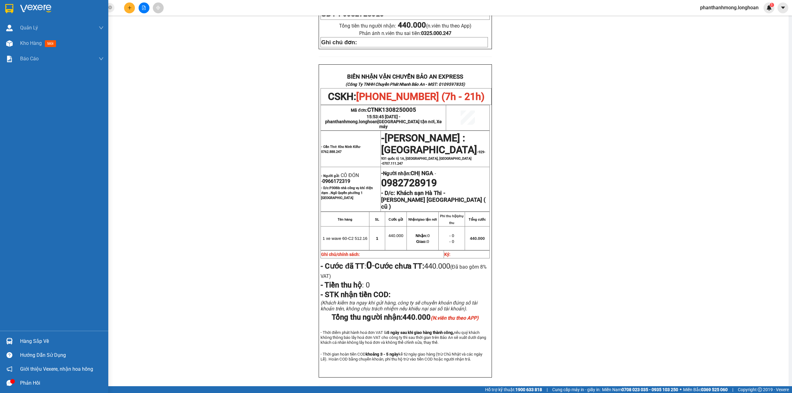
click at [3, 6] on div at bounding box center [54, 10] width 108 height 20
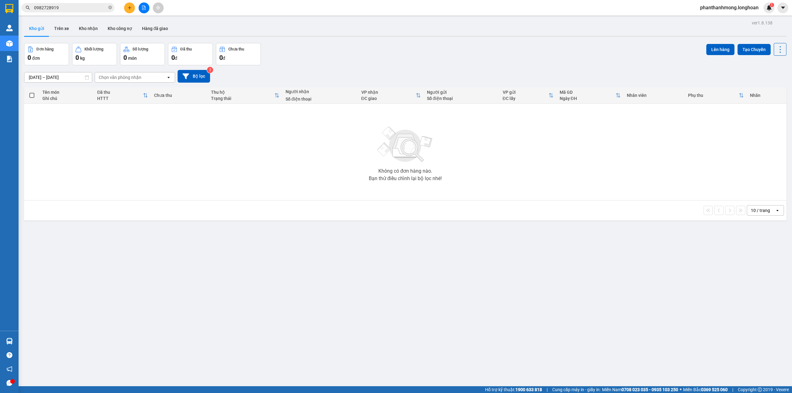
click at [42, 45] on button "Đơn hàng 0 đơn" at bounding box center [46, 54] width 45 height 22
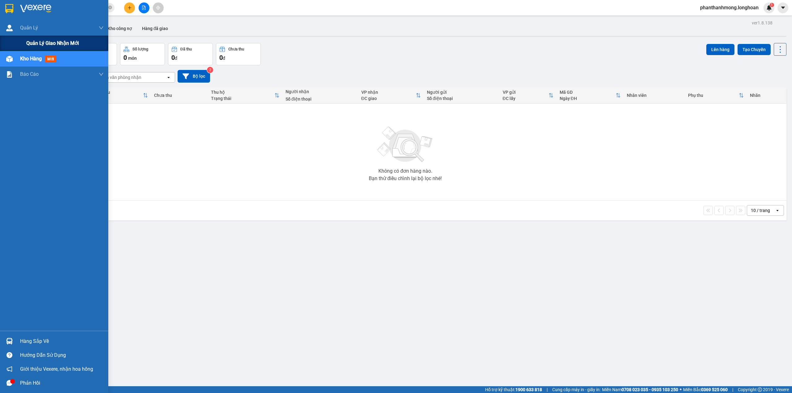
click at [42, 39] on div "Quản lý giao nhận mới" at bounding box center [64, 43] width 77 height 15
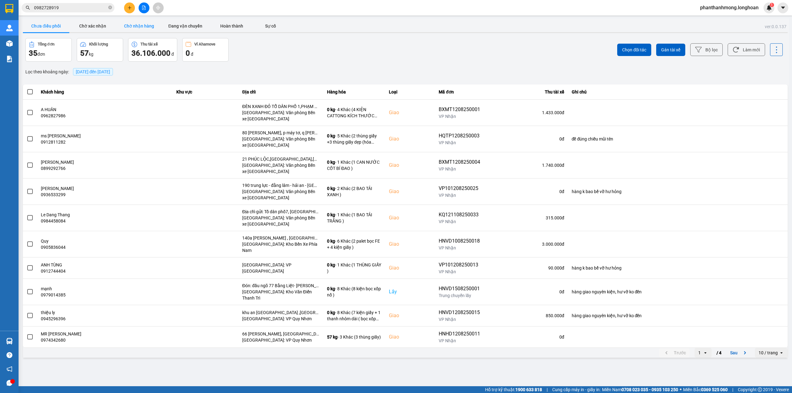
click at [134, 28] on button "Chờ nhận hàng" at bounding box center [139, 26] width 46 height 12
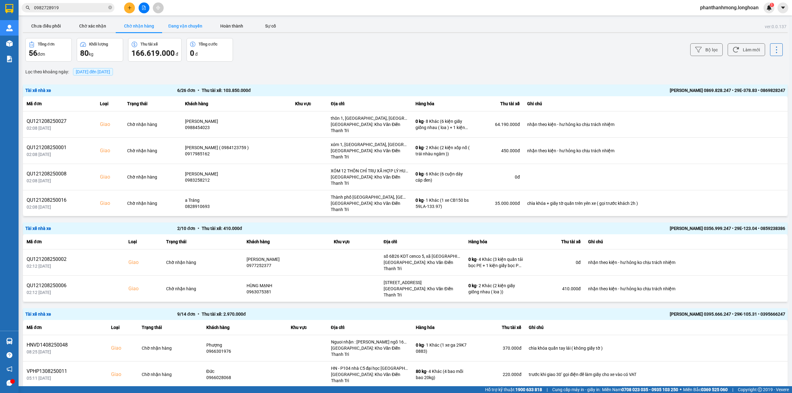
click at [185, 31] on button "Đang vận chuyển" at bounding box center [185, 26] width 46 height 12
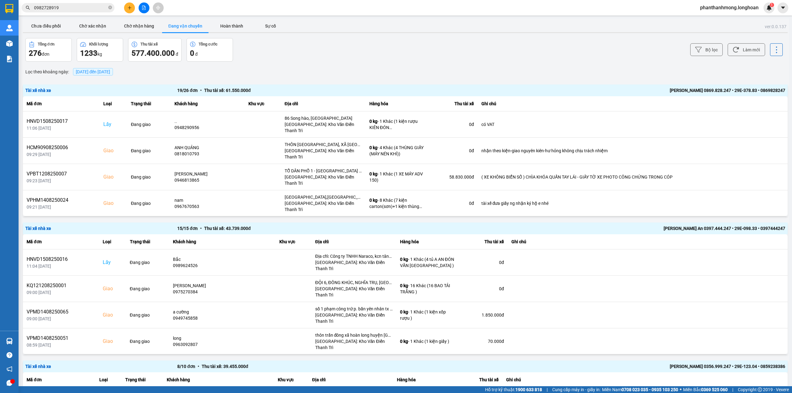
click at [718, 45] on div "Bộ lọc Làm mới" at bounding box center [593, 50] width 379 height 24
click at [712, 48] on button "Bộ lọc" at bounding box center [706, 49] width 32 height 13
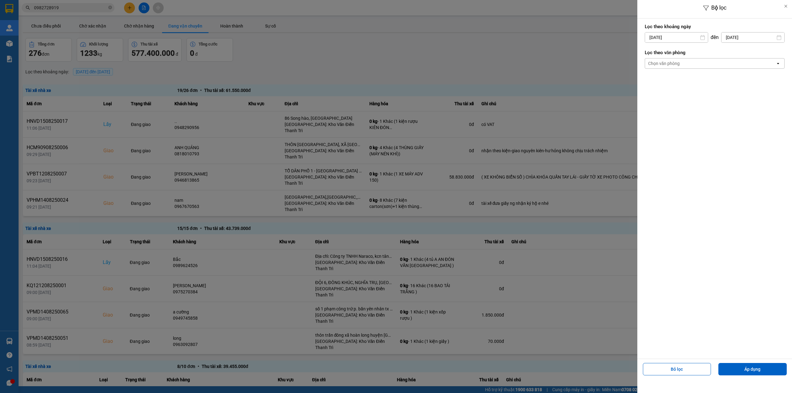
click at [702, 37] on icon at bounding box center [703, 37] width 4 height 5
click at [687, 37] on input "15/08/2025" at bounding box center [676, 37] width 63 height 10
click at [697, 83] on div "1" at bounding box center [698, 82] width 9 height 7
type input "01/08/2025"
click at [702, 63] on div "Chọn văn phòng" at bounding box center [710, 63] width 131 height 10
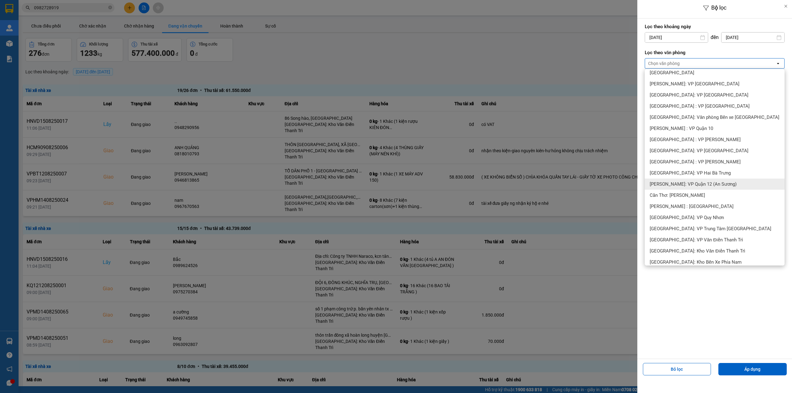
scroll to position [124, 0]
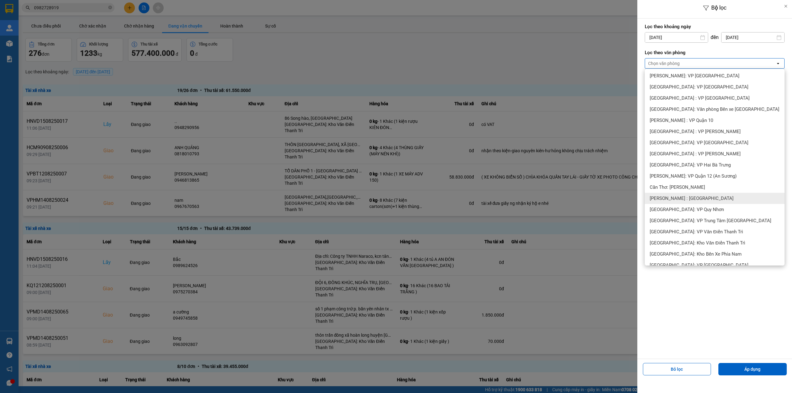
click at [687, 191] on div "Cần Thơ: [PERSON_NAME]" at bounding box center [715, 187] width 140 height 11
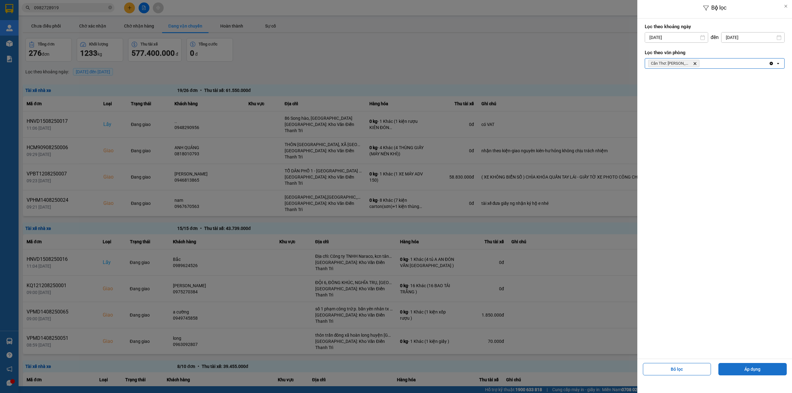
click at [729, 372] on button "Áp dụng" at bounding box center [753, 369] width 68 height 12
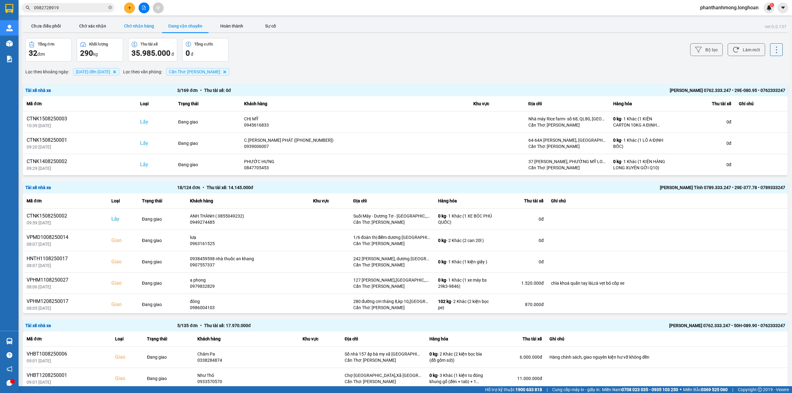
click at [140, 23] on button "Chờ nhận hàng" at bounding box center [139, 26] width 46 height 12
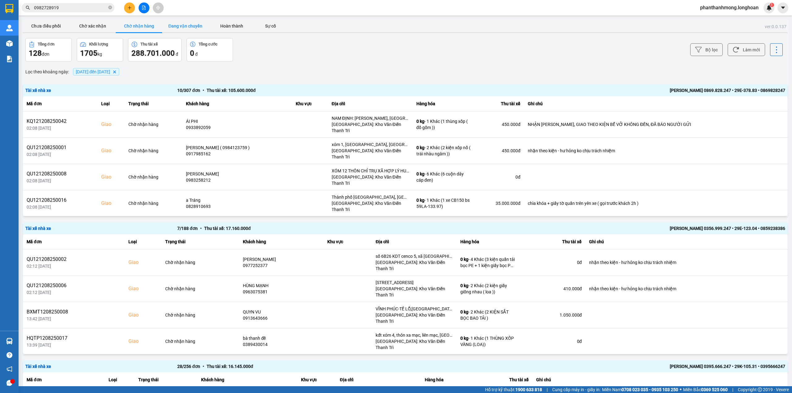
click at [187, 30] on button "Đang vận chuyển" at bounding box center [185, 26] width 46 height 12
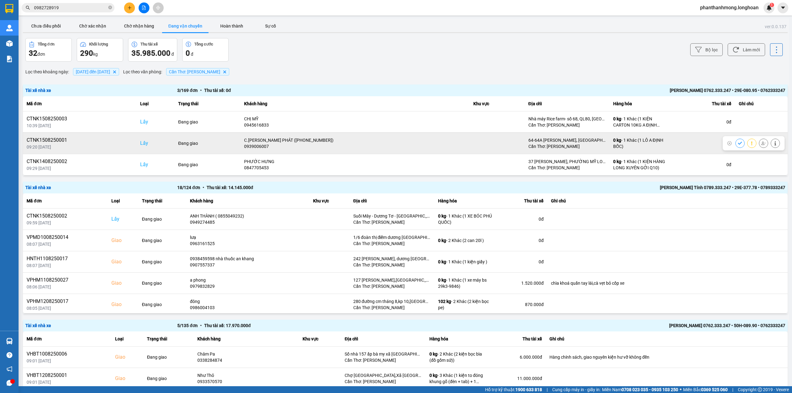
click at [738, 143] on icon at bounding box center [740, 143] width 4 height 4
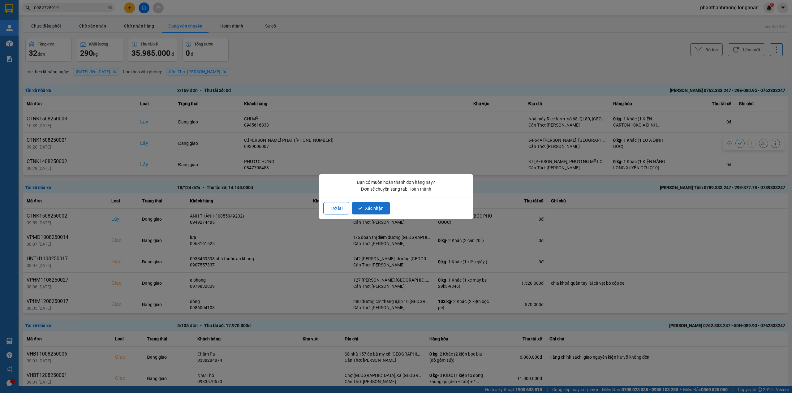
click at [369, 207] on button "Xác nhận" at bounding box center [371, 208] width 38 height 12
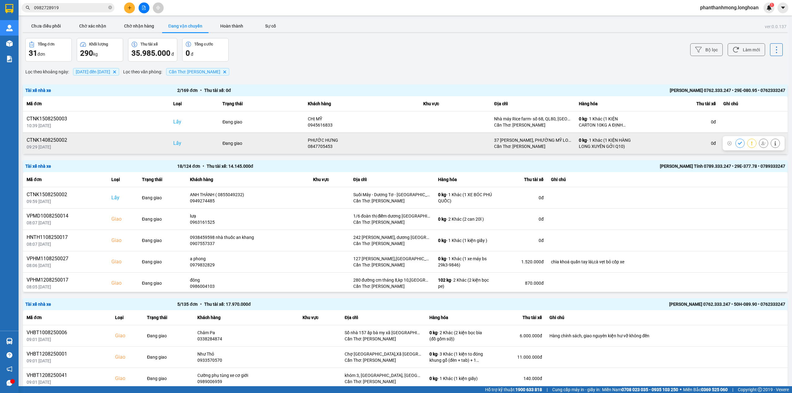
click at [738, 145] on icon at bounding box center [740, 143] width 4 height 4
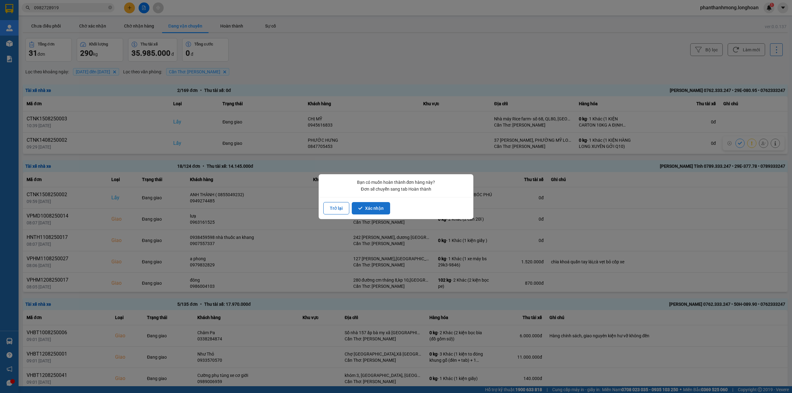
click at [371, 207] on button "Xác nhận" at bounding box center [371, 208] width 38 height 12
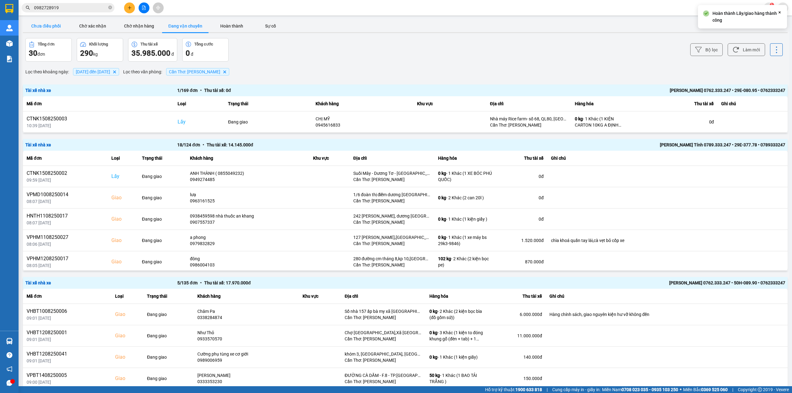
click at [41, 30] on button "Chưa điều phối" at bounding box center [46, 26] width 46 height 12
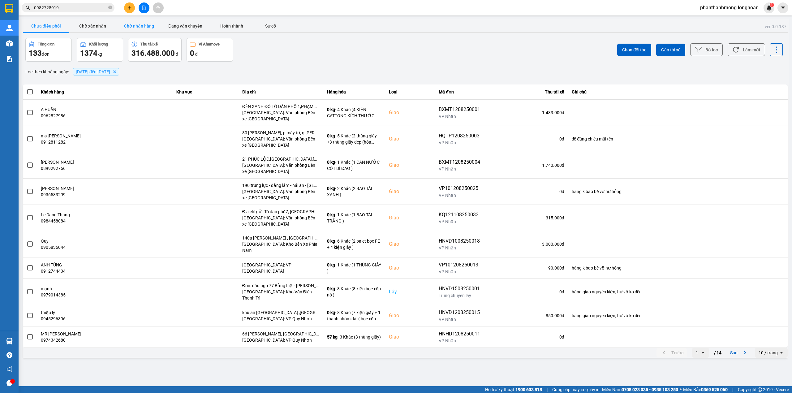
click at [119, 27] on button "Chờ nhận hàng" at bounding box center [139, 26] width 46 height 12
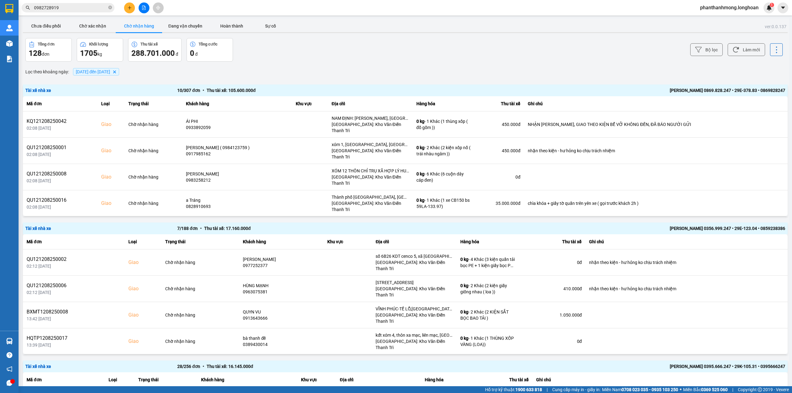
click at [717, 50] on div "Bộ lọc Làm mới" at bounding box center [593, 50] width 379 height 24
click at [715, 50] on button "Bộ lọc" at bounding box center [706, 49] width 32 height 13
click at [697, 47] on button "Bộ lọc" at bounding box center [706, 49] width 32 height 13
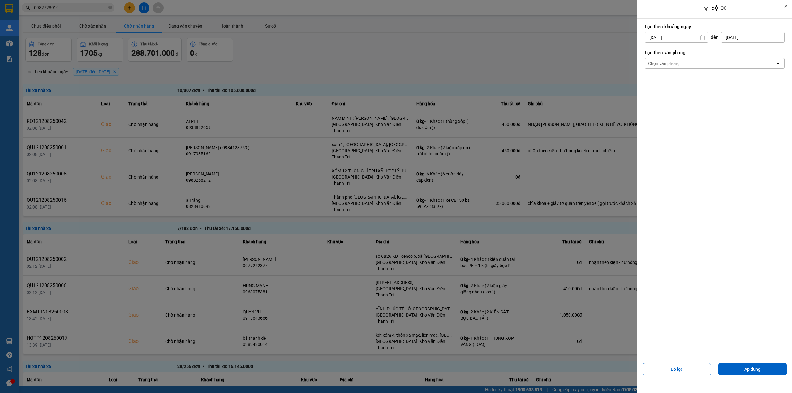
click at [706, 85] on div "2" at bounding box center [710, 82] width 12 height 12
type input "02/08/2025"
click at [726, 63] on div "Chọn văn phòng" at bounding box center [710, 63] width 131 height 10
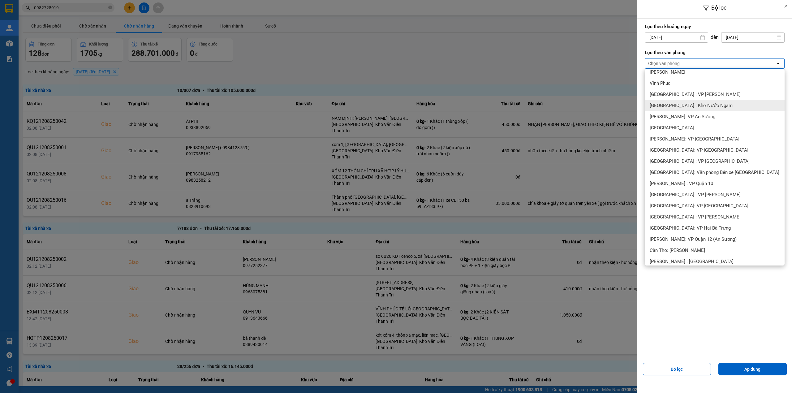
scroll to position [124, 0]
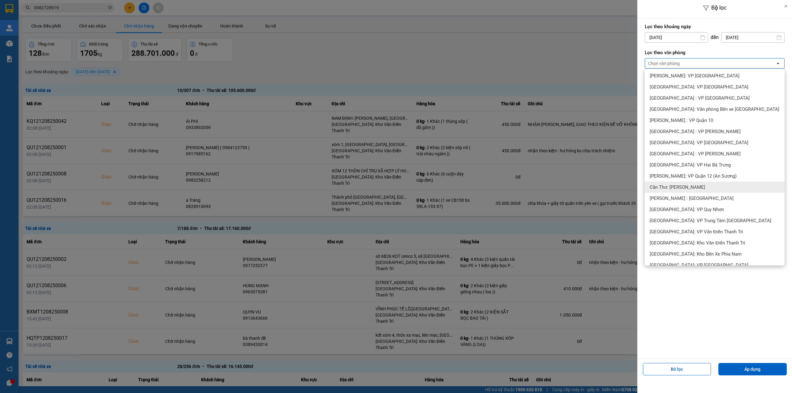
click at [703, 184] on div "Cần Thơ: [PERSON_NAME]" at bounding box center [715, 187] width 140 height 11
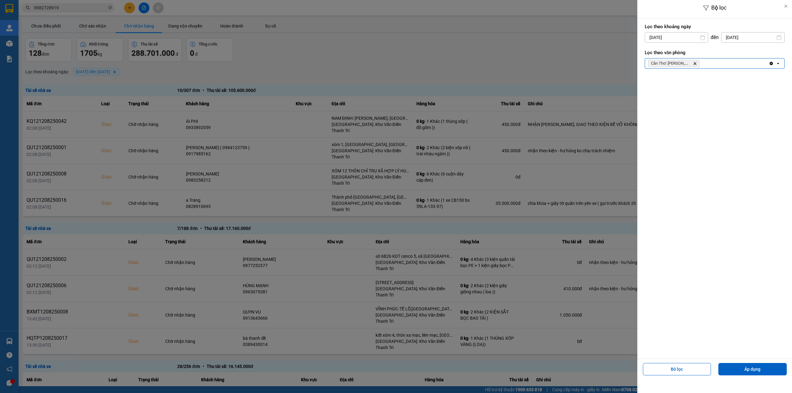
click at [733, 362] on div "Bỏ lọc Áp dụng" at bounding box center [715, 372] width 152 height 22
click at [732, 366] on button "Áp dụng" at bounding box center [753, 369] width 68 height 12
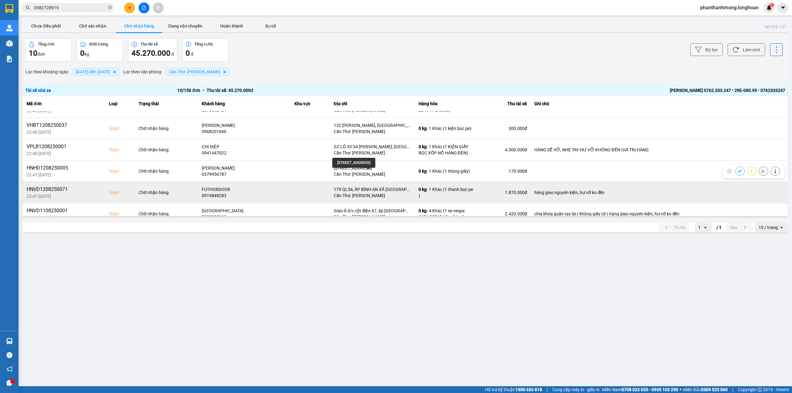
scroll to position [110, 0]
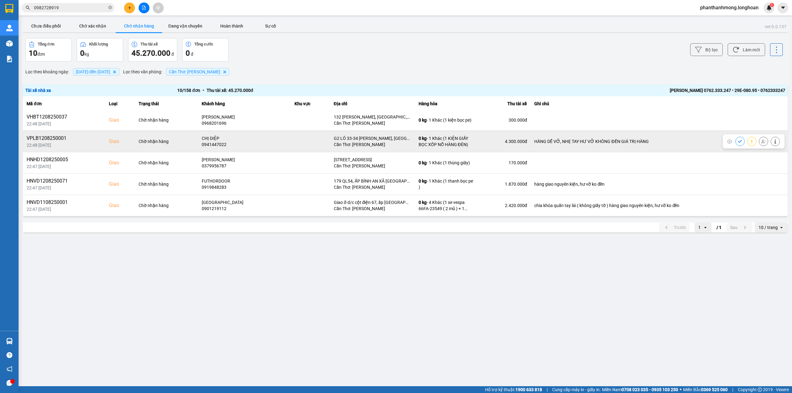
click at [759, 139] on button at bounding box center [763, 141] width 9 height 11
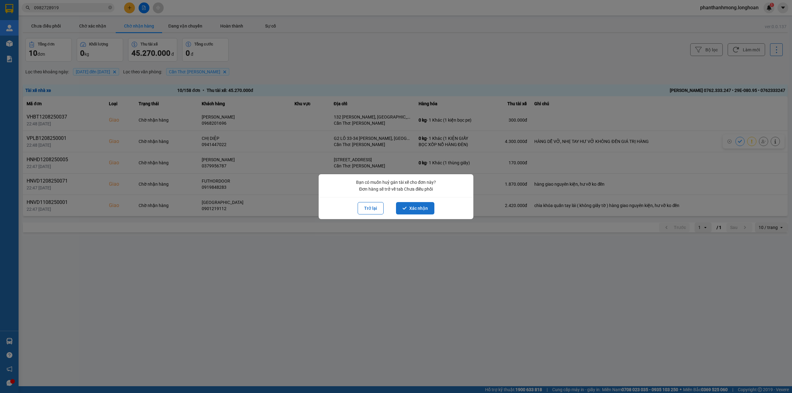
click at [430, 209] on button "Xác nhận" at bounding box center [415, 208] width 38 height 12
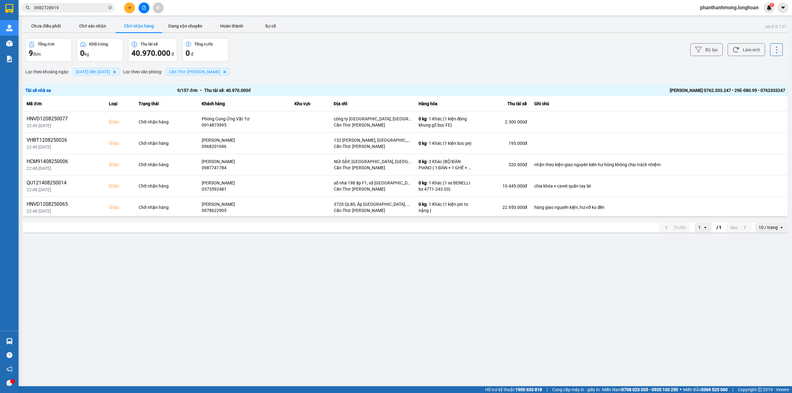
click at [689, 89] on div "Nguyễn Bình Định 0762.333.247 • 29E-080.95 • 0762333247" at bounding box center [633, 90] width 304 height 7
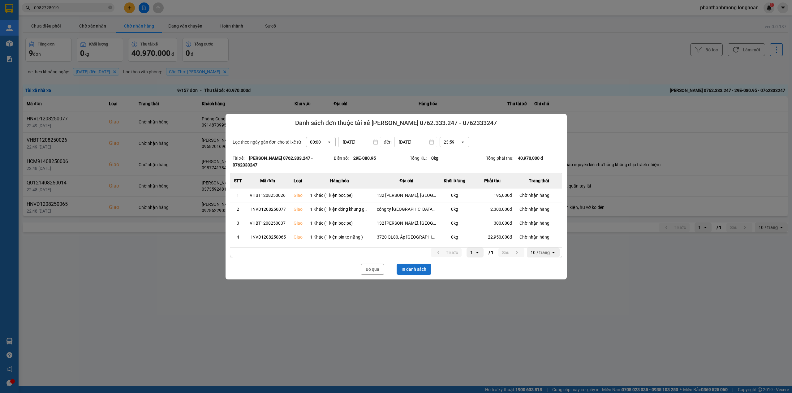
click at [397, 265] on button "In danh sách" at bounding box center [414, 269] width 35 height 11
click at [372, 274] on button "Bỏ qua" at bounding box center [373, 269] width 24 height 11
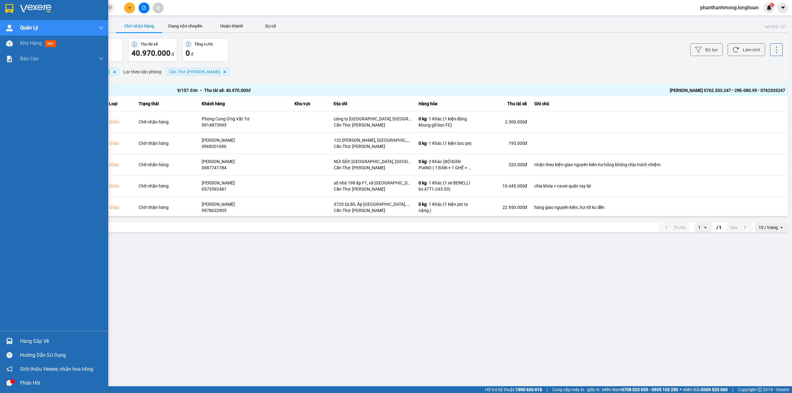
click at [14, 9] on div at bounding box center [9, 8] width 11 height 11
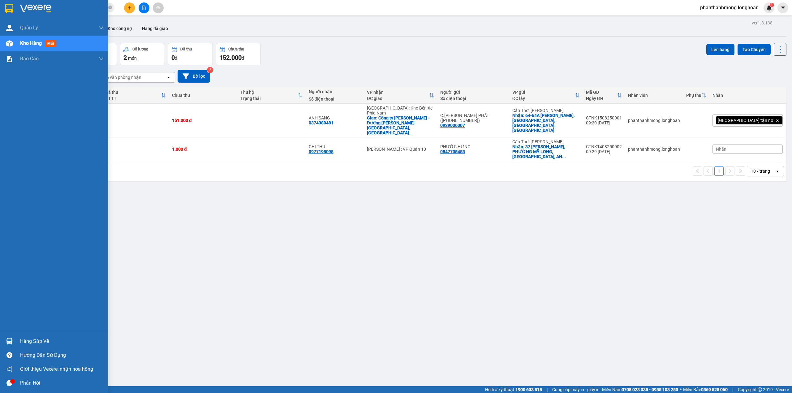
click at [8, 12] on img at bounding box center [9, 8] width 8 height 9
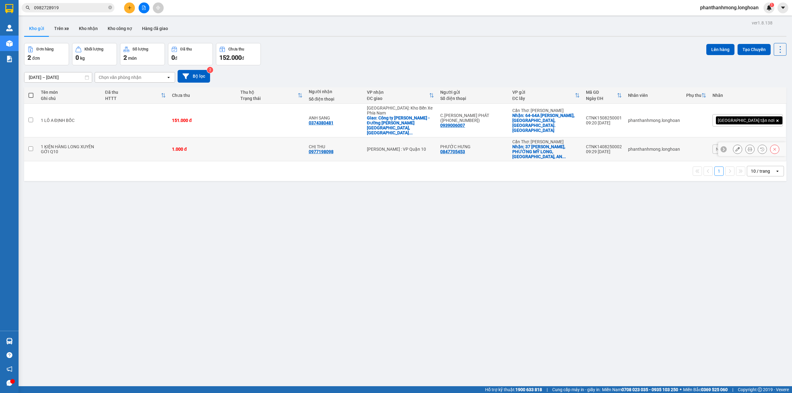
click at [771, 144] on button at bounding box center [775, 149] width 9 height 11
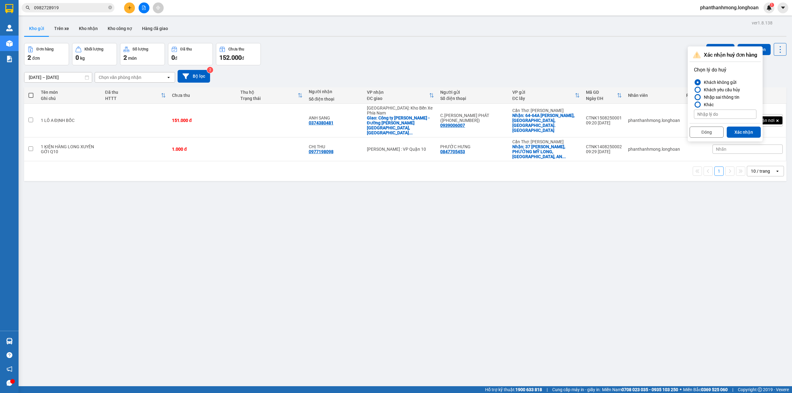
click at [722, 96] on div "Nhập sai thông tin" at bounding box center [721, 96] width 38 height 7
click at [694, 97] on input "Nhập sai thông tin" at bounding box center [694, 97] width 0 height 0
click at [736, 136] on button "Xác nhận" at bounding box center [744, 132] width 34 height 11
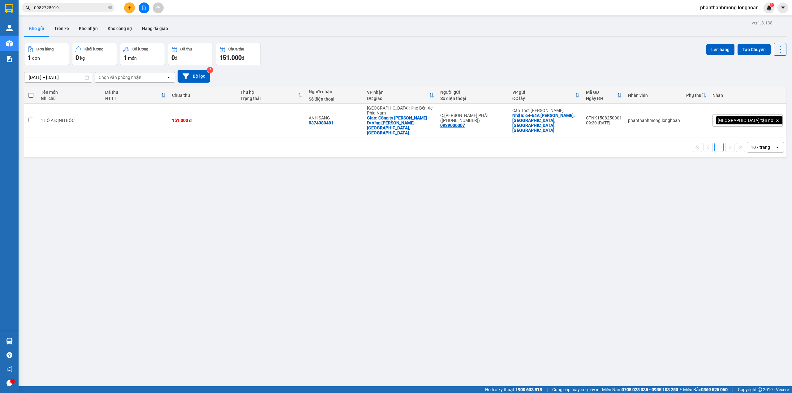
click at [81, 8] on input "0982728919" at bounding box center [70, 7] width 73 height 7
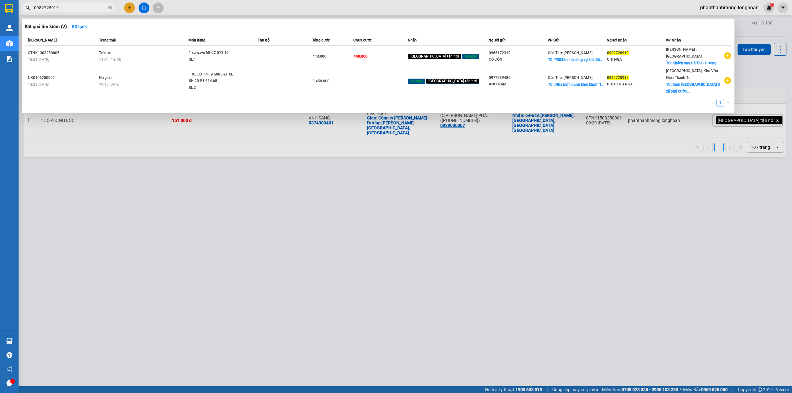
click at [81, 8] on input "0982728919" at bounding box center [70, 7] width 73 height 7
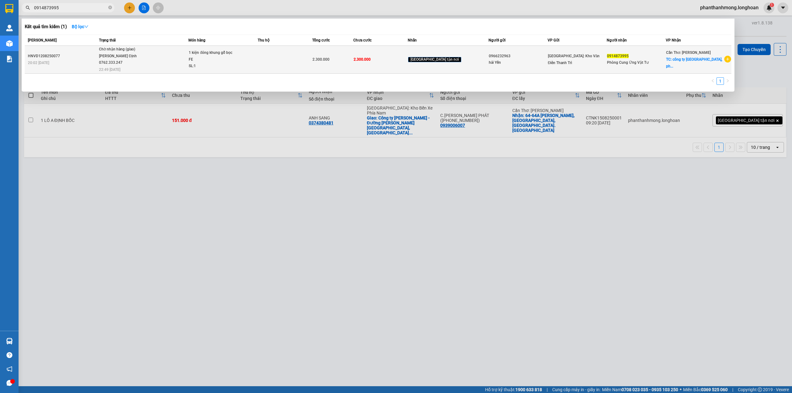
type input "0914873995"
click at [510, 59] on div "hải Yến" at bounding box center [518, 62] width 58 height 6
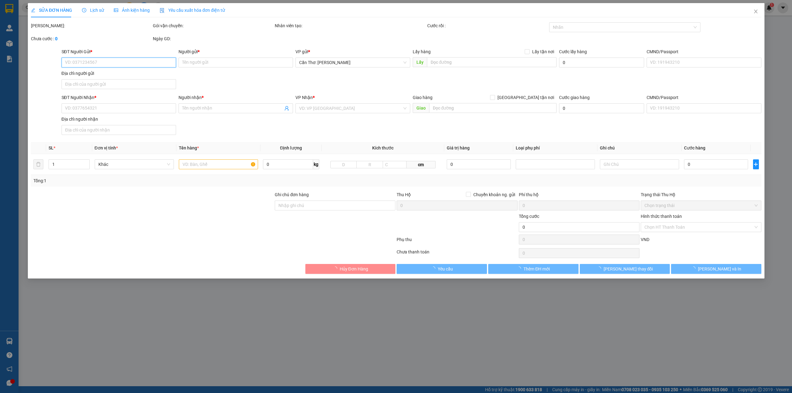
type input "0966232963"
type input "hải Yến"
type input "0914873995"
type input "Phòng Cung Ứng Vật Tư"
checkbox input "true"
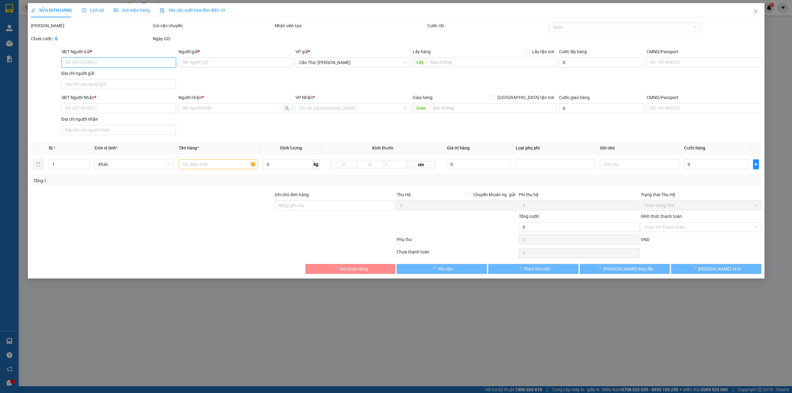
type input "công ty xi măng tây đô, phước thới, ô môn, cần thơ"
type input "2.300.000"
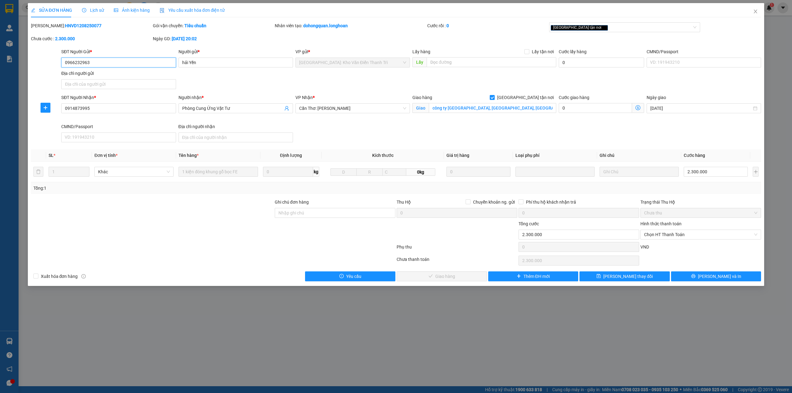
click at [149, 66] on input "0966232963" at bounding box center [118, 63] width 114 height 10
click at [703, 274] on button "Lưu và In" at bounding box center [716, 276] width 90 height 10
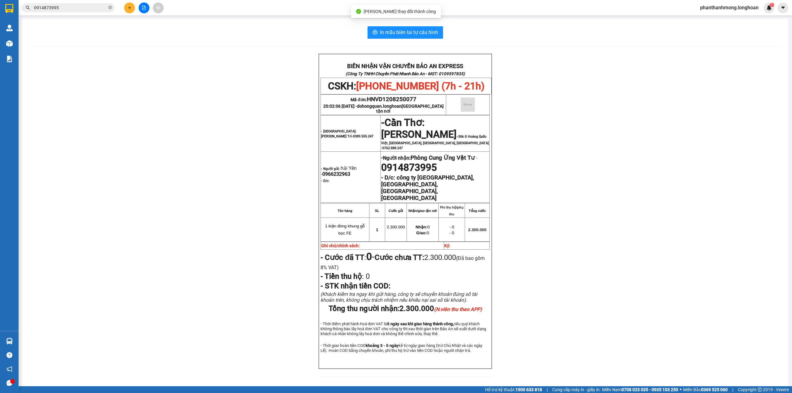
scroll to position [11, 0]
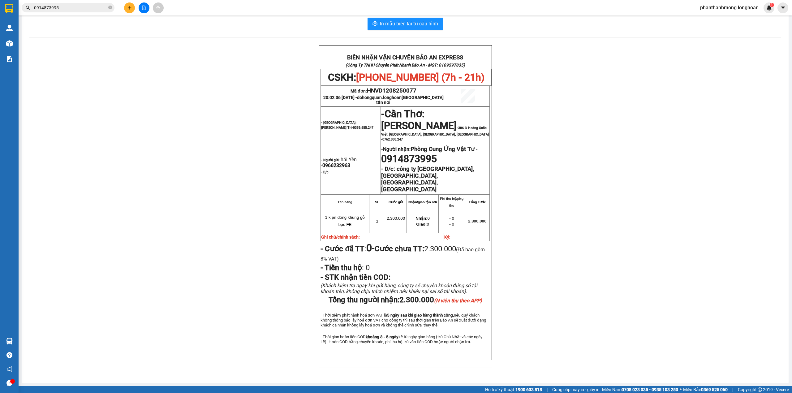
click at [69, 10] on input "0914873995" at bounding box center [70, 7] width 73 height 7
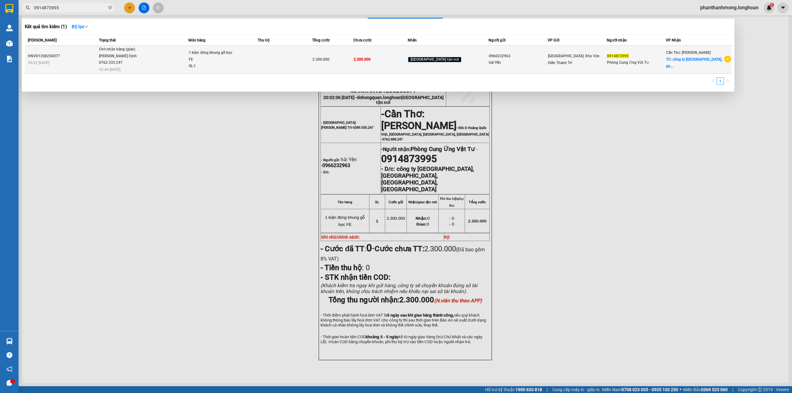
click at [135, 56] on div "Nguyễn Bình Định 0762.333.247" at bounding box center [122, 59] width 46 height 13
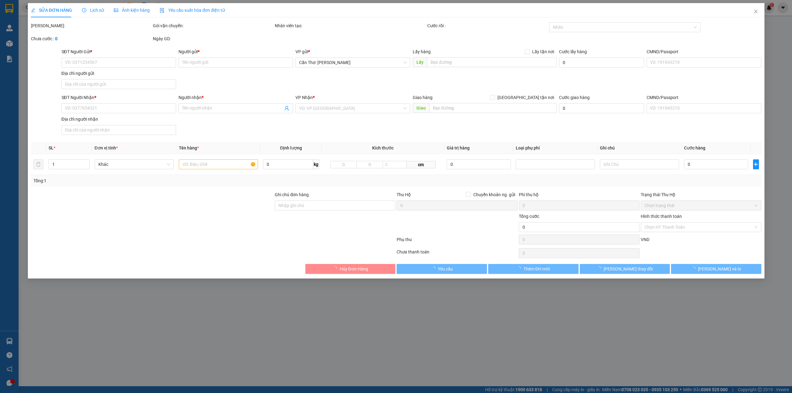
type input "0966232963"
type input "hải Yến"
type input "0914873995"
type input "Phòng Cung Ứng Vật Tư"
checkbox input "true"
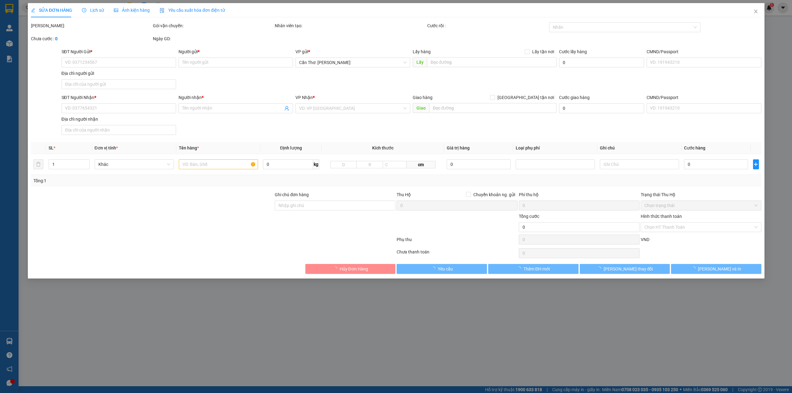
type input "công ty xi măng tây đô, phước thới, ô môn, cần thơ"
type input "2.300.000"
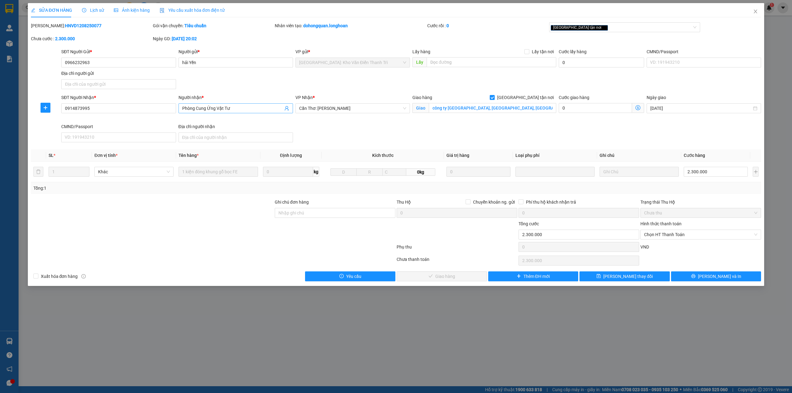
click at [249, 113] on span "Phòng Cung Ứng Vật Tư" at bounding box center [236, 108] width 114 height 10
click at [249, 111] on input "Phòng Cung Ứng Vật Tư" at bounding box center [232, 108] width 101 height 7
type input "Phòng Cung Ứng Vật Tư ( 0789340345 )"
click at [625, 278] on span "Lưu thay đổi" at bounding box center [628, 276] width 50 height 7
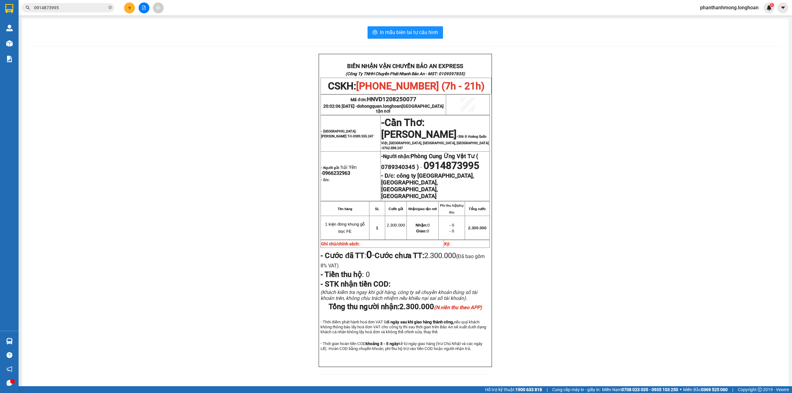
click at [87, 6] on input "0914873995" at bounding box center [70, 7] width 73 height 7
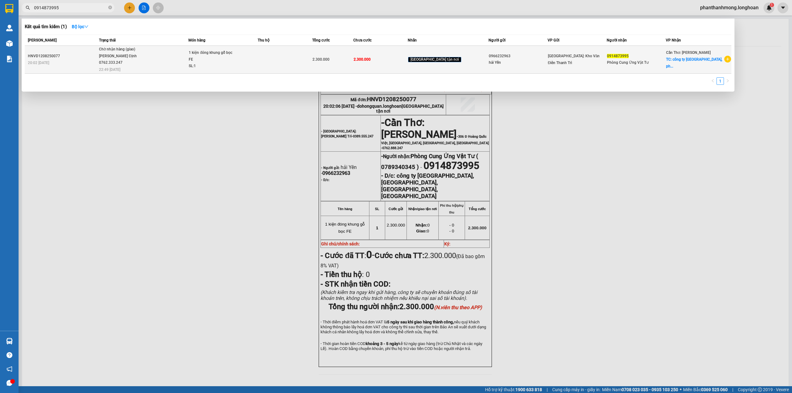
click at [166, 51] on span "Chờ nhận hàng (giao) Nguyễn Bình Định 0762.333.247 22:49 - 14/08" at bounding box center [143, 59] width 89 height 26
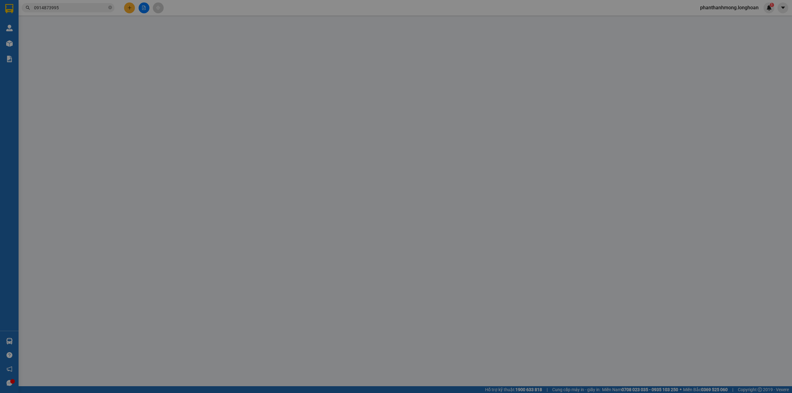
type input "0966232963"
type input "hải Yến"
type input "0914873995"
type input "Phòng Cung Ứng Vật Tư ( 0789340345 )"
checkbox input "true"
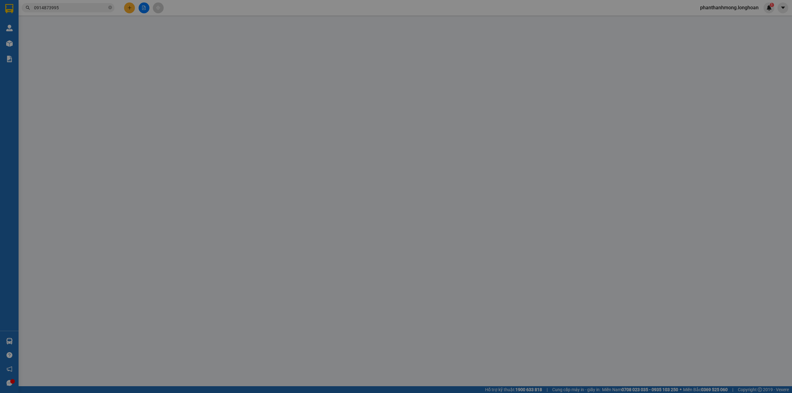
type input "công ty xi măng tây đô, phước thới, ô môn, cần thơ"
type input "2.300.000"
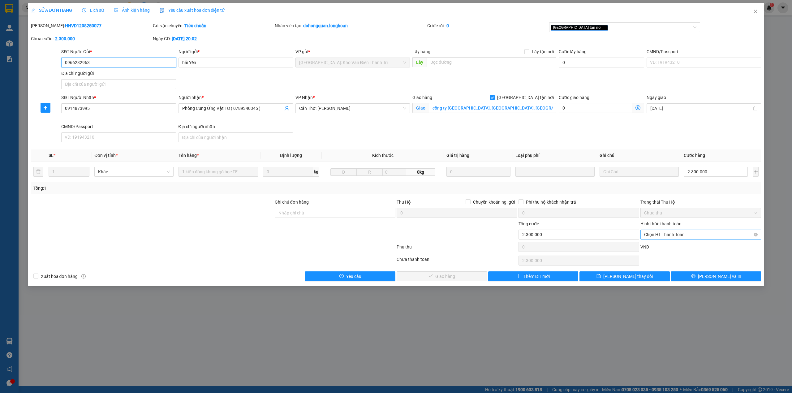
click at [675, 233] on span "Chọn HT Thanh Toán" at bounding box center [700, 234] width 113 height 9
click at [670, 245] on div "Tại văn phòng" at bounding box center [700, 248] width 113 height 7
type input "0"
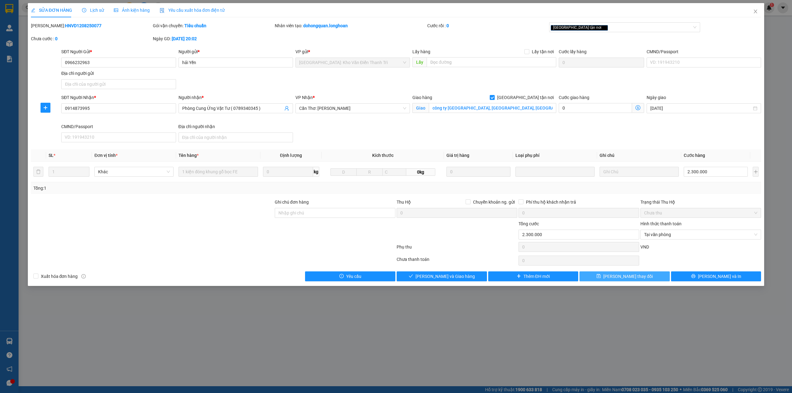
click at [623, 277] on span "Lưu thay đổi" at bounding box center [628, 276] width 50 height 7
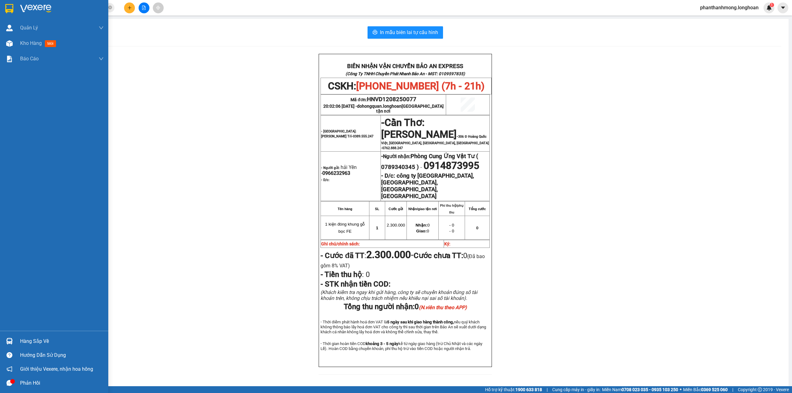
click at [4, 7] on div at bounding box center [9, 8] width 11 height 11
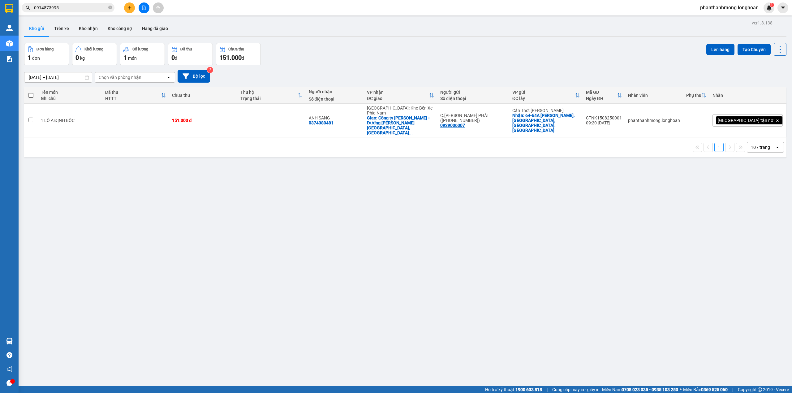
click at [62, 10] on input "0914873995" at bounding box center [70, 7] width 73 height 7
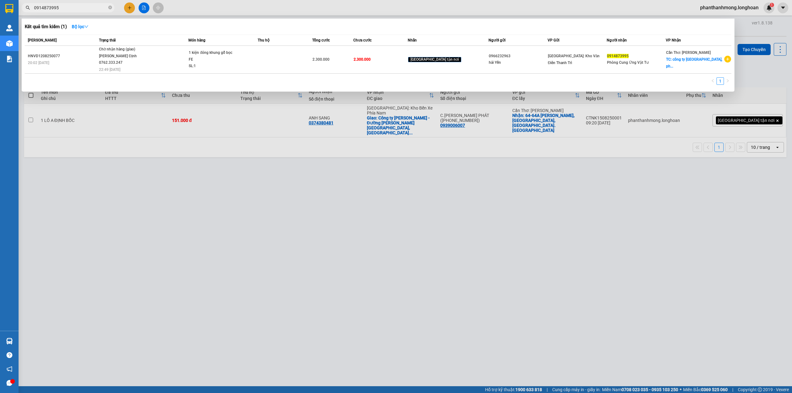
click at [62, 11] on input "0914873995" at bounding box center [70, 7] width 73 height 7
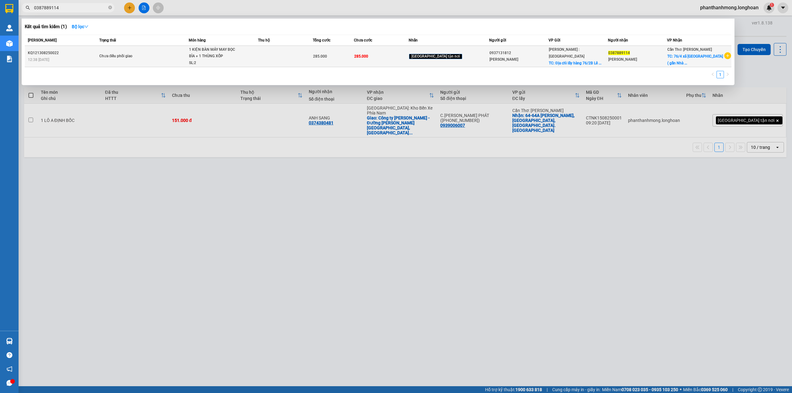
type input "0387889114"
click at [88, 60] on div "12:38 - 13/08" at bounding box center [63, 59] width 70 height 7
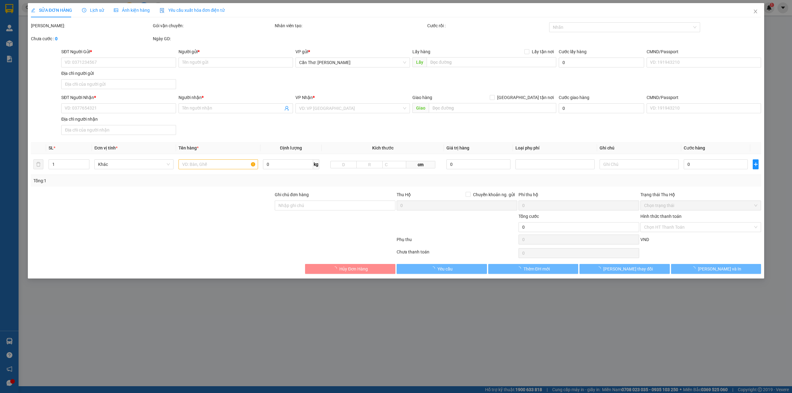
click at [87, 10] on span "Lịch sử" at bounding box center [93, 10] width 22 height 5
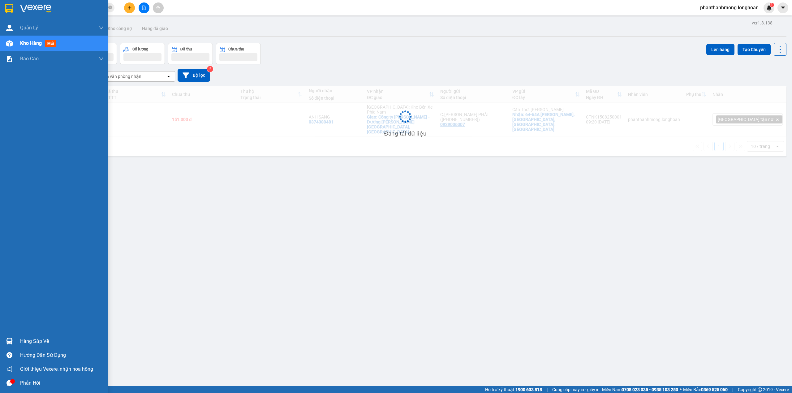
click at [10, 7] on img at bounding box center [9, 8] width 8 height 9
